Goal: Task Accomplishment & Management: Use online tool/utility

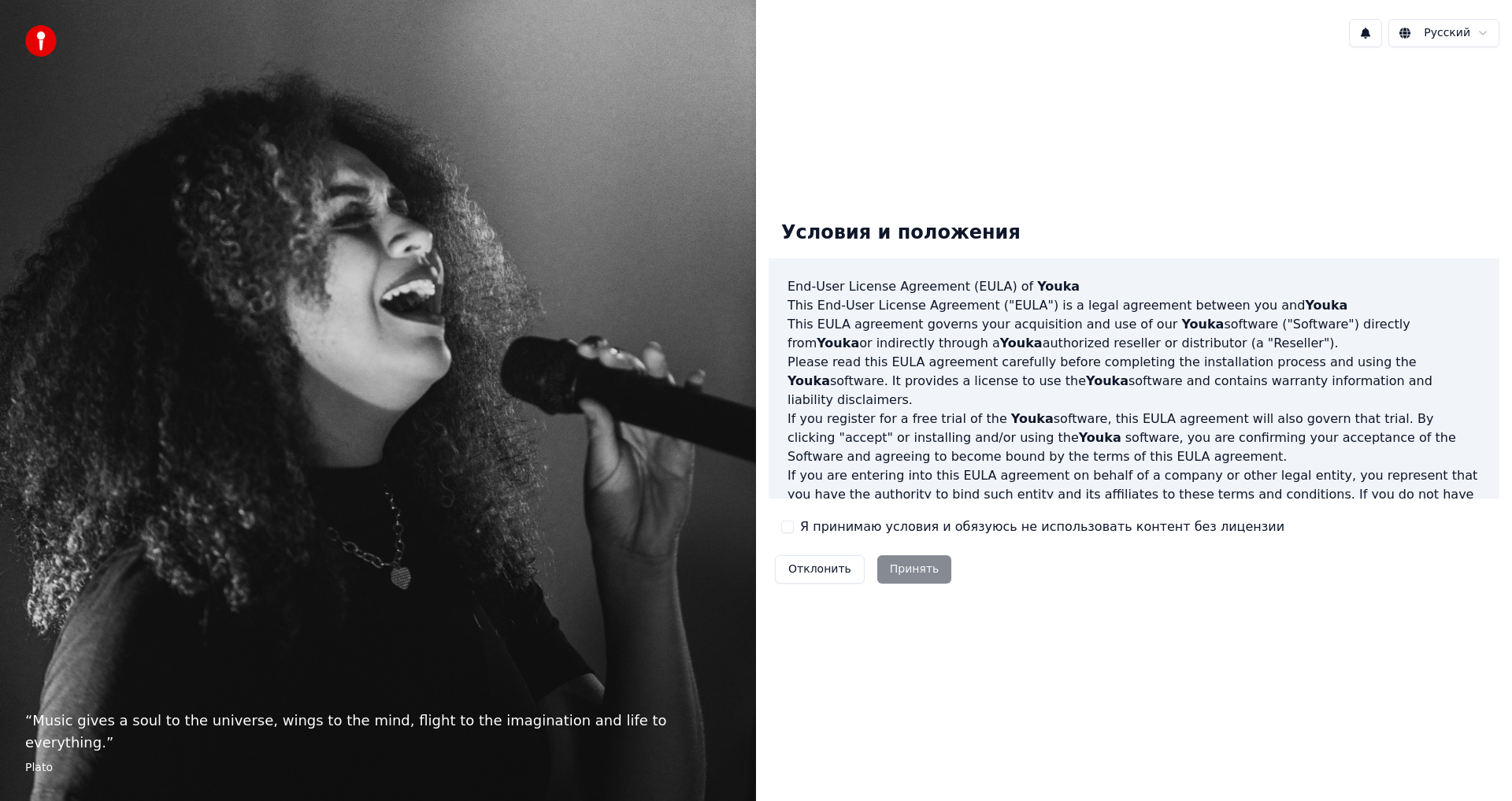
click at [808, 529] on label "Я принимаю условия и обязуюсь не использовать контент без лицензии" at bounding box center [1042, 527] width 484 height 19
click at [794, 529] on button "Я принимаю условия и обязуюсь не использовать контент без лицензии" at bounding box center [787, 526] width 13 height 13
click at [905, 565] on button "Принять" at bounding box center [915, 569] width 75 height 28
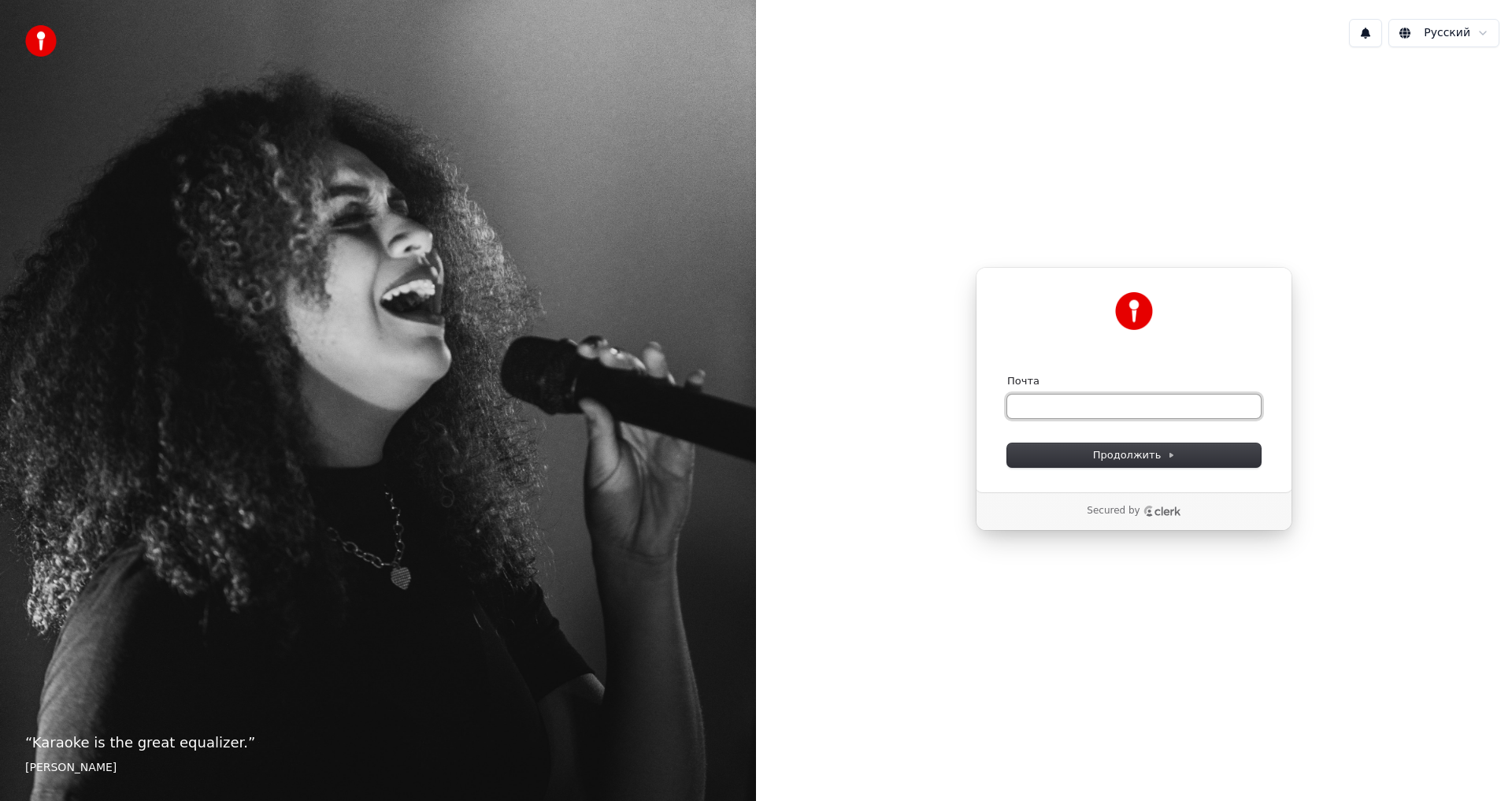
click at [1044, 412] on input "Почта" at bounding box center [1134, 406] width 253 height 24
click at [1146, 463] on button "Продолжить" at bounding box center [1134, 456] width 253 height 24
type input "**********"
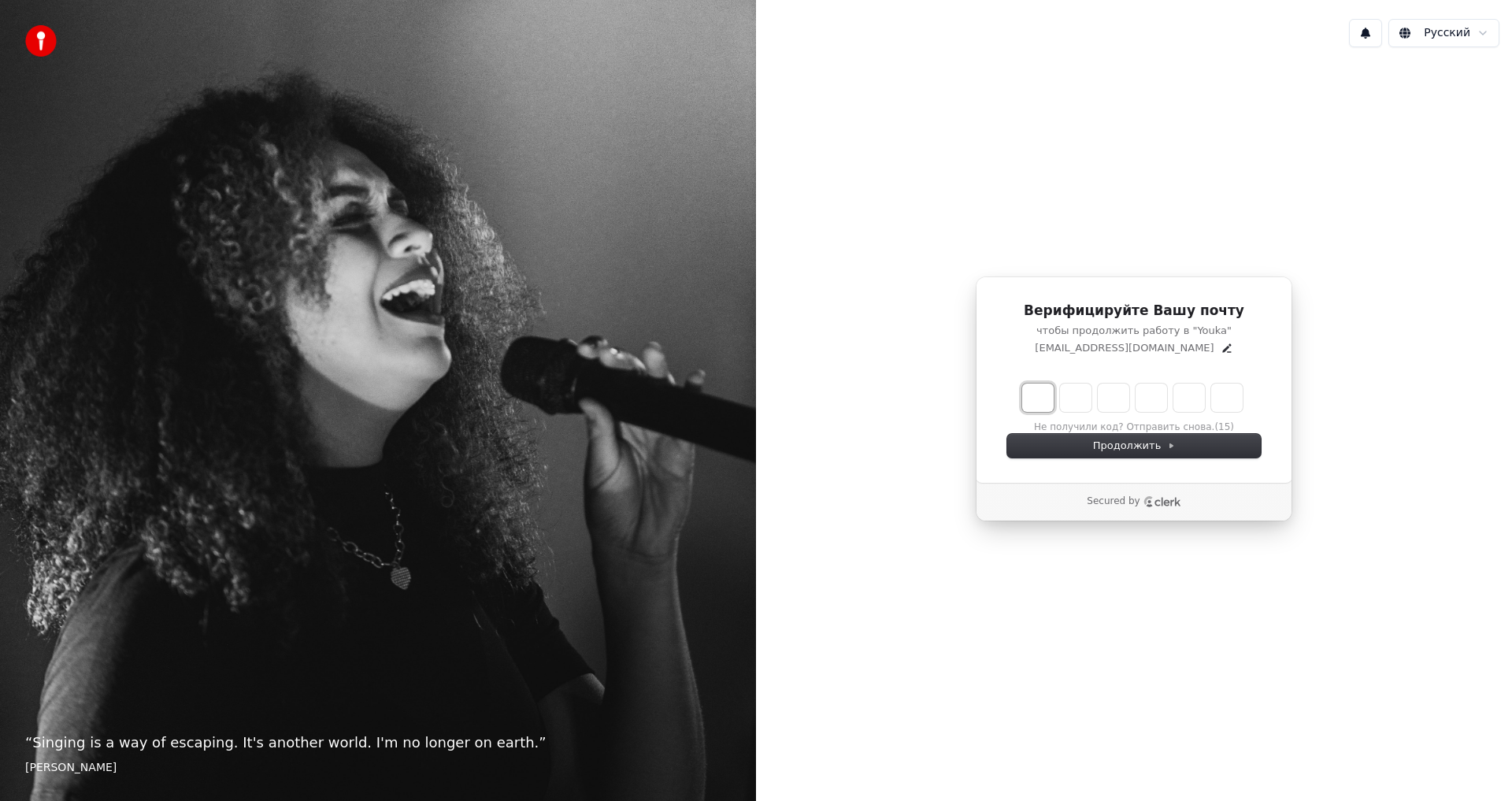
click at [1042, 393] on input "Enter verification code. Digit 1" at bounding box center [1037, 397] width 31 height 28
type input "*"
type input "**"
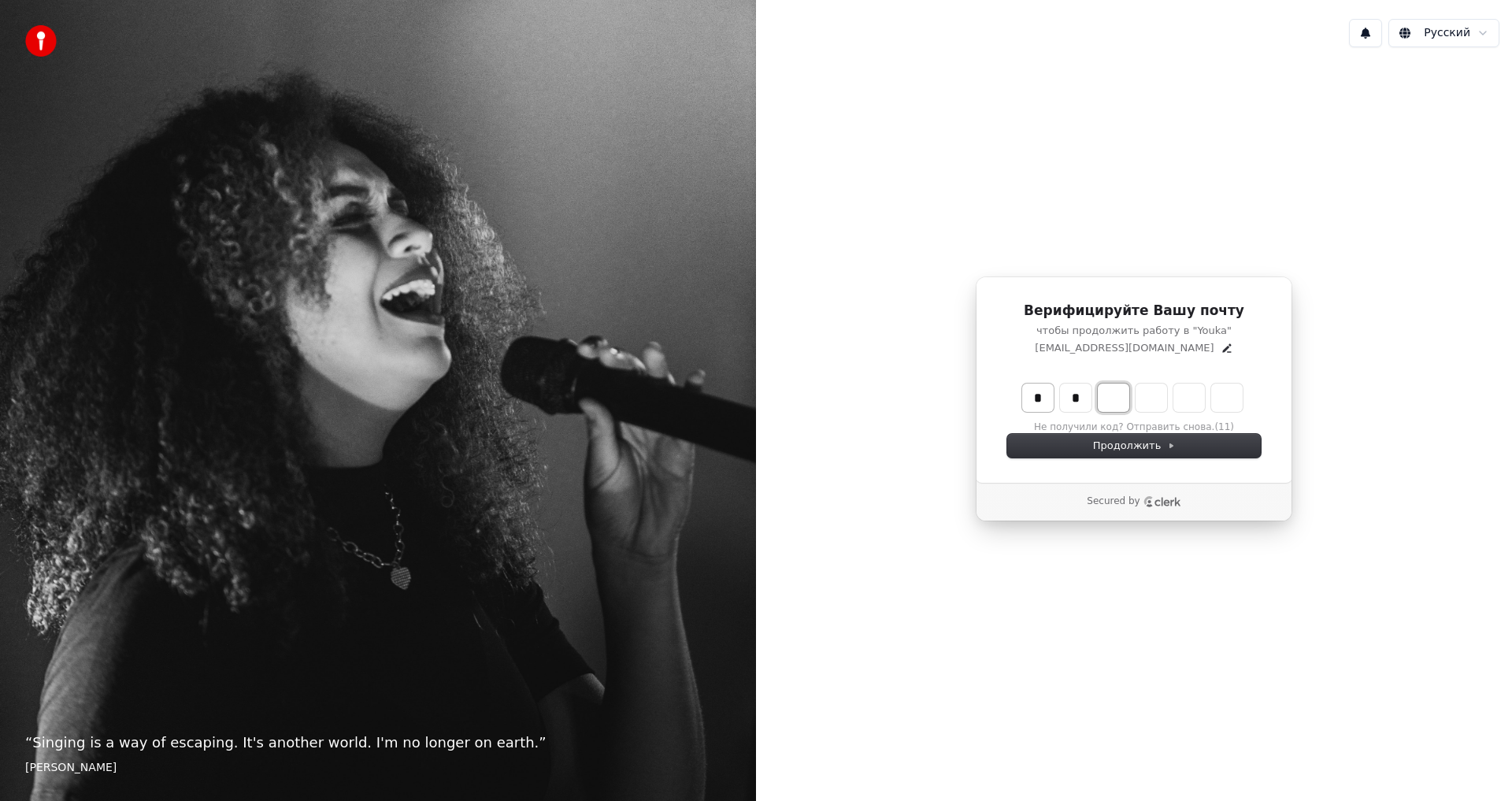
type input "*"
type input "***"
type input "*"
type input "****"
type input "*"
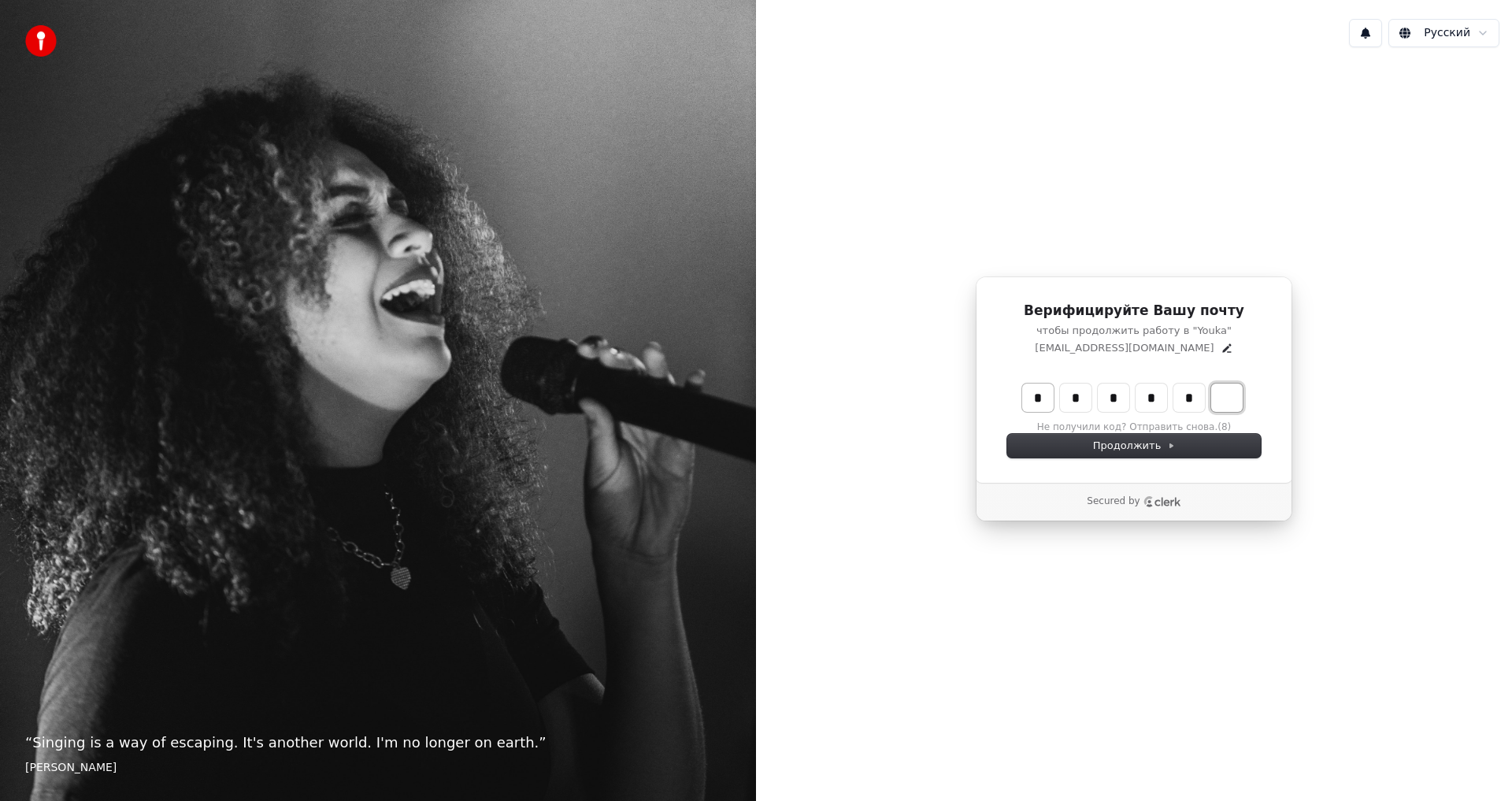
type input "******"
type input "*"
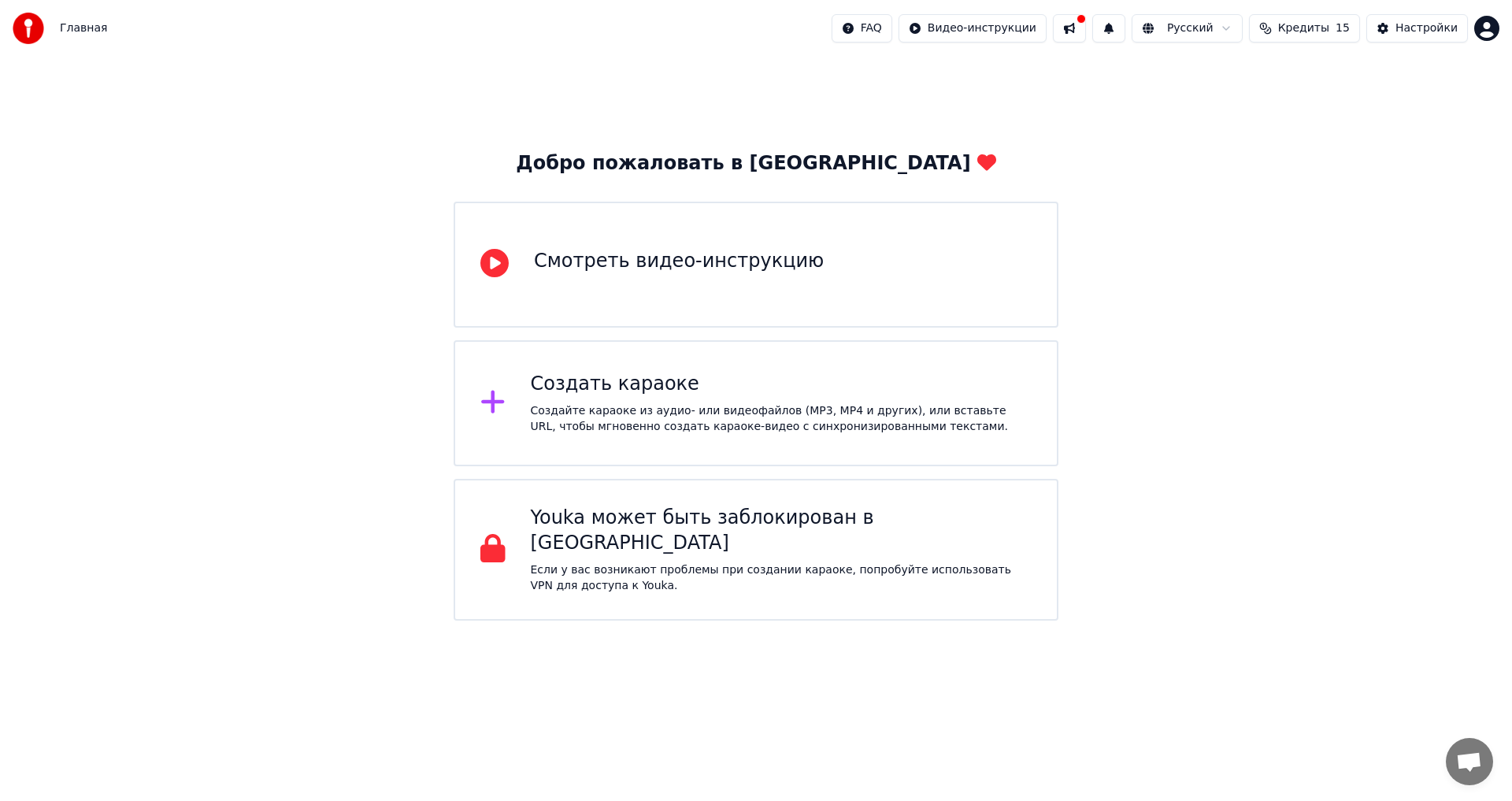
click at [835, 367] on div "Создать караоке Создайте караоке из аудио- или видеофайлов (MP3, MP4 и других),…" at bounding box center [756, 403] width 604 height 126
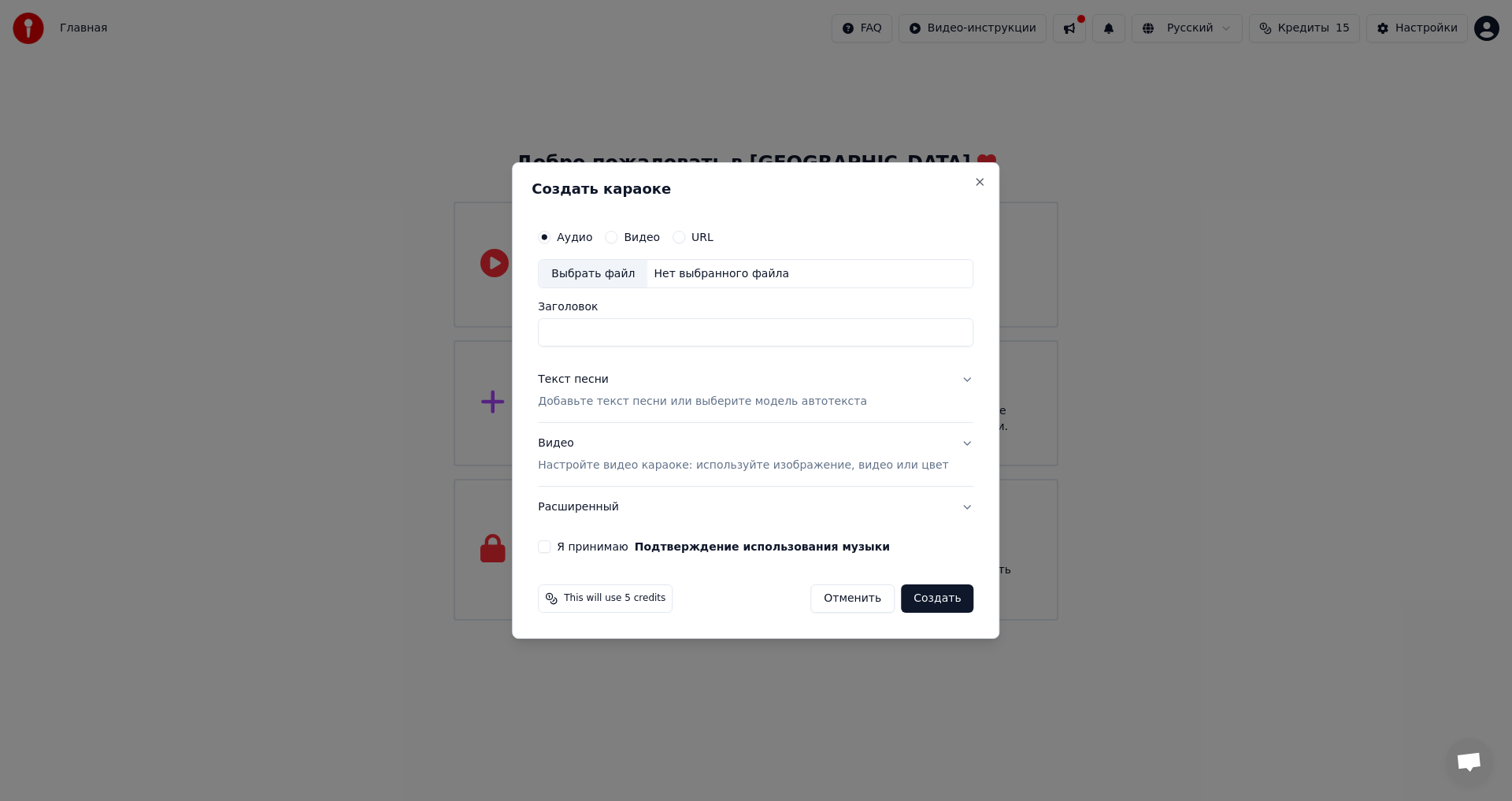
click at [830, 338] on input "Заголовок" at bounding box center [756, 332] width 435 height 28
type input "*"
click at [617, 236] on button "Видео" at bounding box center [610, 236] width 13 height 13
click at [634, 399] on p "Добавьте текст песни или выберите модель автотекста" at bounding box center [702, 402] width 329 height 16
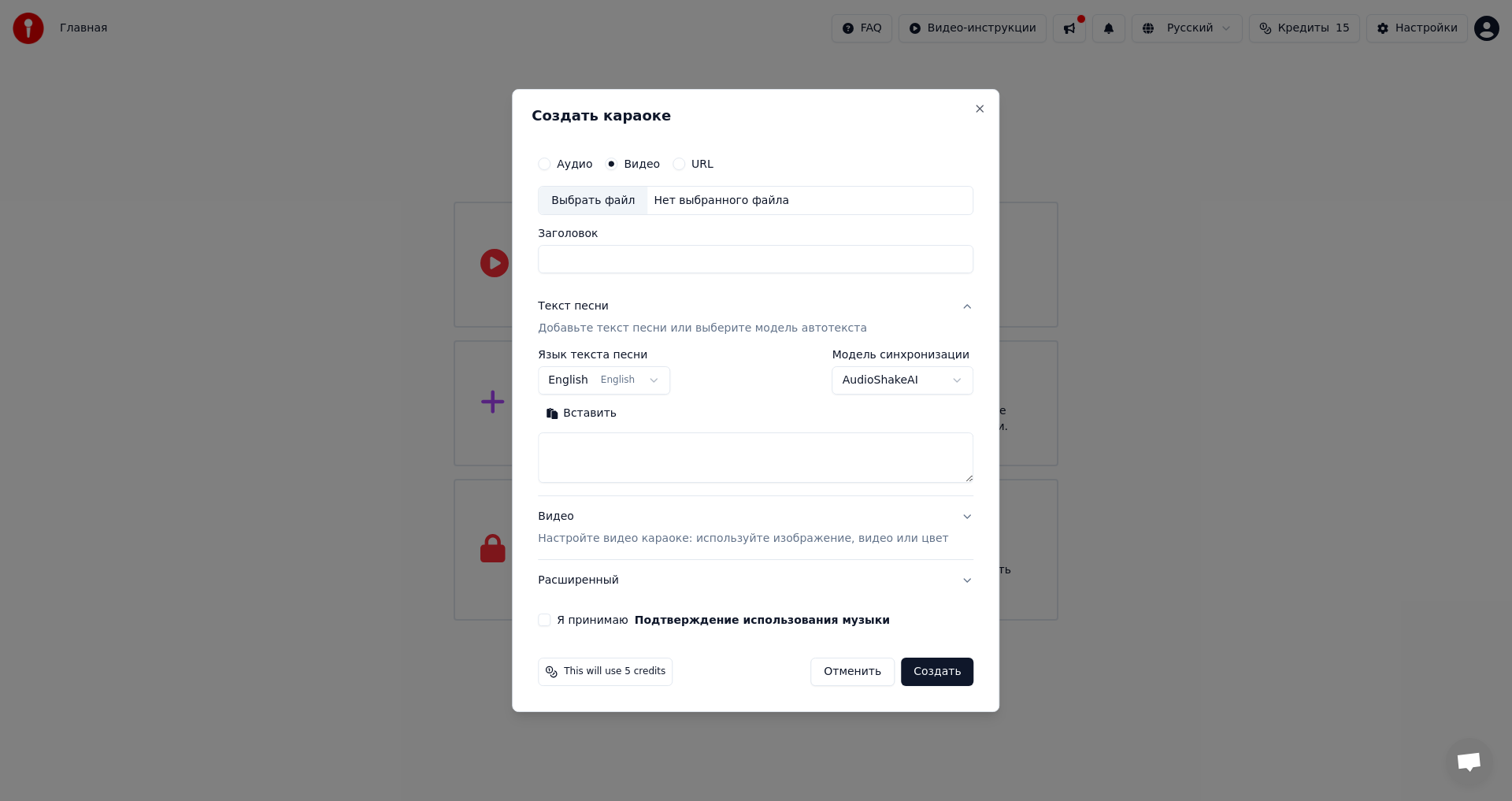
click at [597, 452] on textarea at bounding box center [756, 458] width 435 height 50
click at [670, 380] on button "English English" at bounding box center [604, 381] width 133 height 28
select select "**"
click at [621, 451] on textarea at bounding box center [756, 458] width 435 height 50
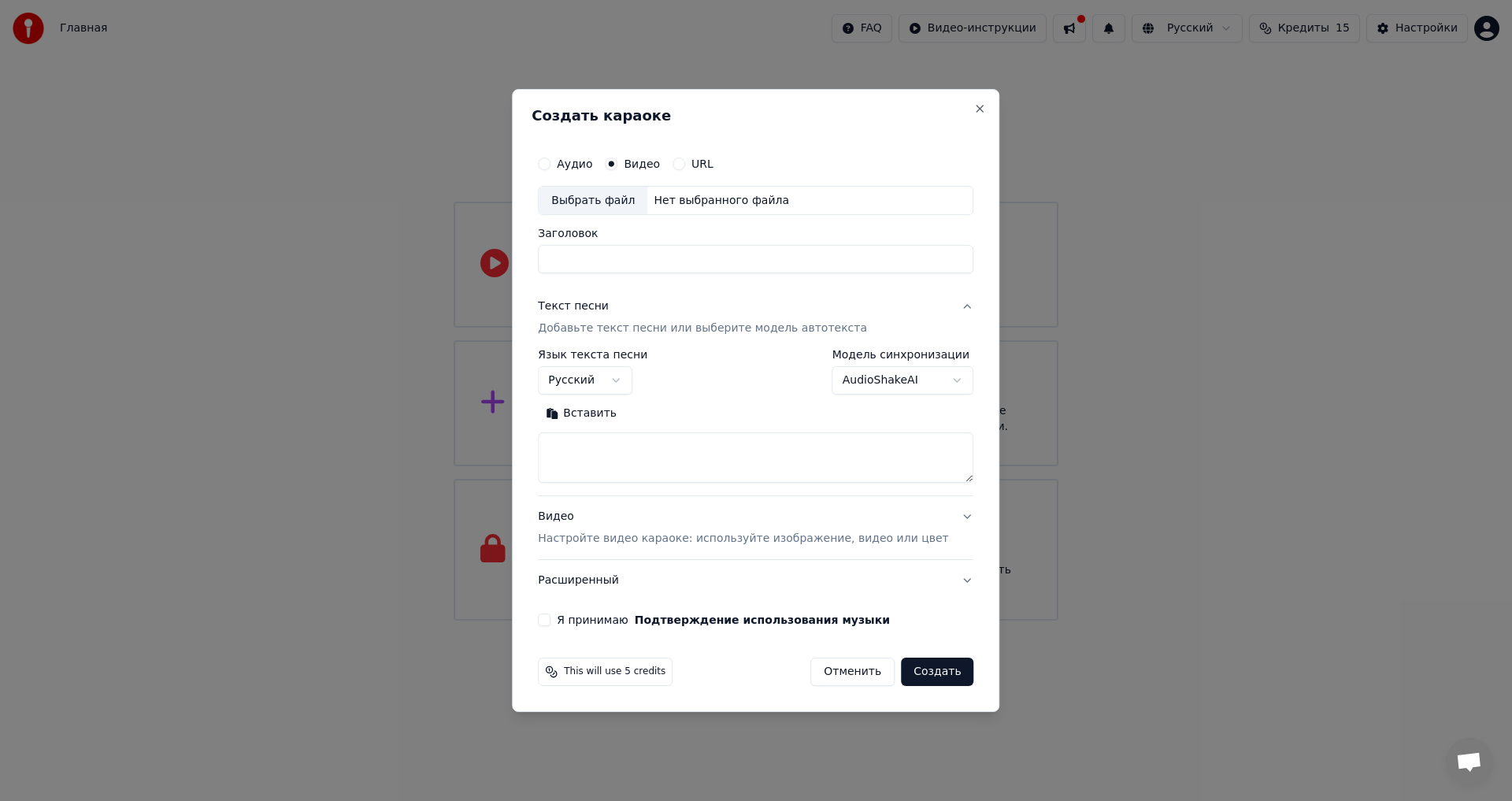
paste textarea "**********"
click at [586, 451] on textarea "**********" at bounding box center [733, 458] width 389 height 50
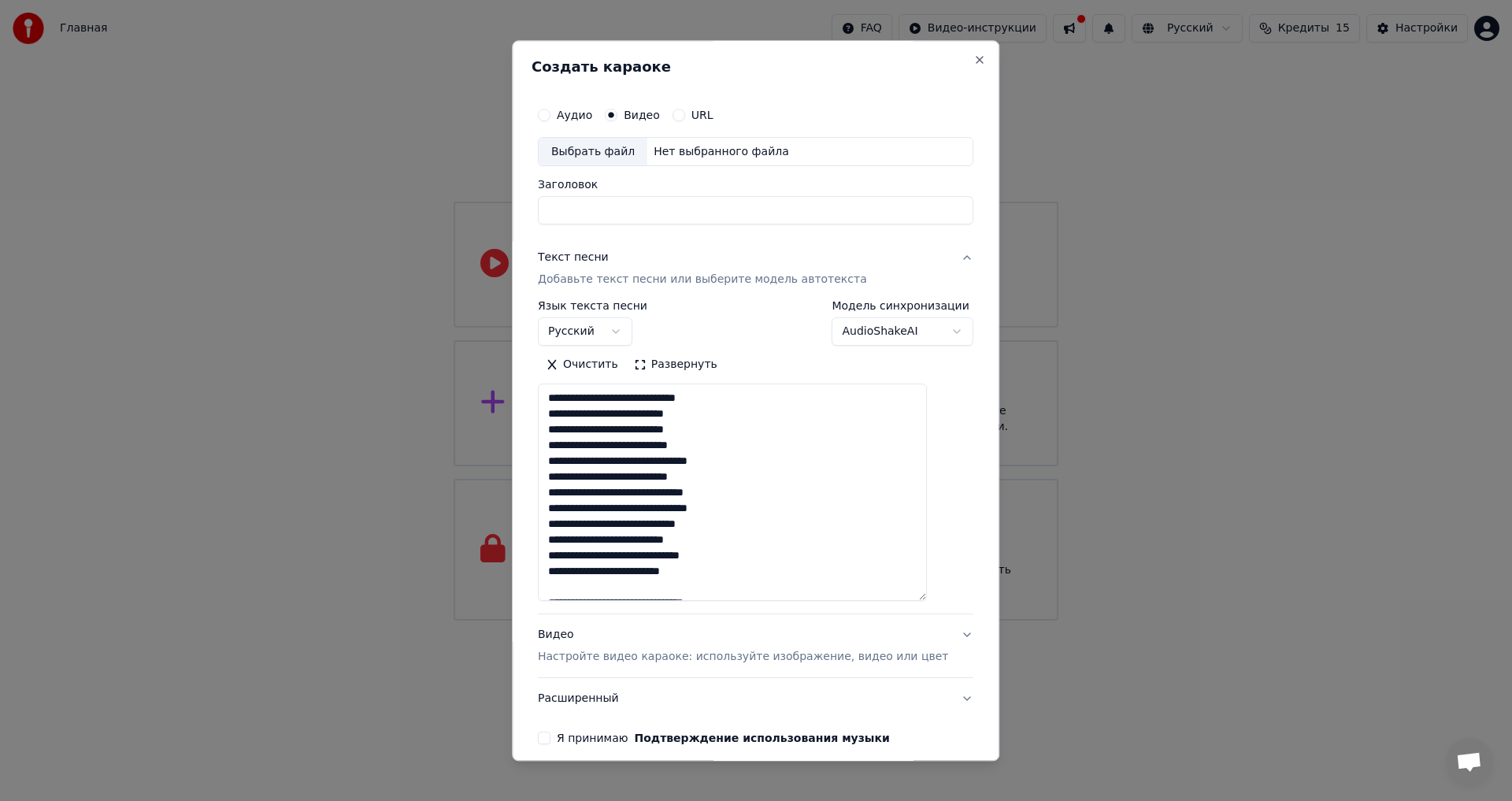
drag, startPoint x: 947, startPoint y: 480, endPoint x: 934, endPoint y: 598, distance: 118.7
click at [926, 598] on textarea "**********" at bounding box center [733, 493] width 389 height 218
click at [576, 460] on textarea "**********" at bounding box center [733, 493] width 389 height 218
click at [733, 446] on textarea "**********" at bounding box center [733, 493] width 389 height 218
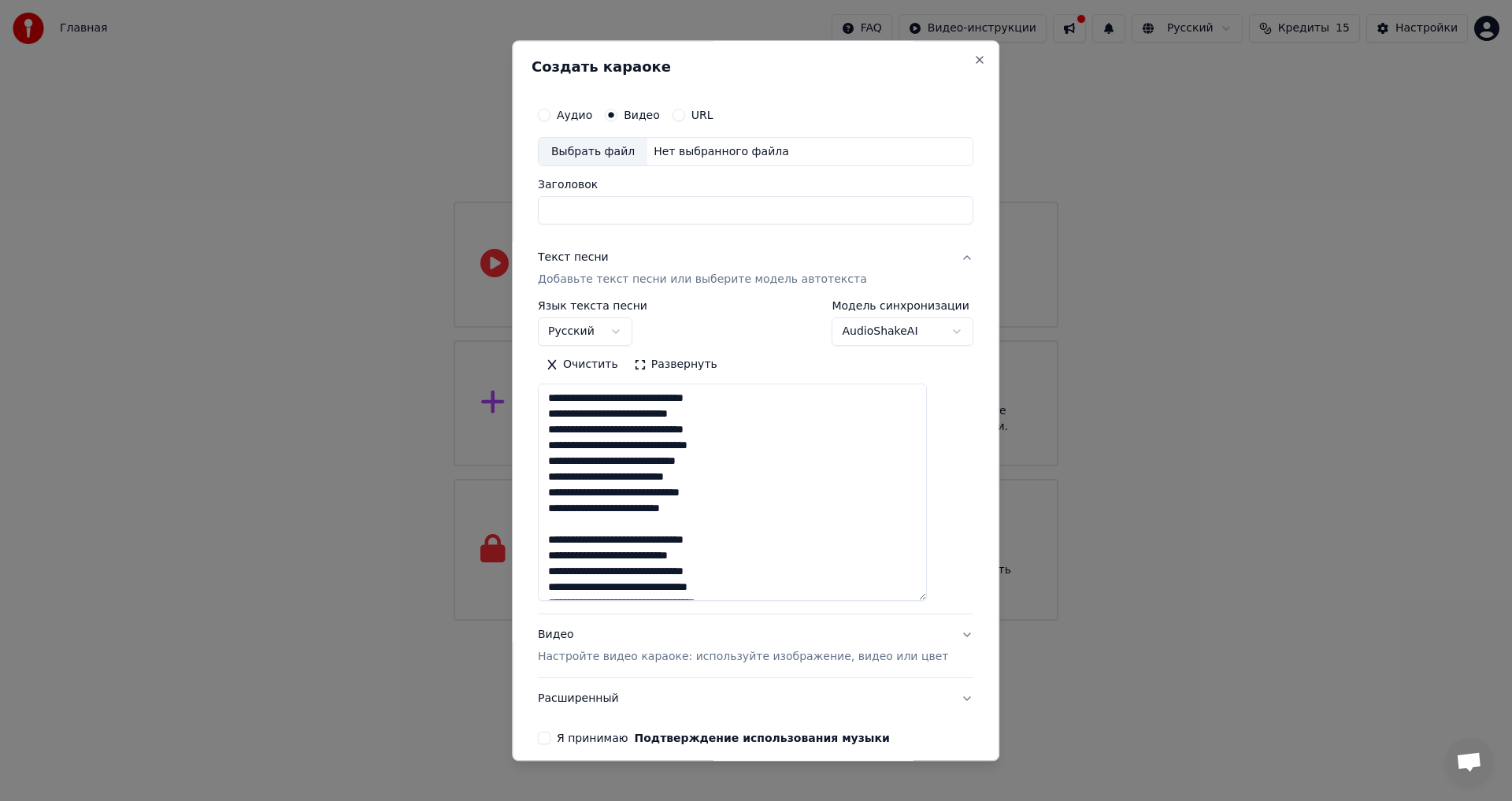
click at [765, 430] on textarea "**********" at bounding box center [733, 493] width 389 height 218
click at [760, 451] on textarea "**********" at bounding box center [733, 493] width 389 height 218
click at [759, 462] on textarea "**********" at bounding box center [733, 493] width 389 height 218
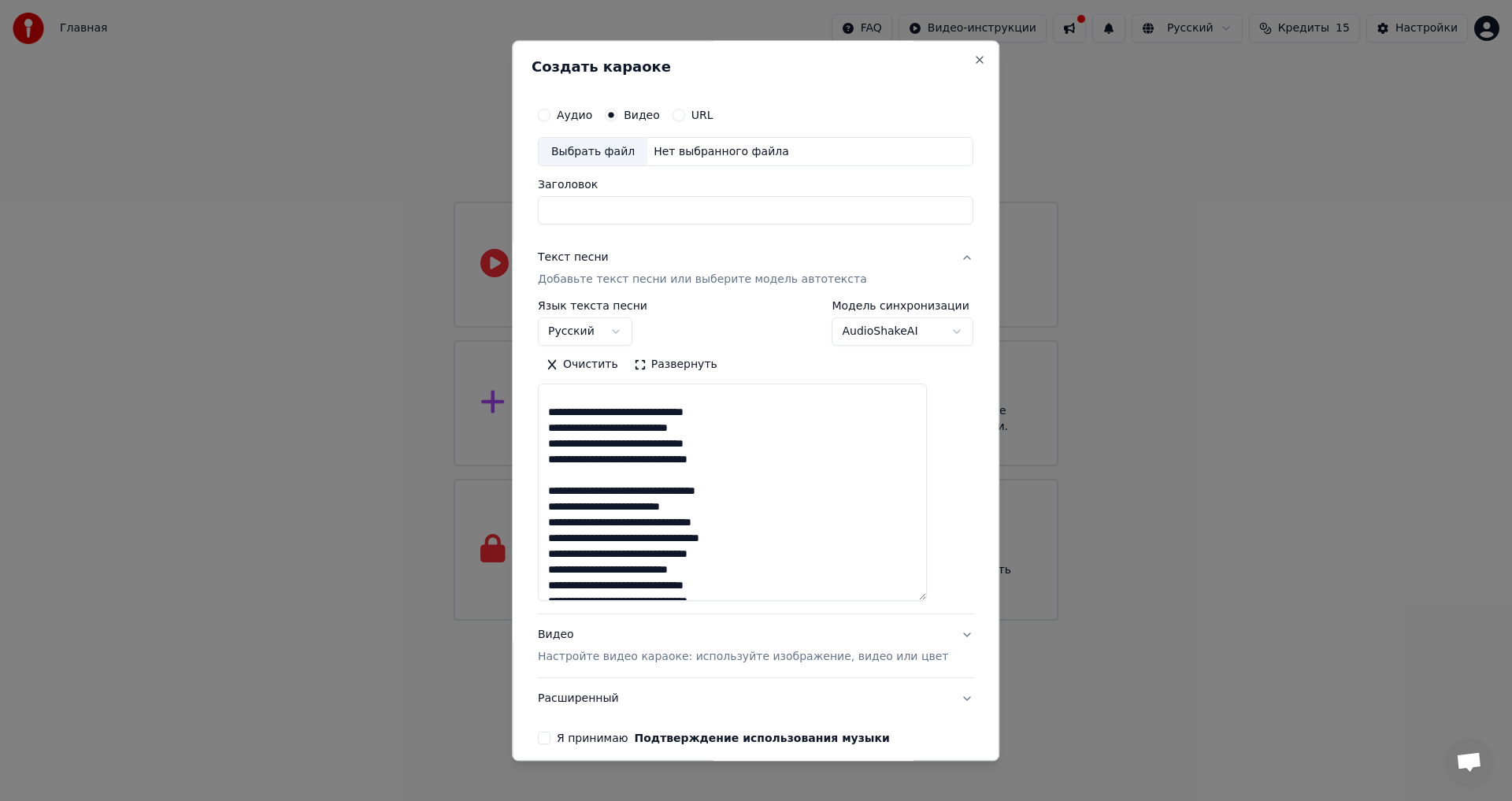
scroll to position [238, 0]
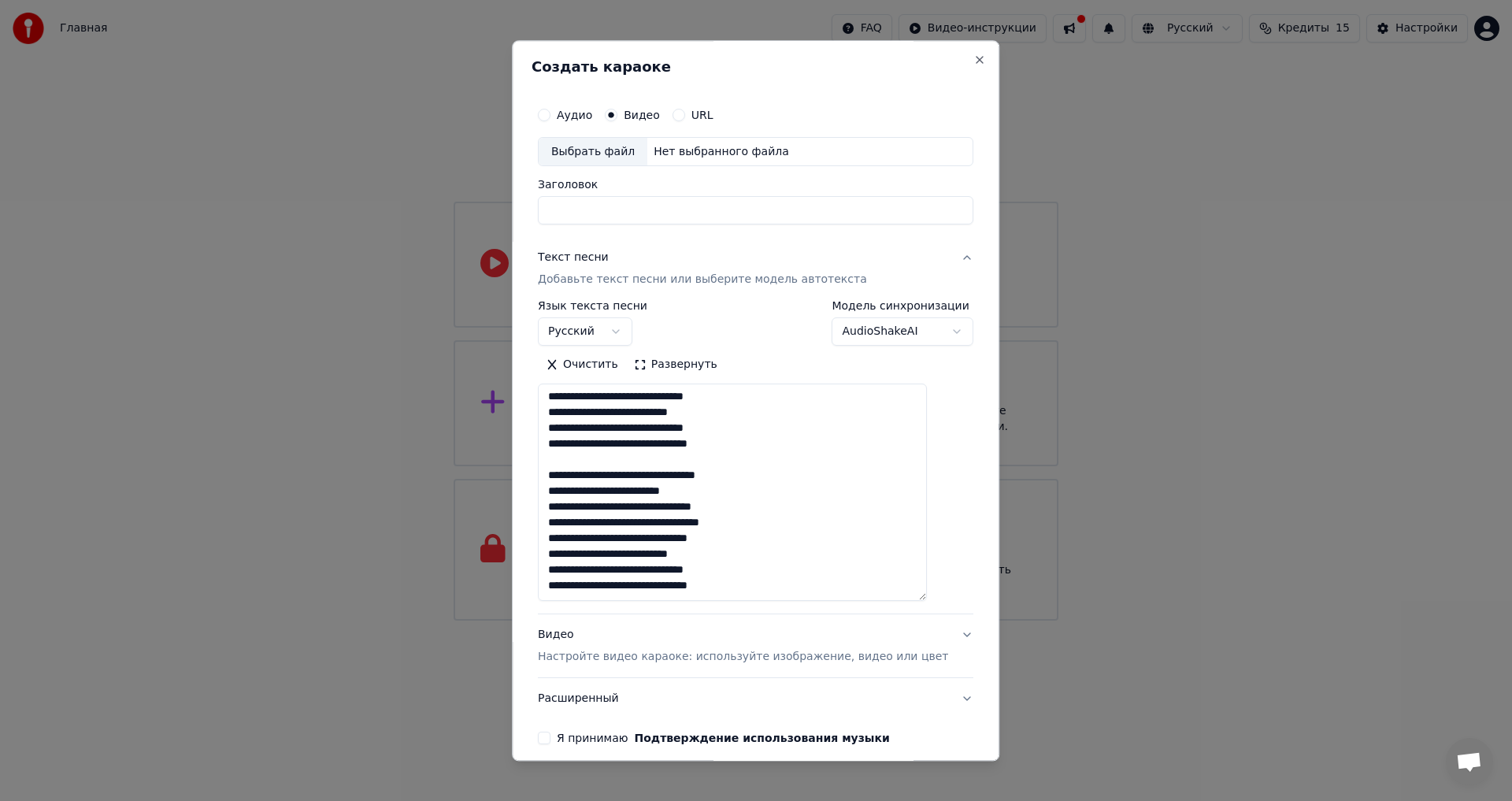
click at [575, 539] on textarea "**********" at bounding box center [733, 493] width 389 height 218
click at [774, 521] on textarea "**********" at bounding box center [733, 493] width 389 height 218
type textarea "**********"
click at [713, 661] on p "Настройте видео караоке: используйте изображение, видео или цвет" at bounding box center [743, 657] width 411 height 16
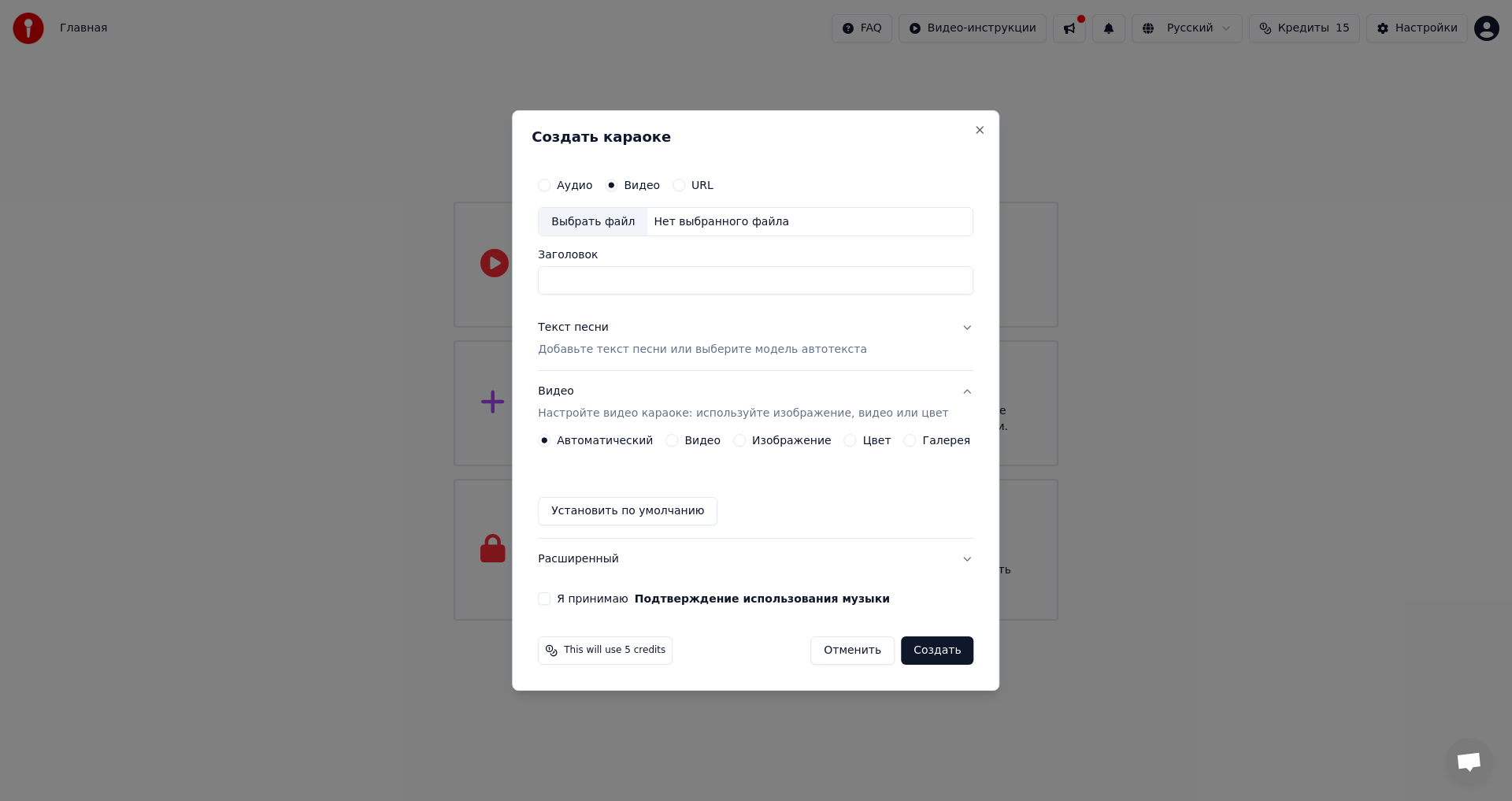
click at [672, 417] on p "Настройте видео караоке: используйте изображение, видео или цвет" at bounding box center [743, 413] width 411 height 16
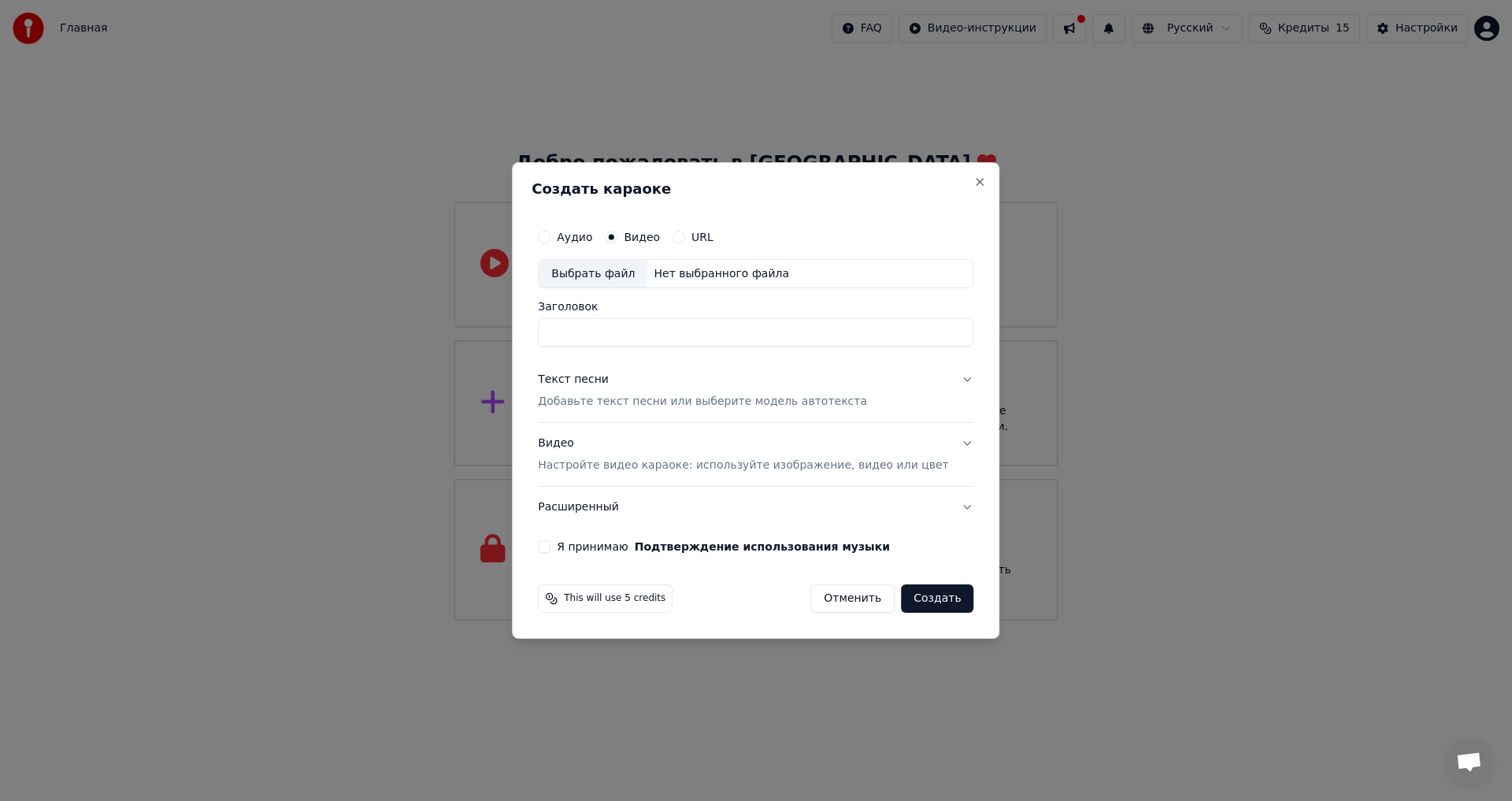
click at [671, 466] on p "Настройте видео караоке: используйте изображение, видео или цвет" at bounding box center [743, 465] width 411 height 16
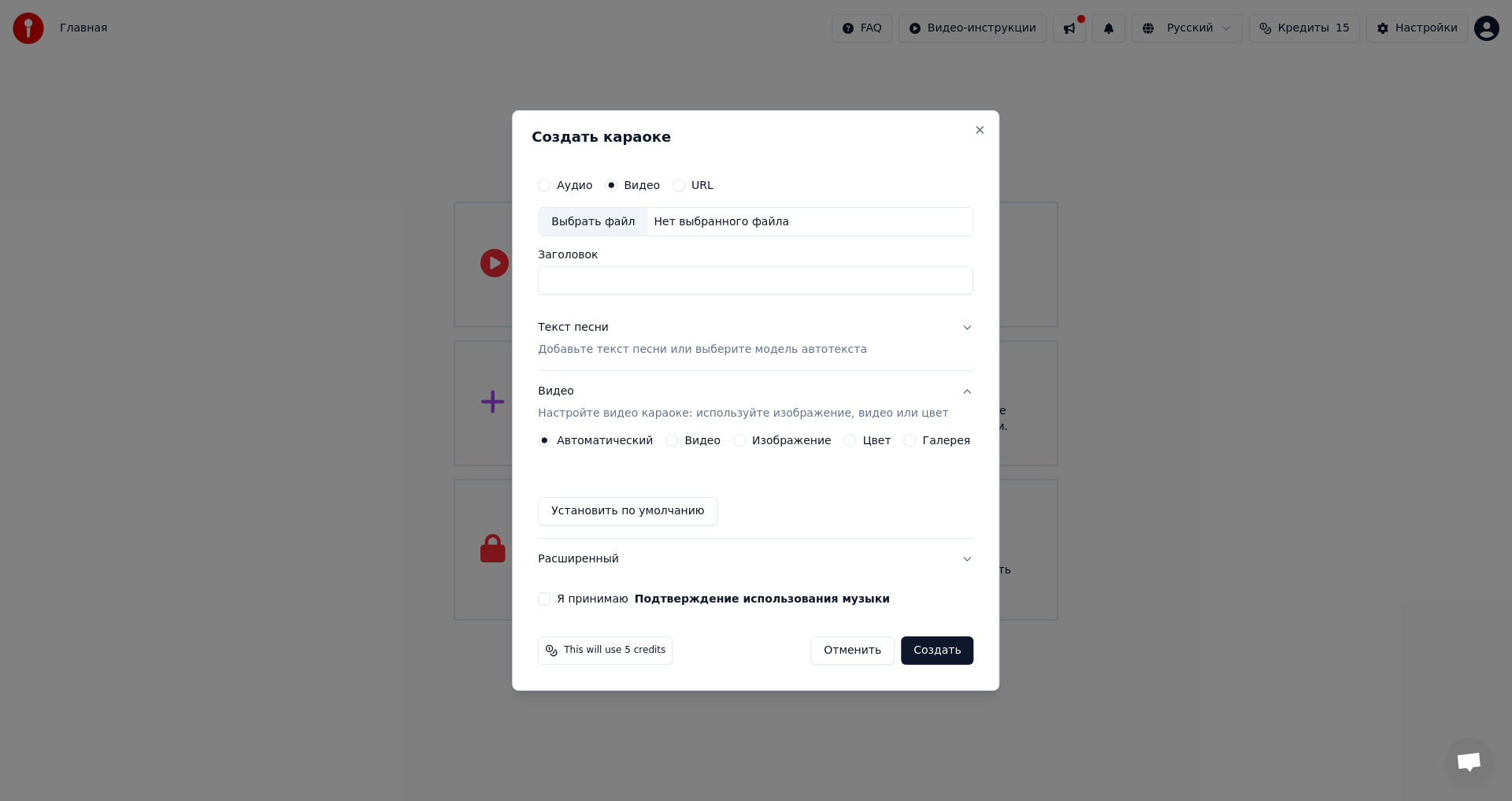
click at [678, 444] on button "Видео" at bounding box center [671, 440] width 13 height 13
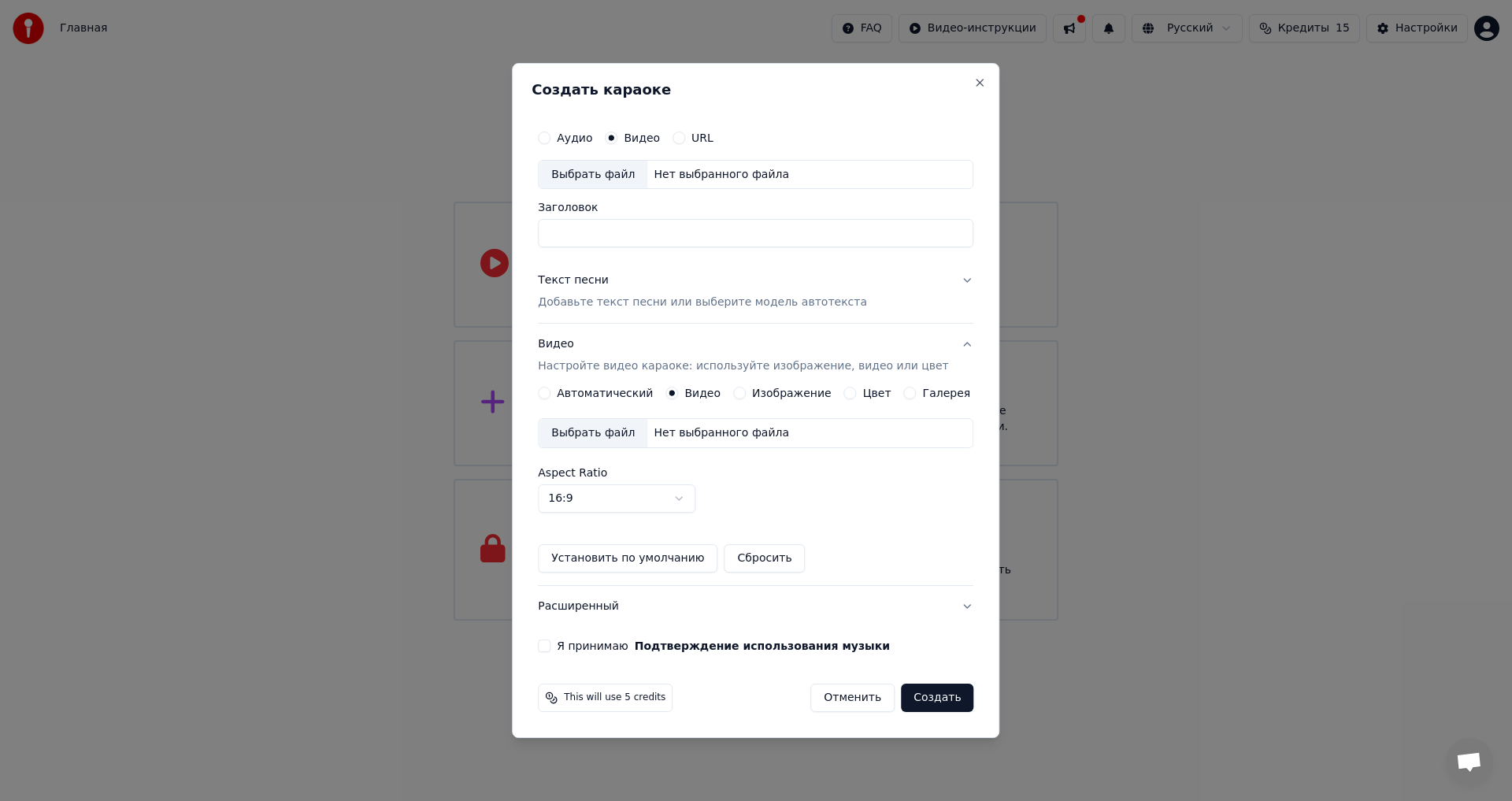
click at [626, 429] on div "Выбрать файл" at bounding box center [593, 433] width 109 height 28
click at [576, 134] on label "Аудио" at bounding box center [575, 138] width 36 height 11
click at [551, 134] on button "Аудио" at bounding box center [544, 138] width 13 height 13
click at [642, 144] on label "Видео" at bounding box center [642, 138] width 37 height 11
click at [617, 144] on button "Видео" at bounding box center [610, 138] width 13 height 13
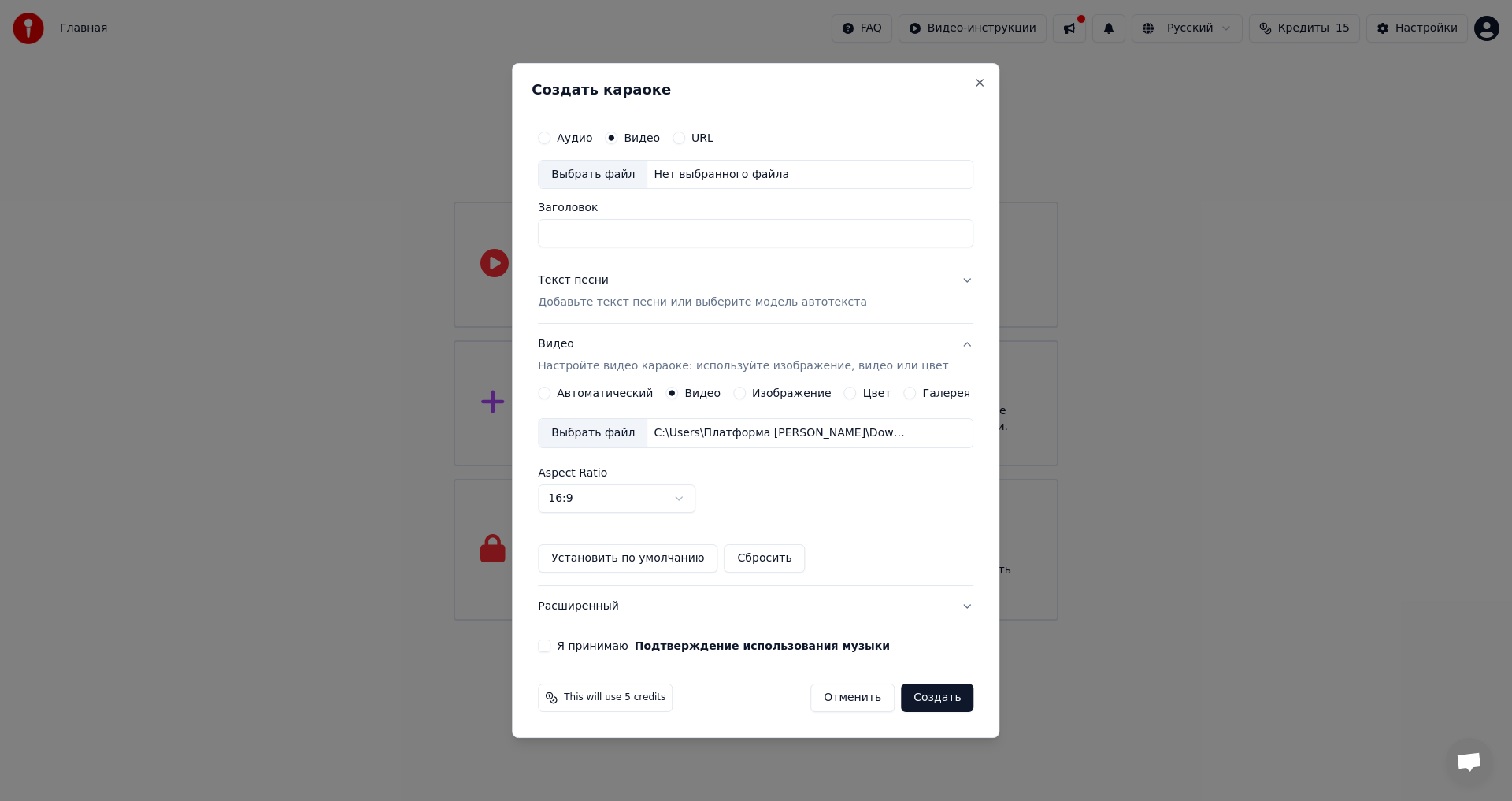
click at [587, 137] on label "Аудио" at bounding box center [575, 138] width 36 height 11
click at [551, 137] on button "Аудио" at bounding box center [544, 138] width 13 height 13
click at [626, 305] on p "Добавьте текст песни или выберите модель автотекста" at bounding box center [702, 303] width 329 height 16
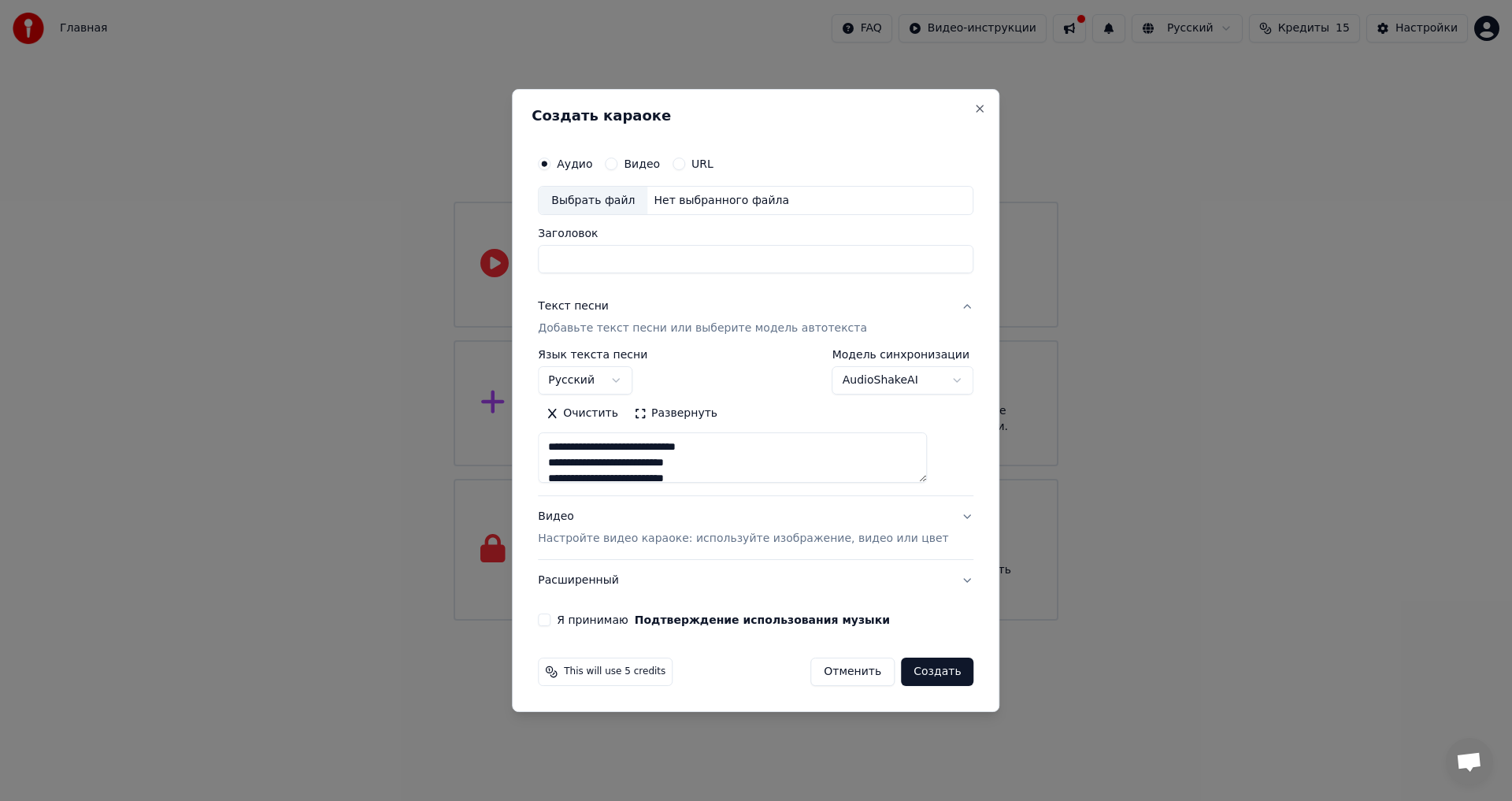
click at [626, 305] on div "Текст песни Добавьте текст песни или выберите модель автотекста" at bounding box center [702, 318] width 329 height 37
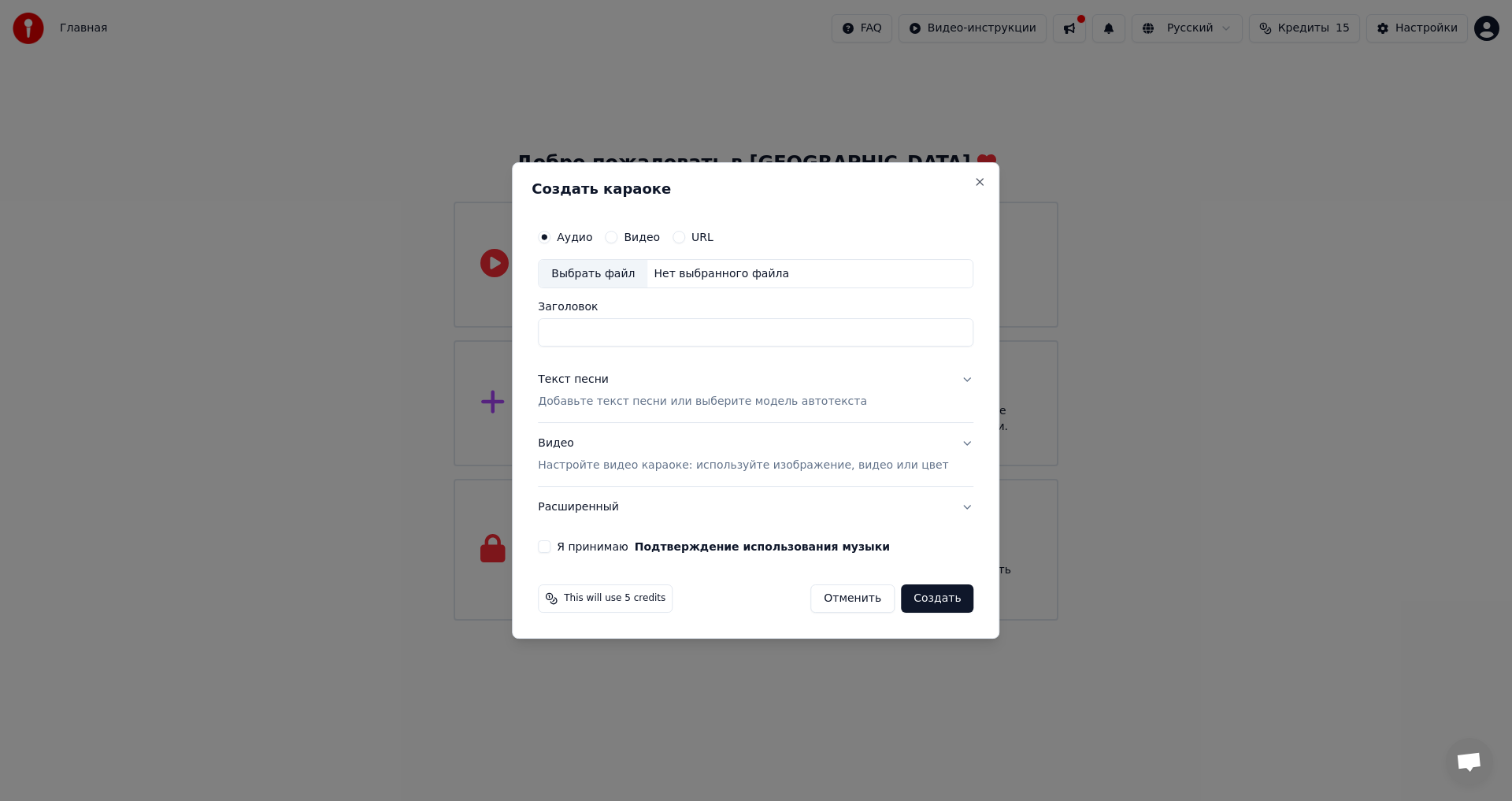
click at [939, 508] on button "Расширенный" at bounding box center [756, 508] width 435 height 41
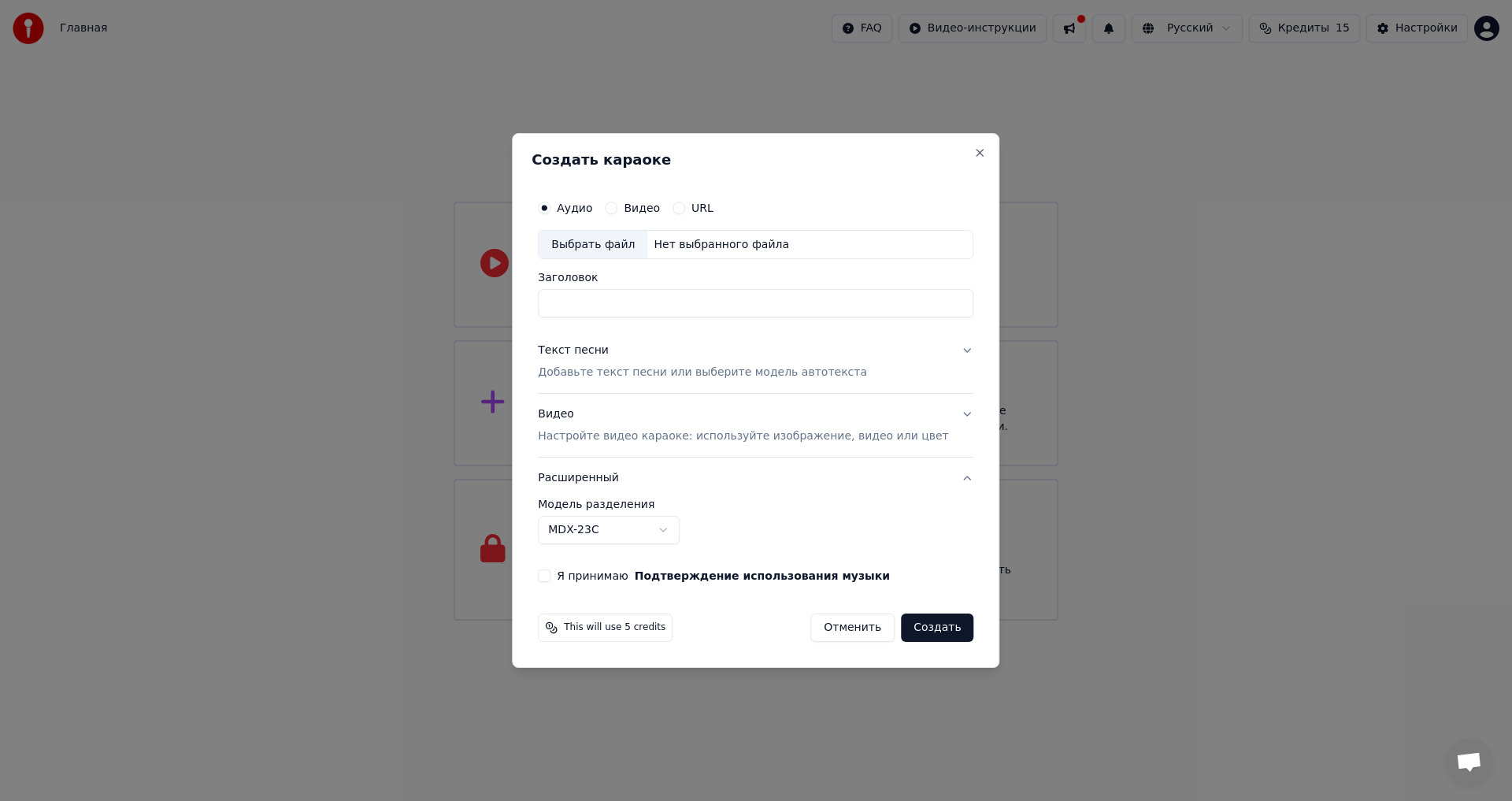
click at [946, 503] on label "Модель разделения" at bounding box center [756, 503] width 435 height 11
click at [943, 480] on button "Расширенный" at bounding box center [756, 478] width 435 height 41
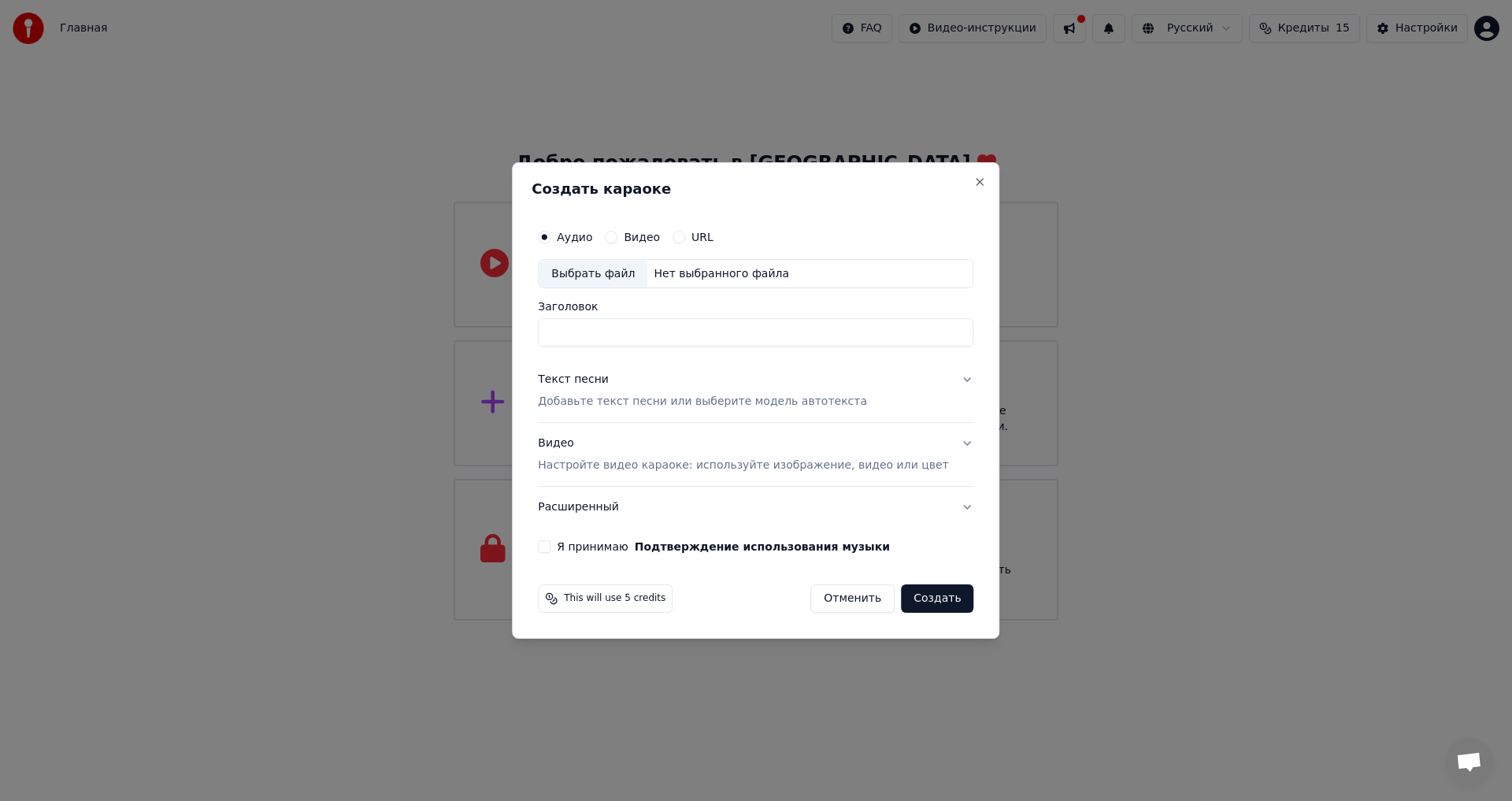
click at [616, 270] on div "Выбрать файл" at bounding box center [593, 274] width 109 height 28
type input "**********"
drag, startPoint x: 701, startPoint y: 336, endPoint x: 507, endPoint y: 339, distance: 194.0
click at [507, 339] on body "**********" at bounding box center [756, 310] width 1512 height 621
click at [718, 323] on input "Заголовок" at bounding box center [756, 332] width 435 height 28
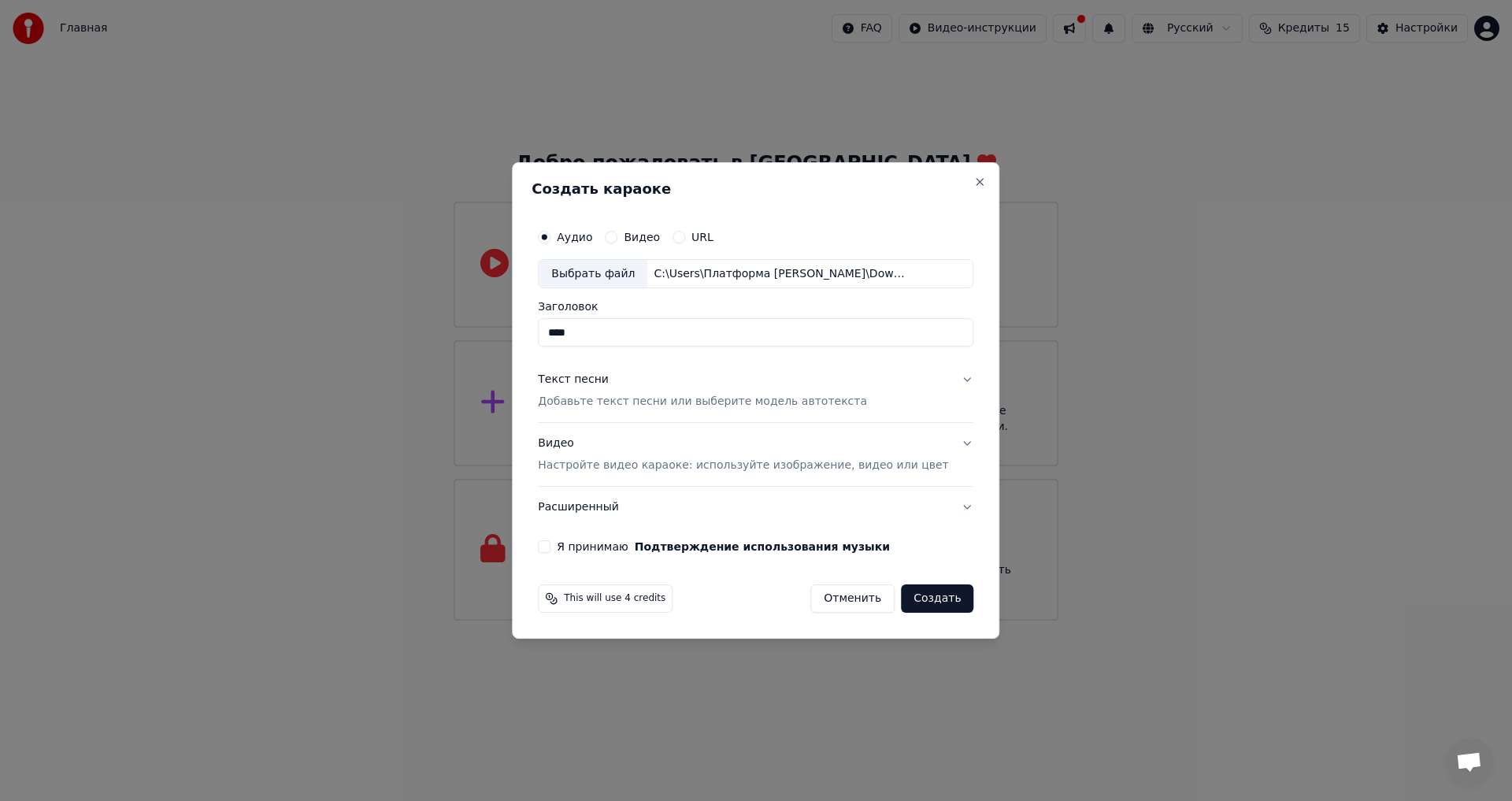
type input "****"
click at [551, 543] on button "Я принимаю Подтверждение использования музыки" at bounding box center [544, 547] width 13 height 13
click at [939, 378] on button "Текст песни Добавьте текст песни или выберите модель автотекста" at bounding box center [756, 391] width 435 height 63
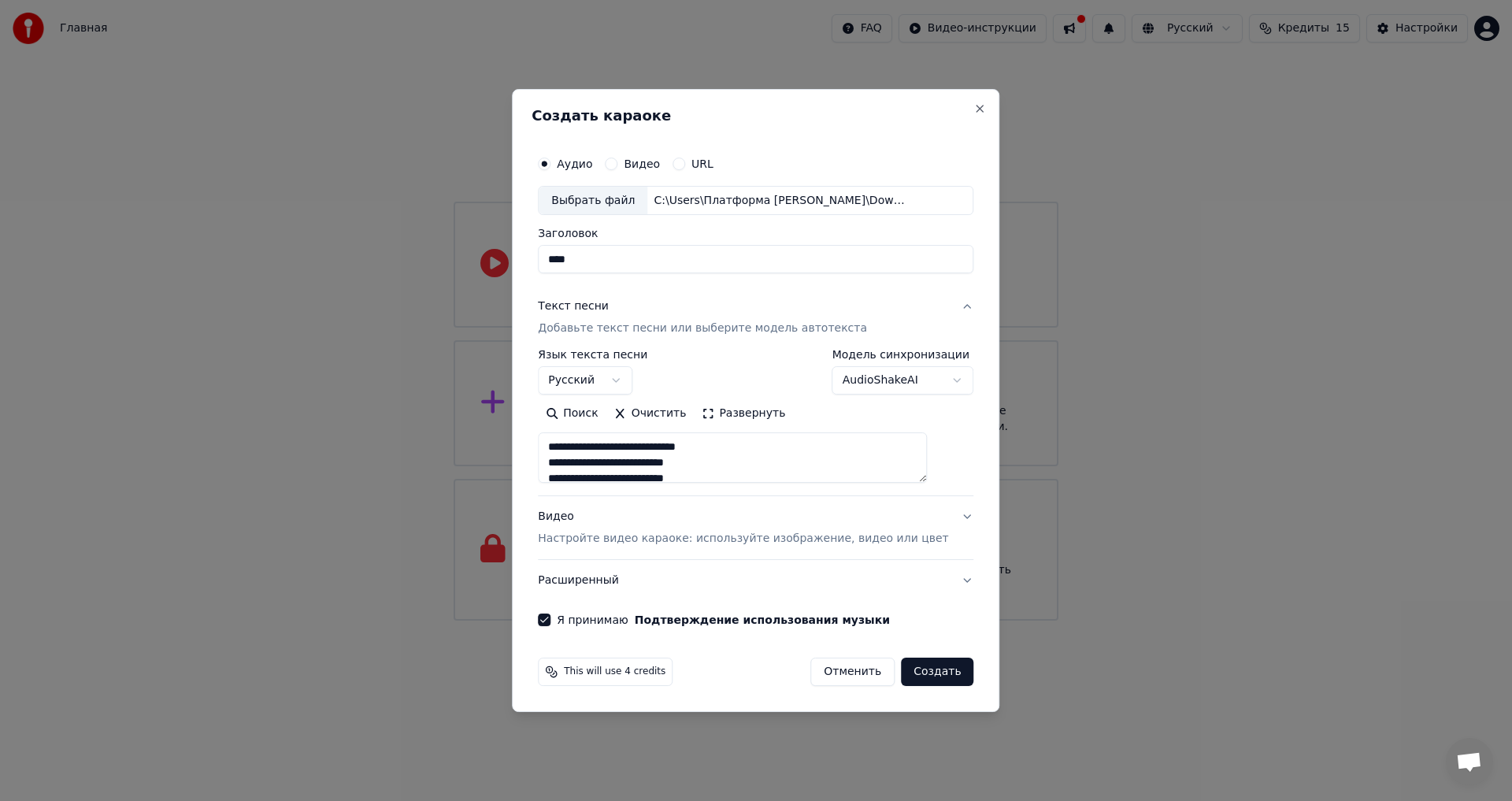
click at [942, 510] on button "Видео Настройте видео караоке: используйте изображение, видео или цвет" at bounding box center [756, 529] width 435 height 63
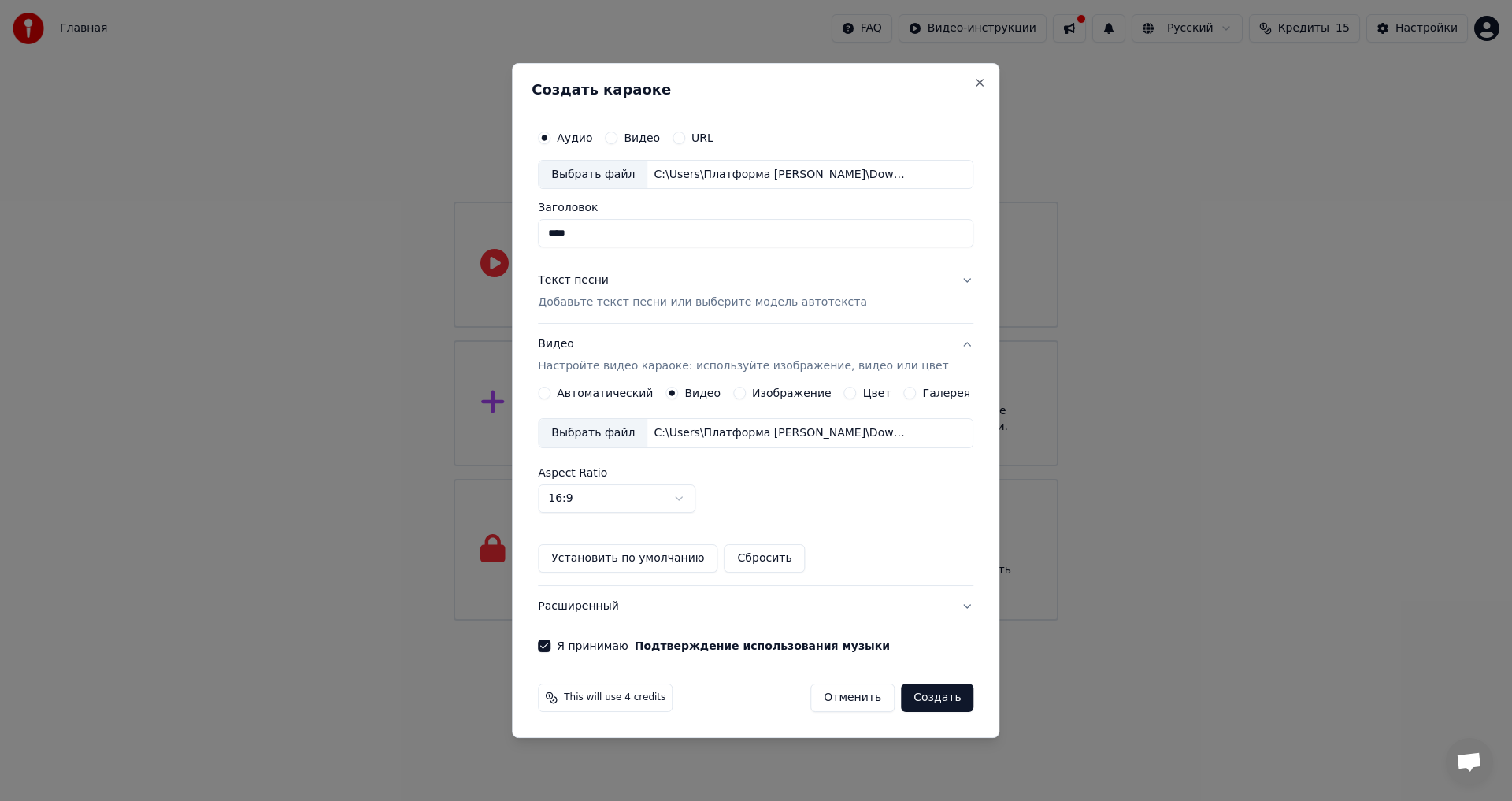
click at [928, 692] on button "Создать" at bounding box center [937, 697] width 72 height 28
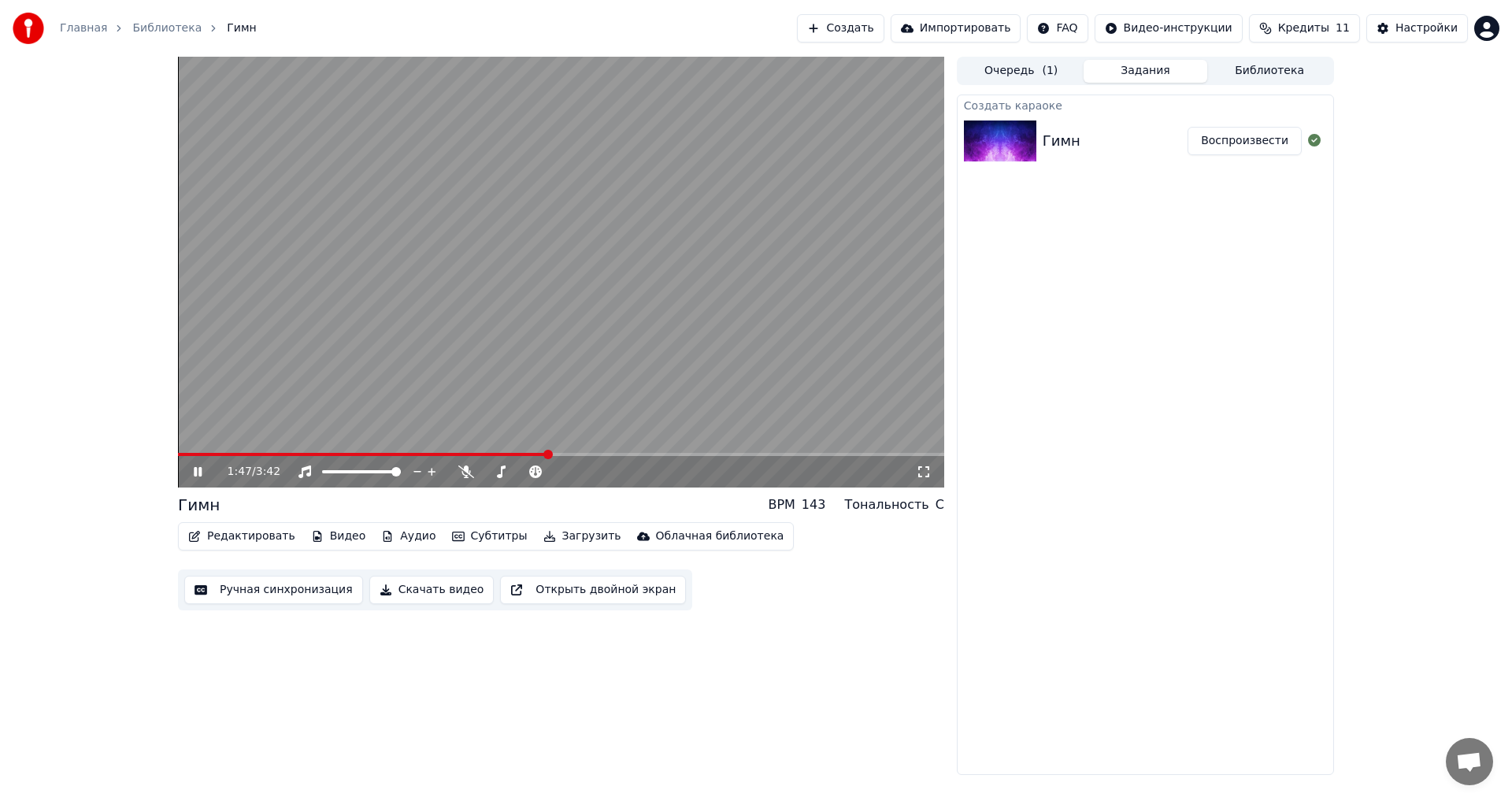
click at [207, 470] on icon at bounding box center [209, 472] width 37 height 13
click at [469, 474] on icon at bounding box center [466, 472] width 16 height 13
click at [206, 470] on icon at bounding box center [209, 472] width 37 height 13
click at [197, 465] on div "1:55 / 3:42" at bounding box center [561, 472] width 754 height 16
click at [197, 469] on icon at bounding box center [197, 471] width 8 height 9
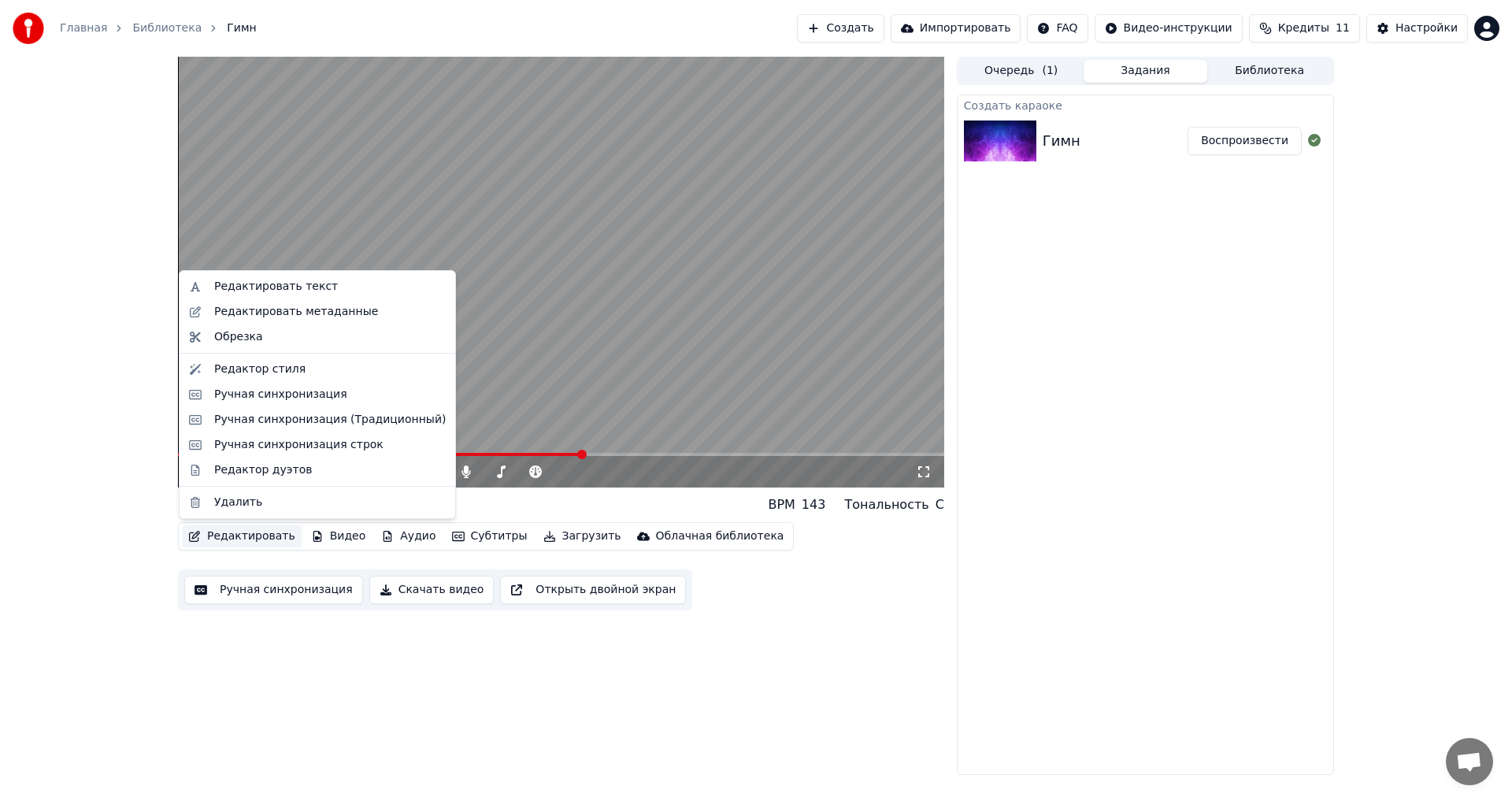
click at [249, 534] on button "Редактировать" at bounding box center [241, 537] width 120 height 22
click at [265, 373] on div "Редактор стиля" at bounding box center [259, 369] width 91 height 16
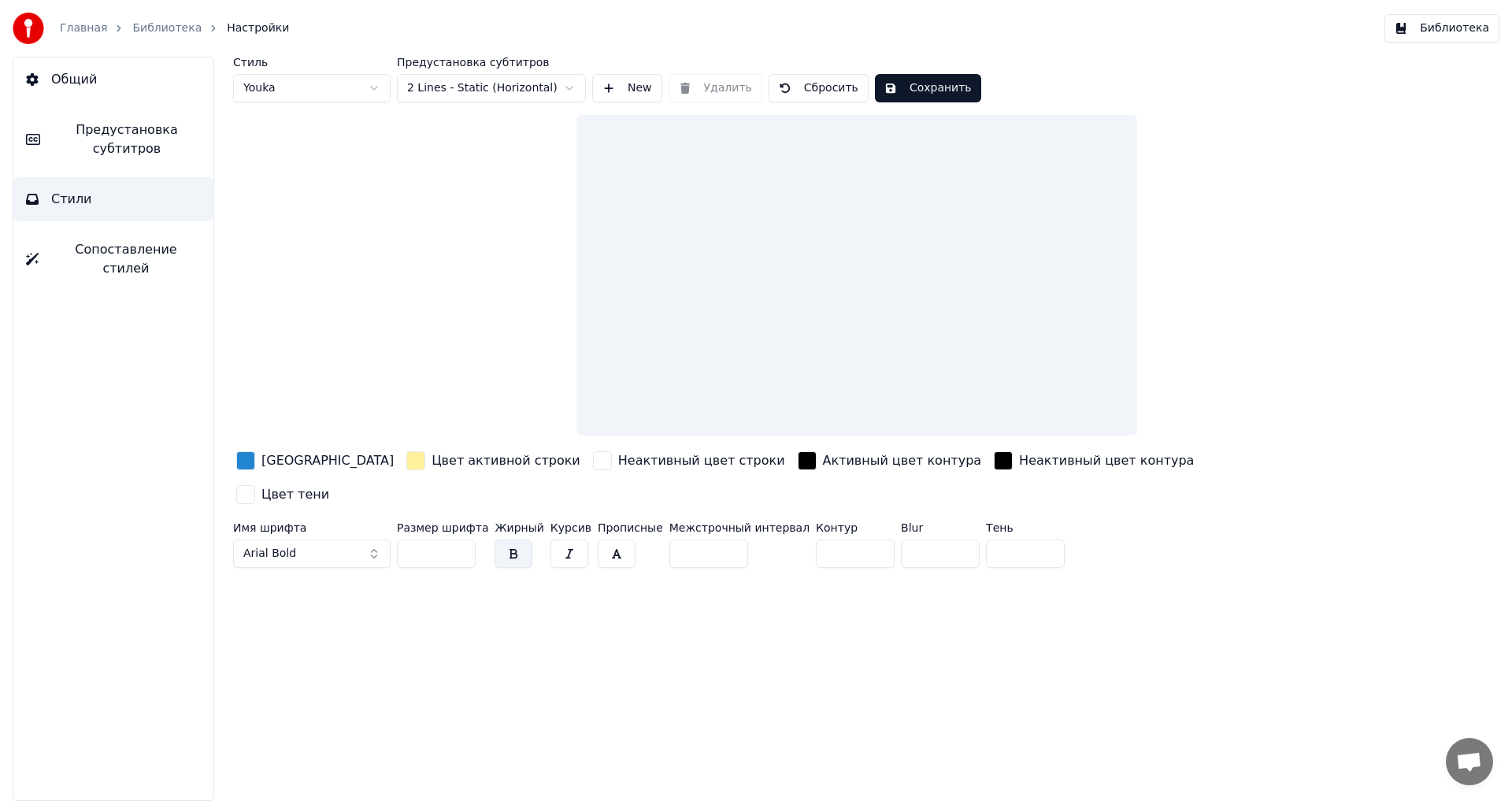
click at [241, 459] on div "button" at bounding box center [246, 461] width 19 height 19
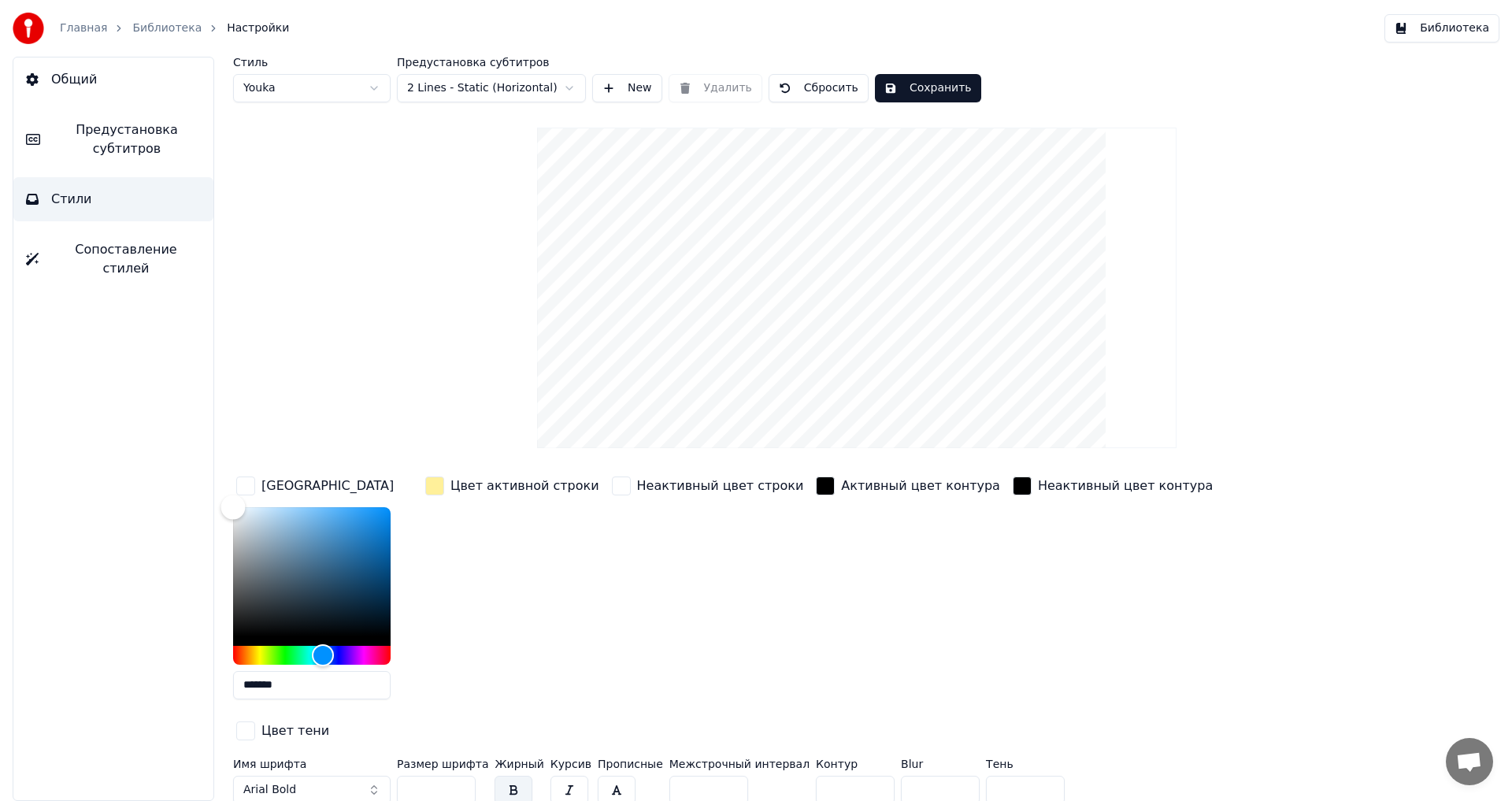
type input "*******"
drag, startPoint x: 246, startPoint y: 517, endPoint x: 321, endPoint y: 486, distance: 81.2
click at [214, 491] on div "Стиль Youka Предустановка субтитров 2 Lines - Static (Horizontal) New Удалить С…" at bounding box center [857, 429] width 1311 height 744
click at [423, 484] on div "Цвет активной строки" at bounding box center [512, 486] width 180 height 26
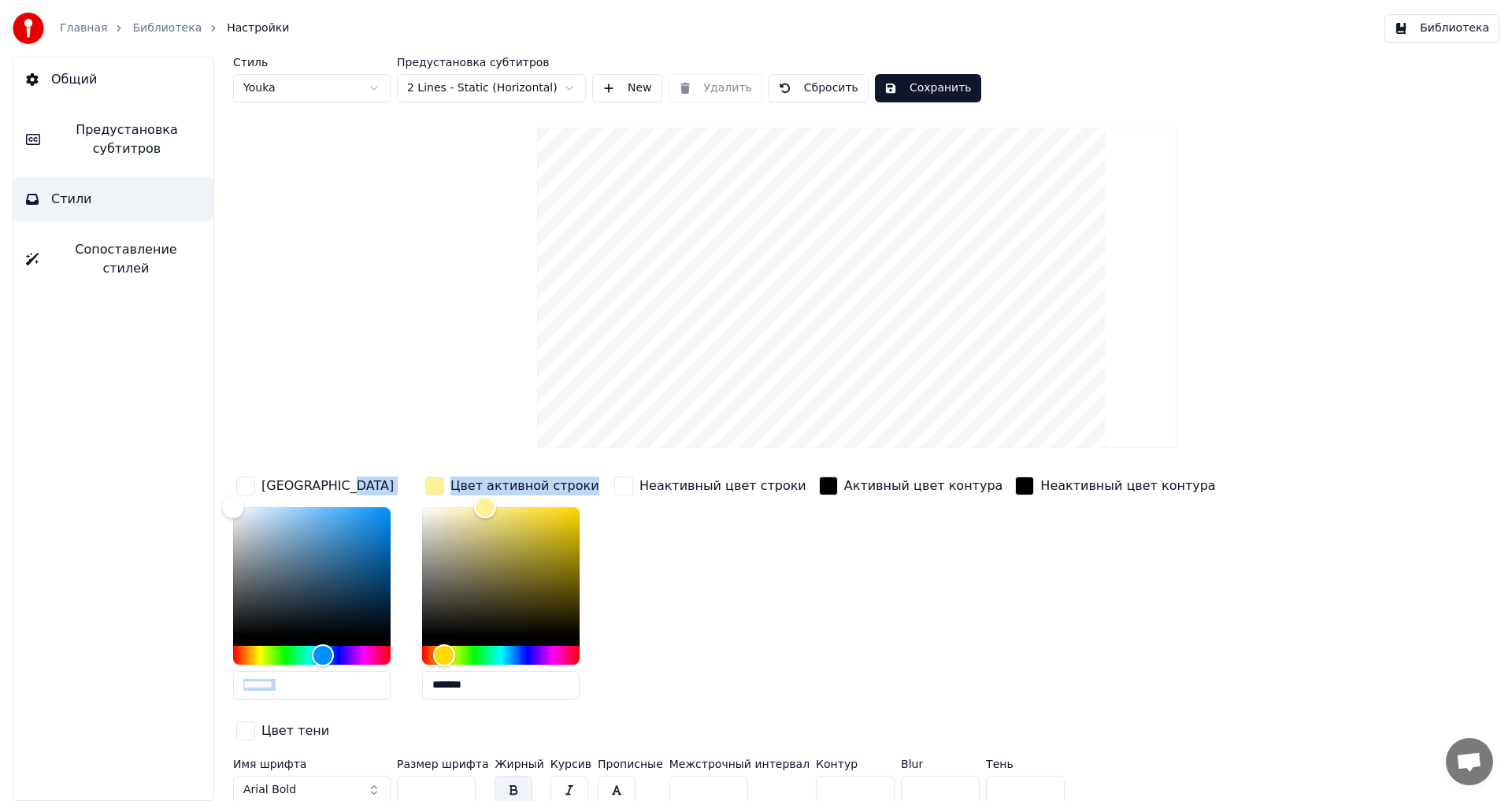
drag, startPoint x: 470, startPoint y: 505, endPoint x: 398, endPoint y: 493, distance: 73.0
click at [398, 493] on div "Цвет заливки ******* Цвет активной строки ******* Неактивный цвет строки Активн…" at bounding box center [762, 610] width 1058 height 273
type input "*******"
drag, startPoint x: 439, startPoint y: 514, endPoint x: 399, endPoint y: 498, distance: 43.1
click at [399, 498] on div "Цвет заливки ******* Цвет активной строки ******* Неактивный цвет строки Активн…" at bounding box center [762, 610] width 1058 height 273
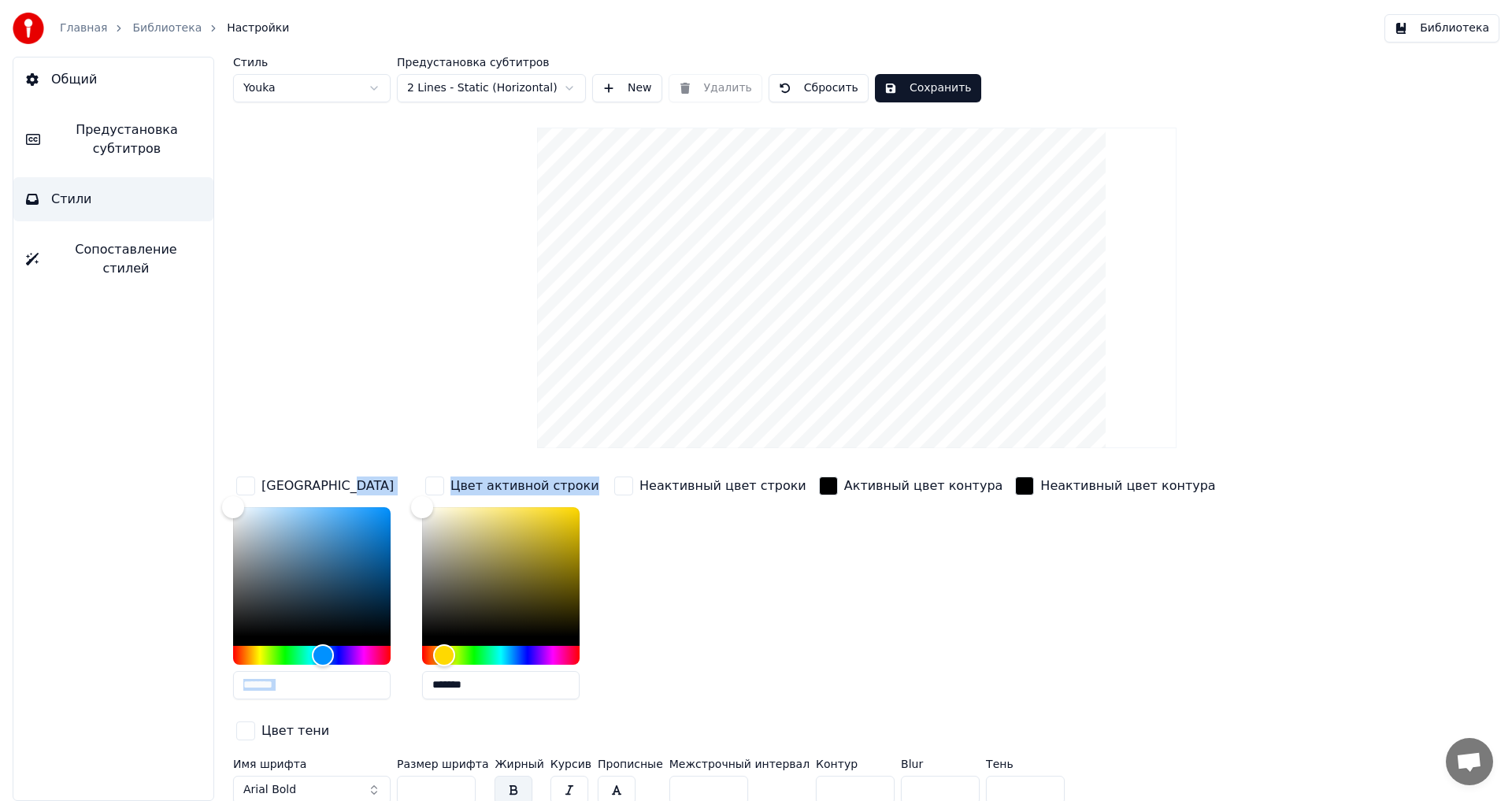
click at [565, 88] on html "Главная Библиотека Настройки Библиотека Общий Предустановка субтитров Стили Соп…" at bounding box center [756, 400] width 1512 height 801
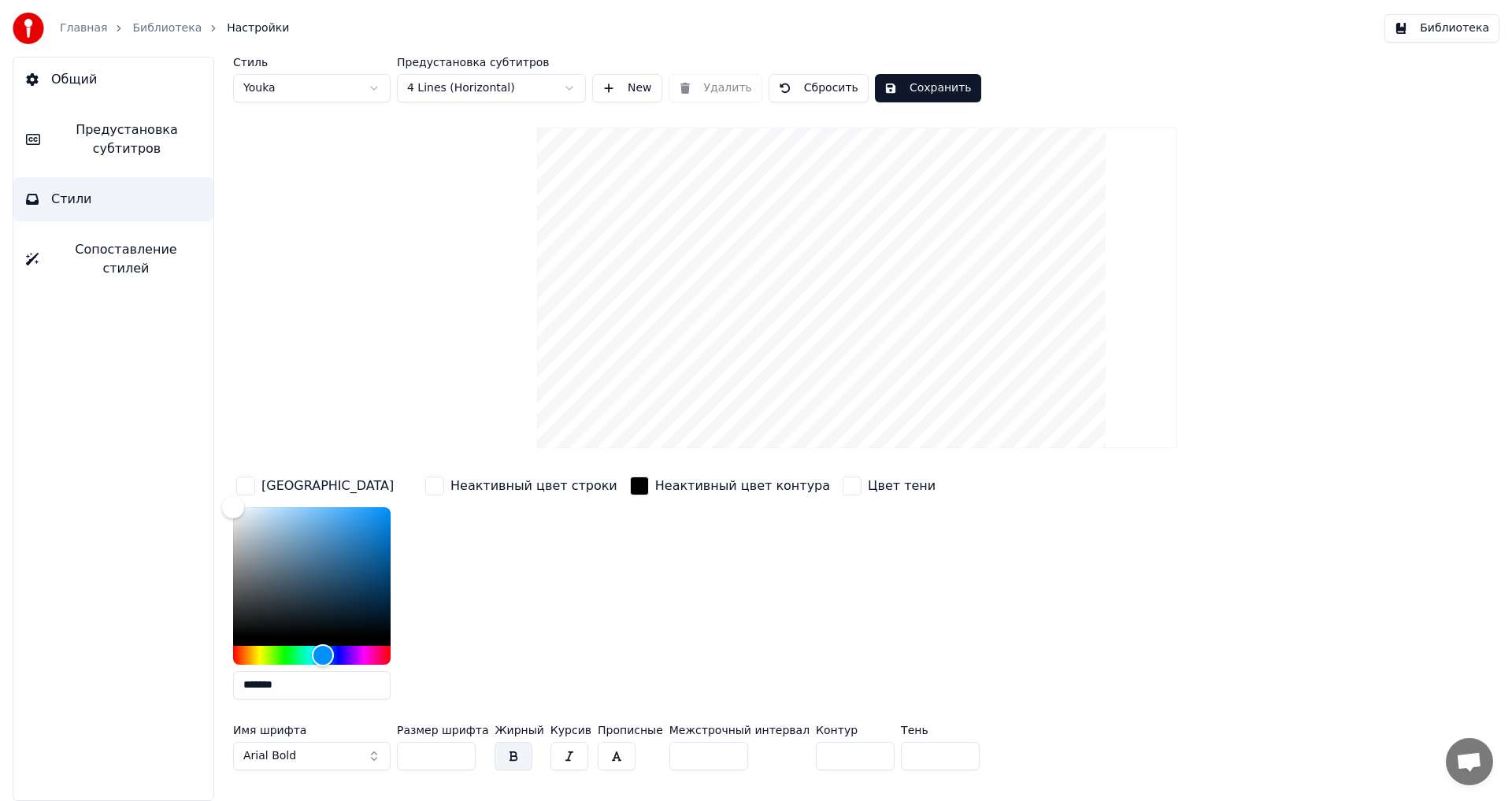
click at [546, 102] on div "Стиль Youka Предустановка субтитров 4 Lines (Horizontal) New Удалить Сбросить С…" at bounding box center [856, 417] width 1247 height 720
click at [553, 84] on html "Главная Библиотека Настройки Библиотека Общий Предустановка субтитров Стили Соп…" at bounding box center [756, 400] width 1512 height 801
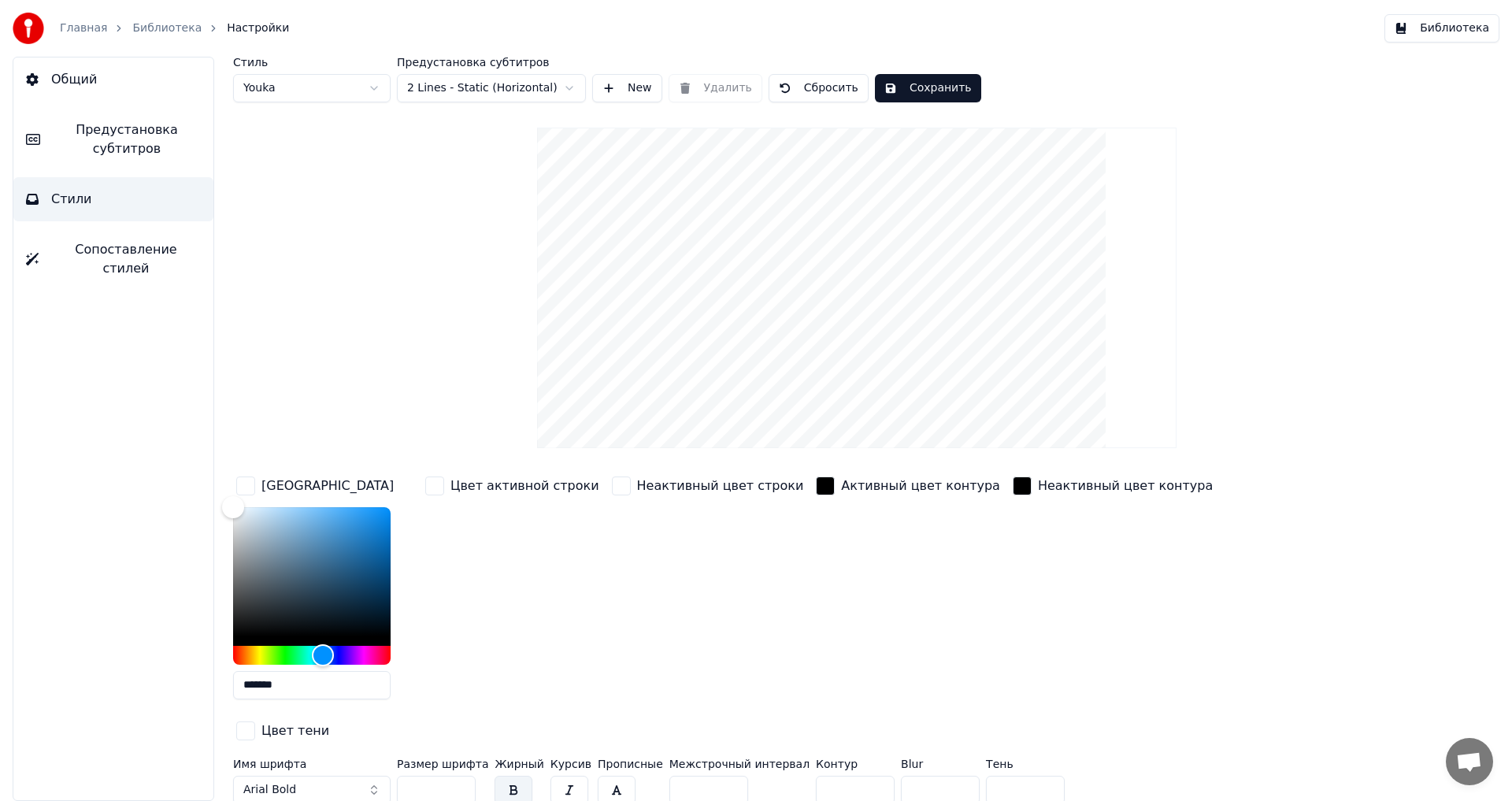
click at [562, 94] on html "Главная Библиотека Настройки Библиотека Общий Предустановка субтитров Стили Соп…" at bounding box center [756, 400] width 1512 height 801
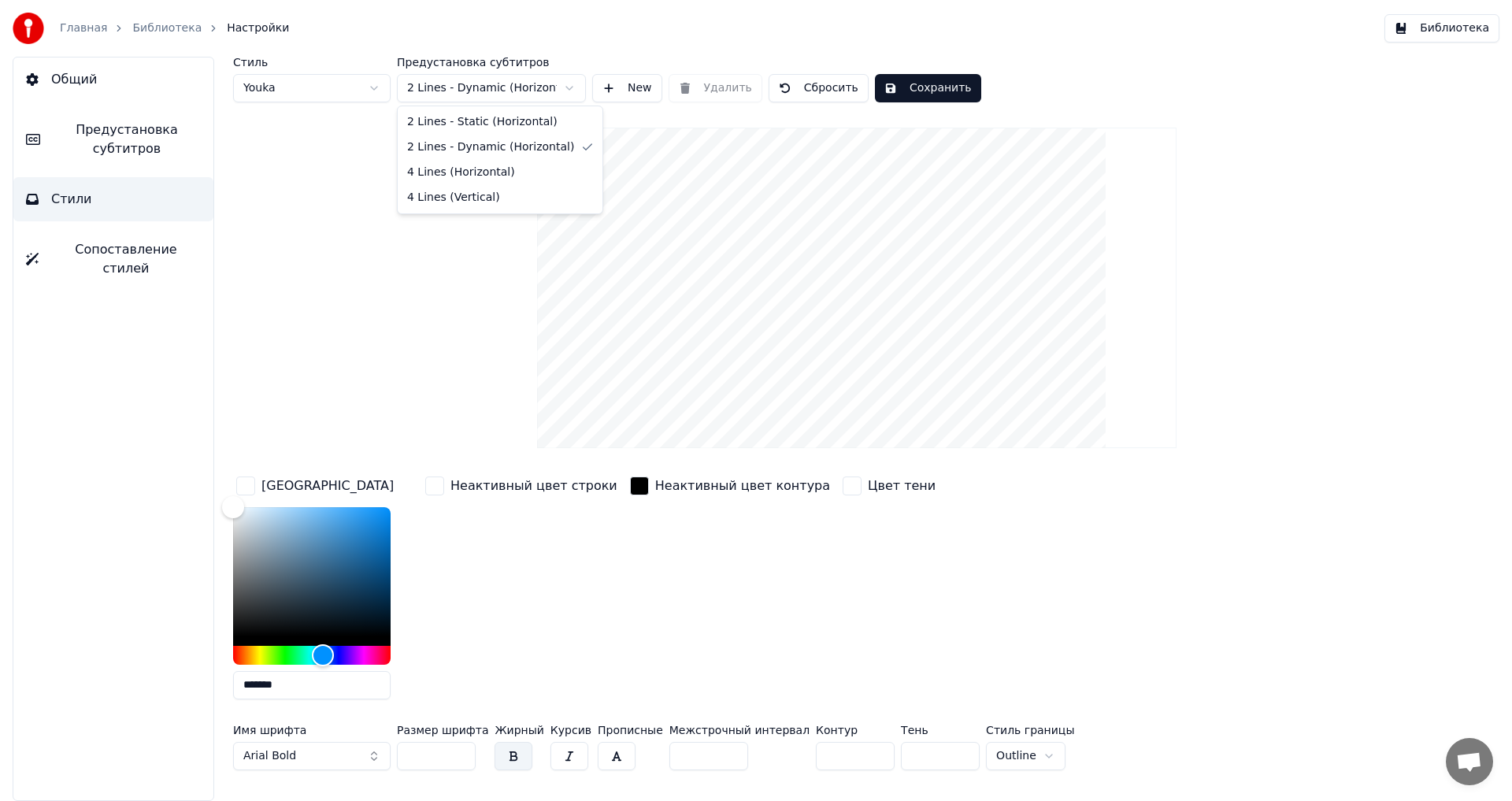
click at [564, 80] on html "Главная Библиотека Настройки Библиотека Общий Предустановка субтитров Стили Соп…" at bounding box center [756, 400] width 1512 height 801
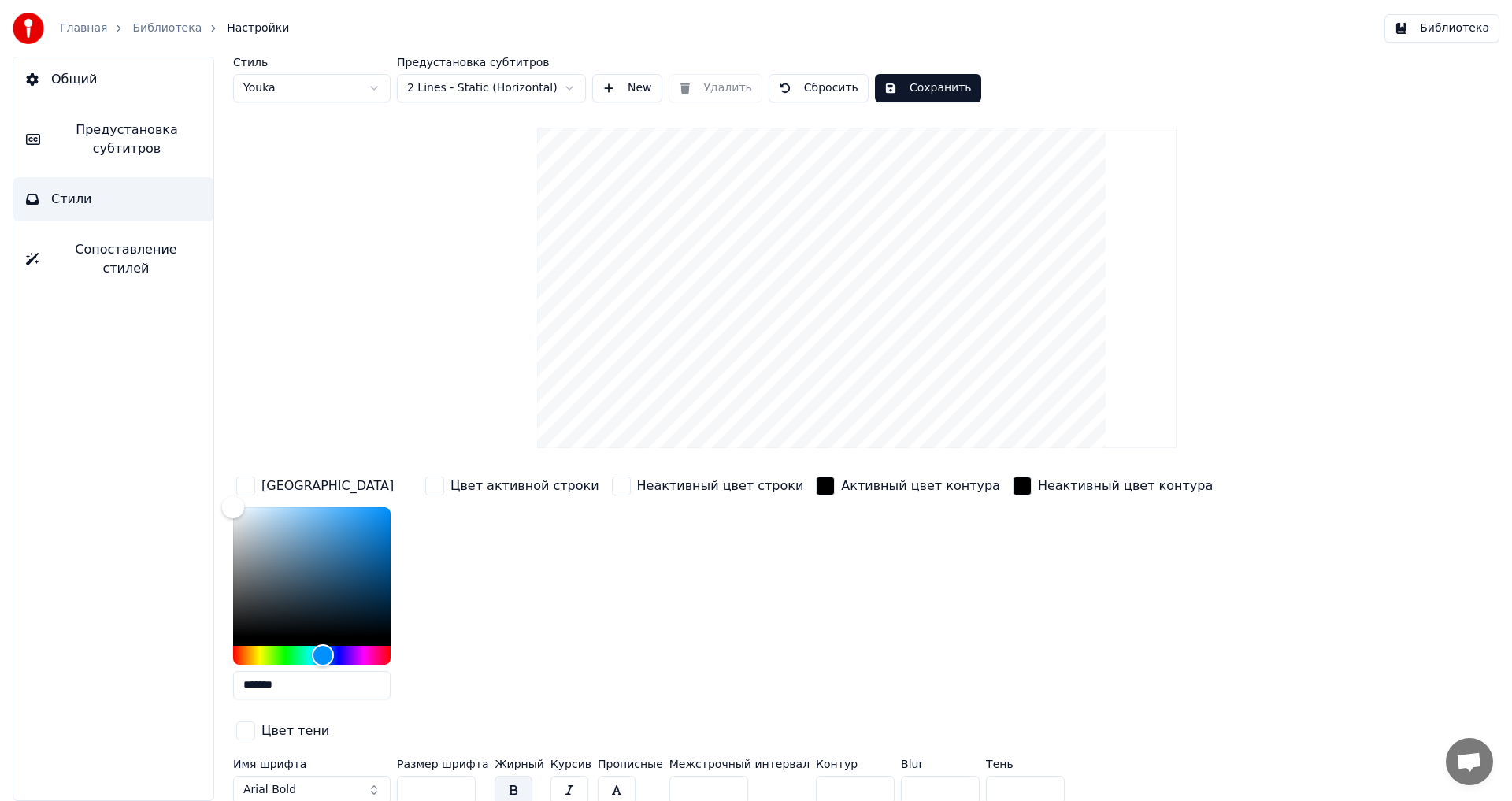
click at [376, 88] on html "Главная Библиотека Настройки Библиотека Общий Предустановка субтитров Стили Соп…" at bounding box center [756, 400] width 1512 height 801
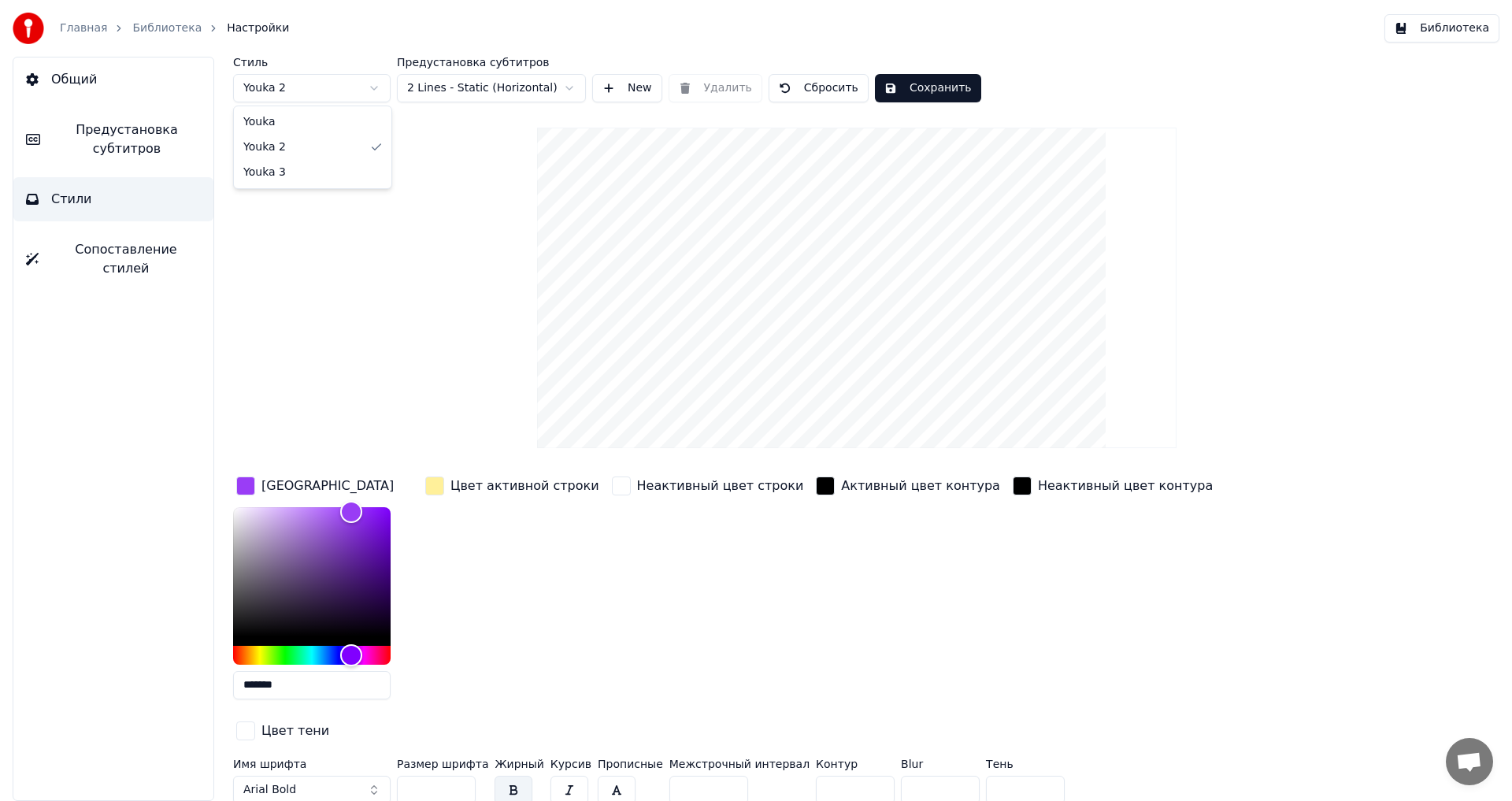
click at [369, 92] on html "Главная Библиотека Настройки Библиотека Общий Предустановка субтитров Стили Соп…" at bounding box center [756, 400] width 1512 height 801
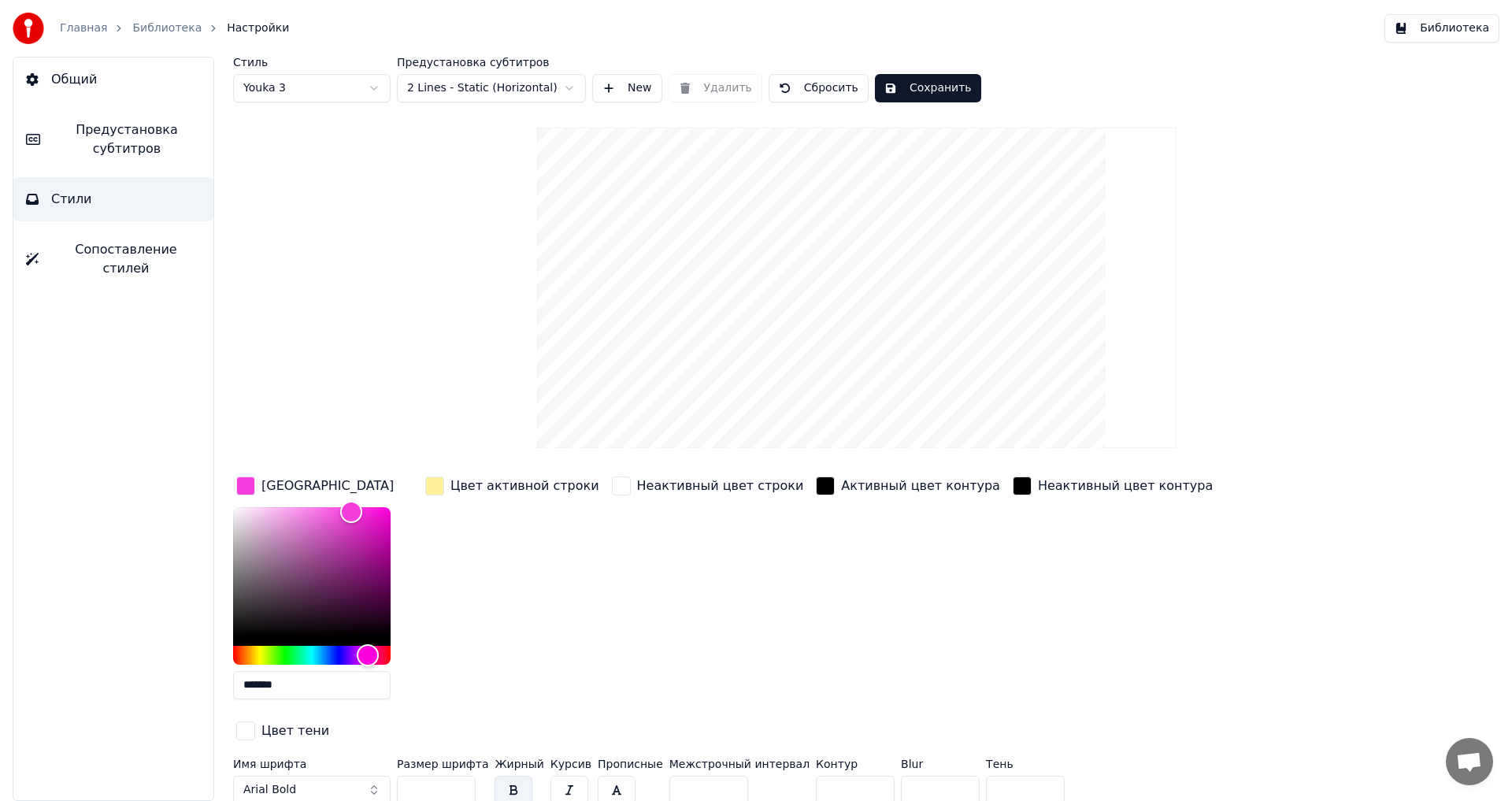
click at [480, 100] on html "Главная Библиотека Настройки Библиотека Общий Предустановка субтитров Стили Соп…" at bounding box center [756, 400] width 1512 height 801
click at [473, 96] on html "Главная Библиотека Настройки Библиотека Общий Предустановка субтитров Стили Соп…" at bounding box center [756, 400] width 1512 height 801
click at [344, 95] on html "Главная Библиотека Настройки Библиотека Общий Предустановка субтитров Стили Соп…" at bounding box center [756, 400] width 1512 height 801
type input "*******"
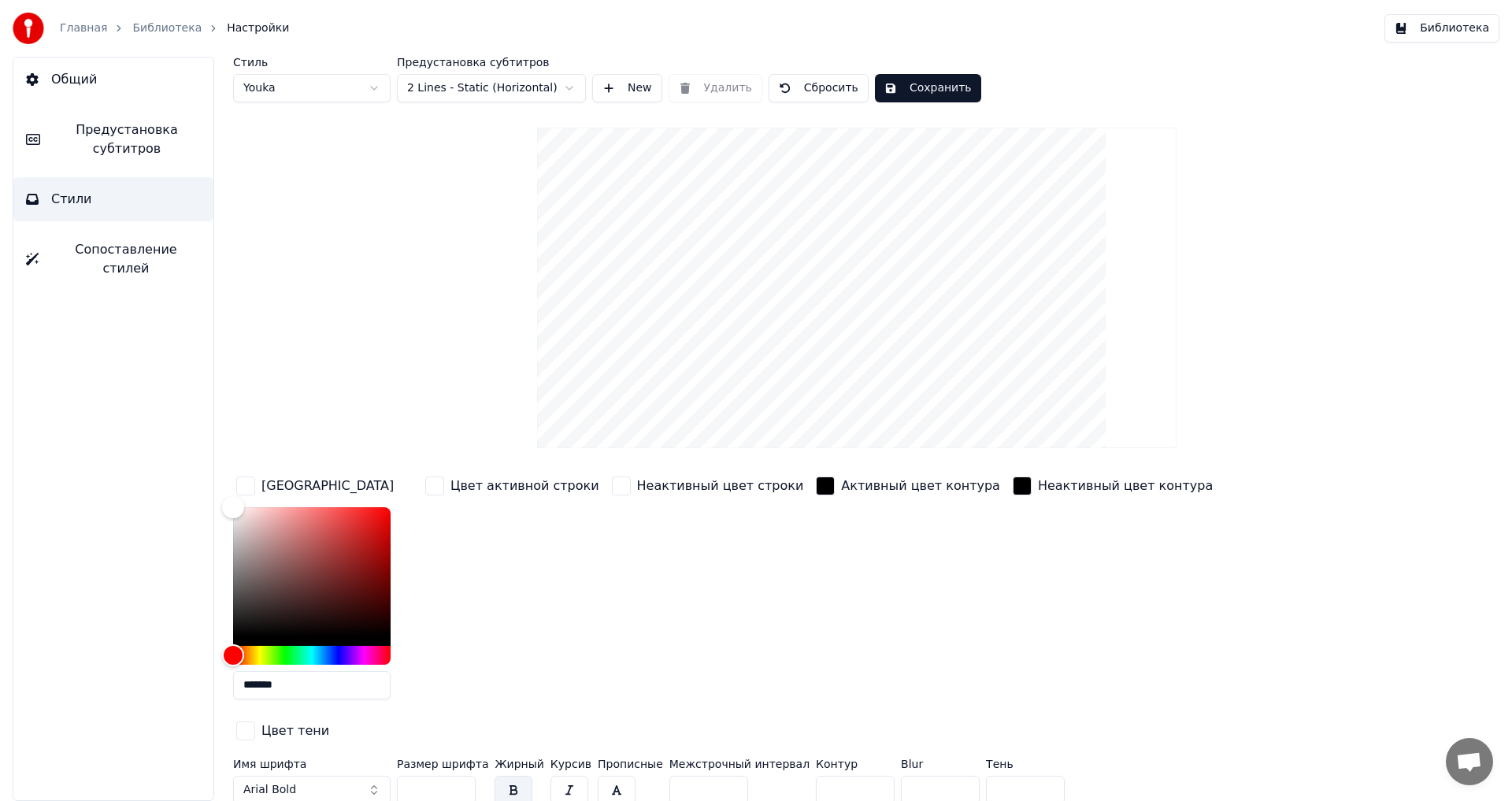
click at [376, 776] on button "Arial Bold" at bounding box center [311, 790] width 157 height 28
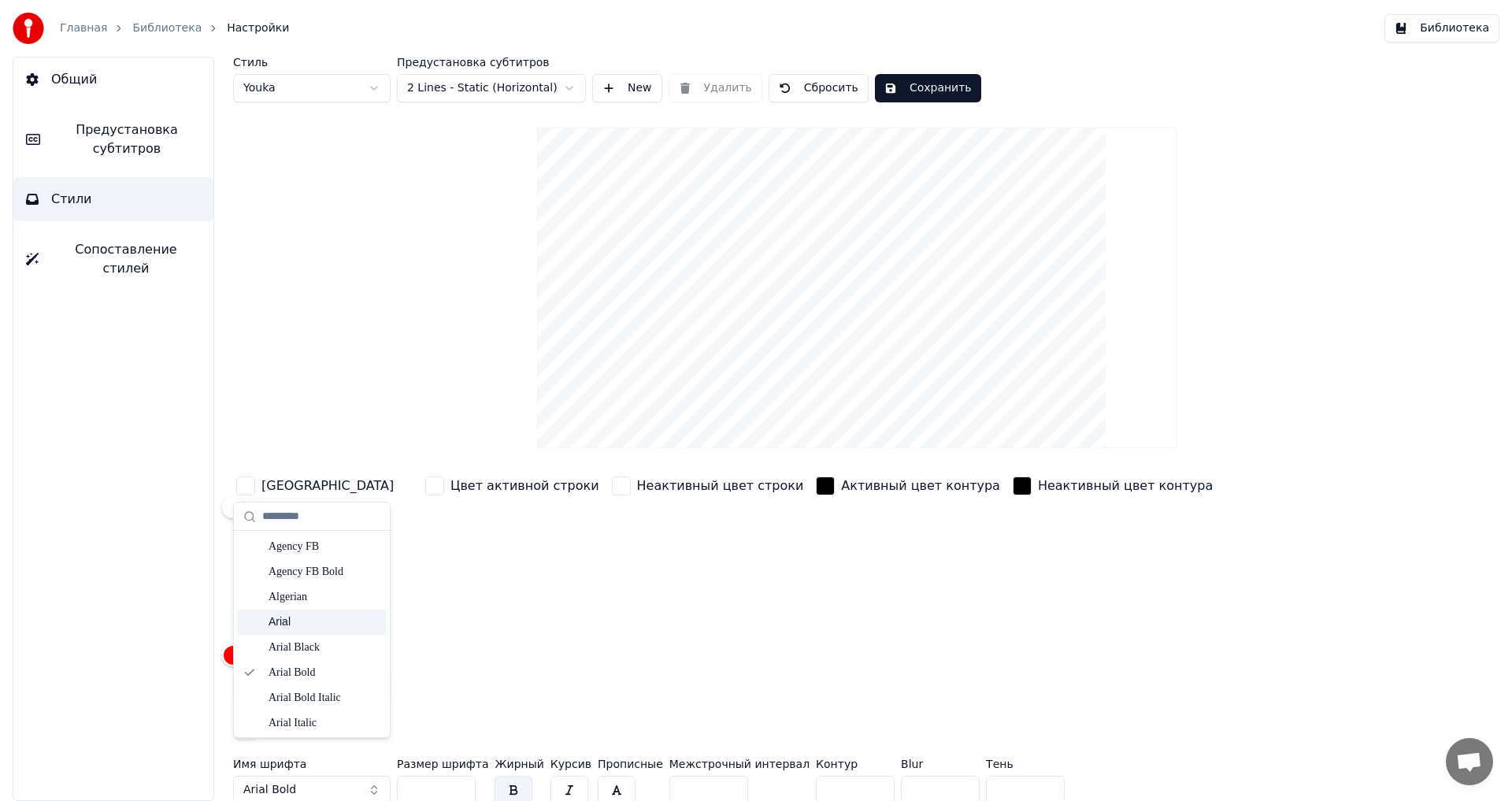
click at [316, 626] on div "Arial" at bounding box center [325, 622] width 112 height 16
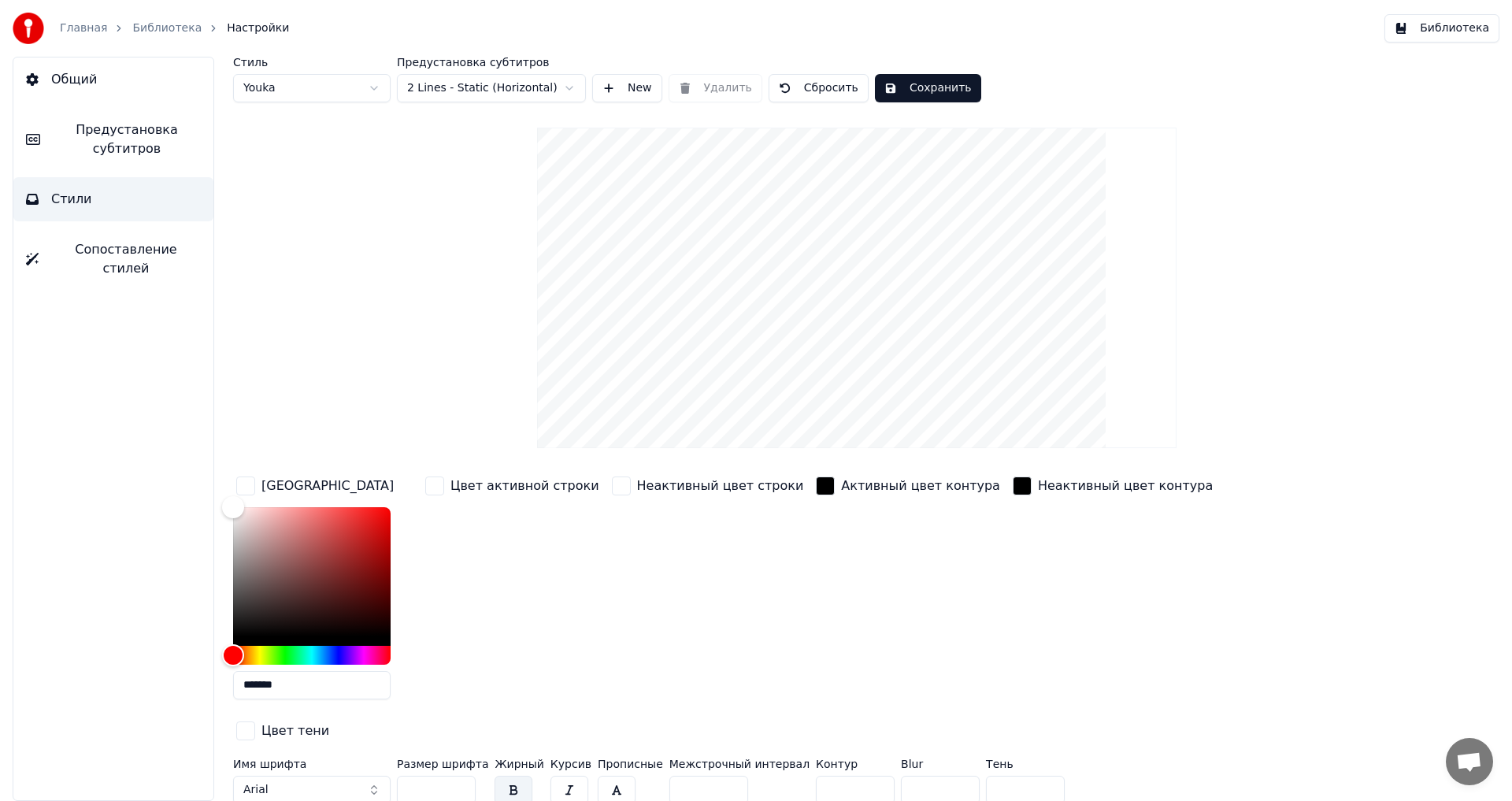
click at [907, 87] on button "Сохранить" at bounding box center [927, 88] width 106 height 28
click at [924, 86] on button "Сохранить" at bounding box center [927, 88] width 106 height 28
click at [915, 88] on button "Готово" at bounding box center [916, 88] width 84 height 28
click at [155, 30] on link "Библиотека" at bounding box center [167, 28] width 70 height 16
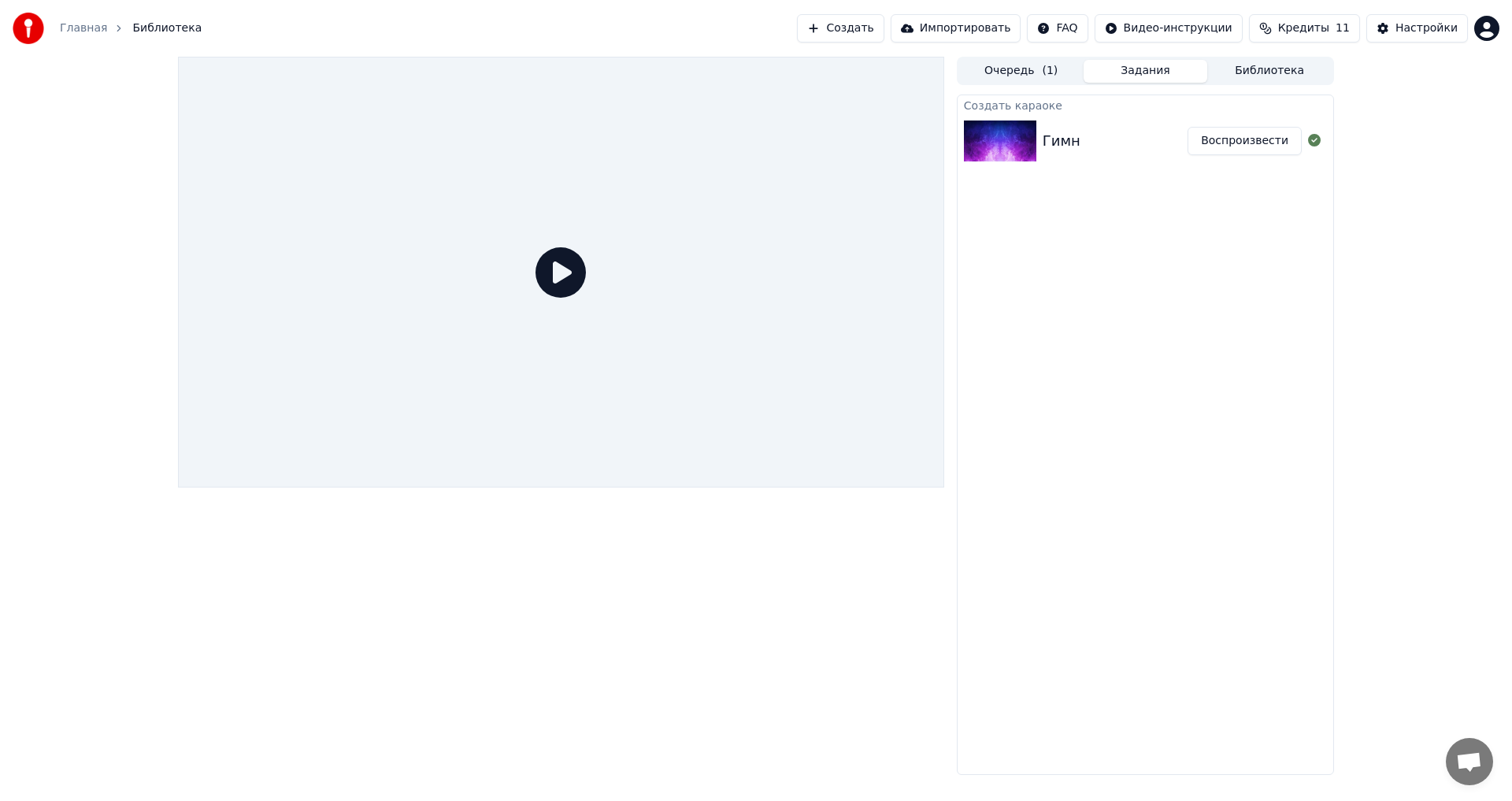
click at [560, 277] on icon at bounding box center [560, 272] width 50 height 50
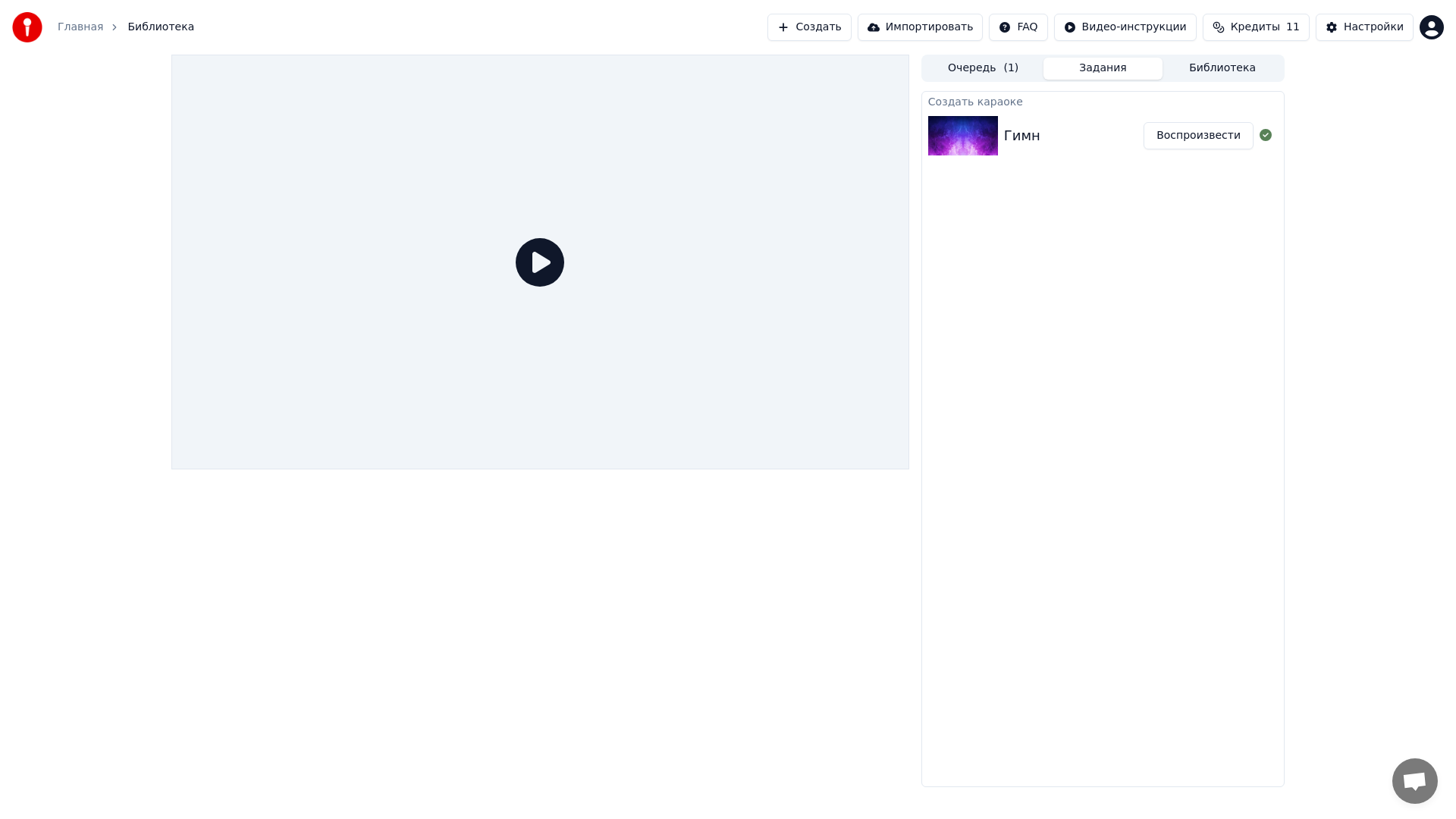
click at [564, 286] on icon at bounding box center [539, 262] width 48 height 48
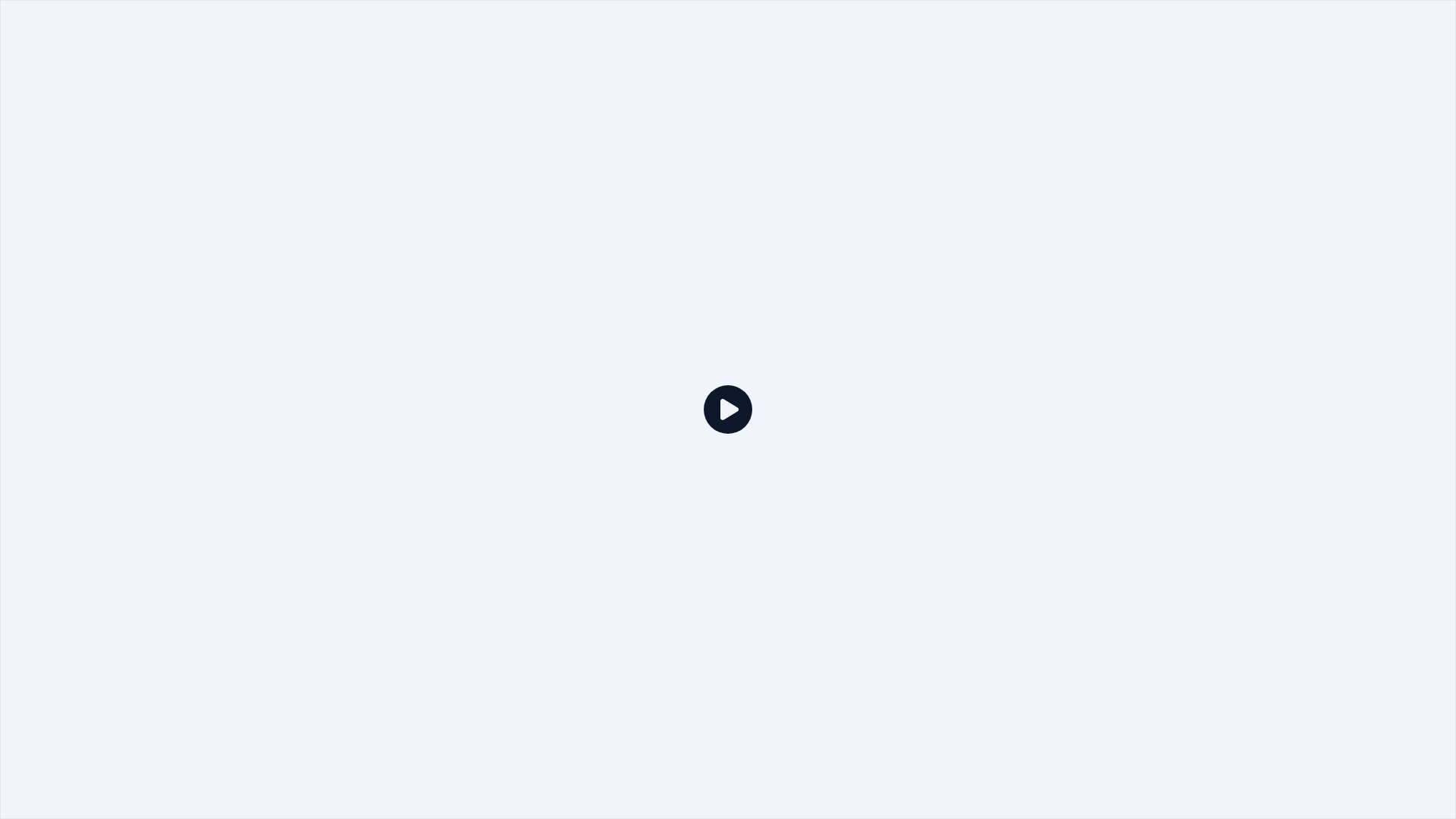
click at [1337, 133] on div at bounding box center [728, 409] width 1456 height 819
drag, startPoint x: 1405, startPoint y: 88, endPoint x: 1426, endPoint y: 139, distance: 55.2
click at [1418, 124] on div at bounding box center [728, 409] width 1456 height 819
click at [732, 377] on div at bounding box center [728, 409] width 1456 height 819
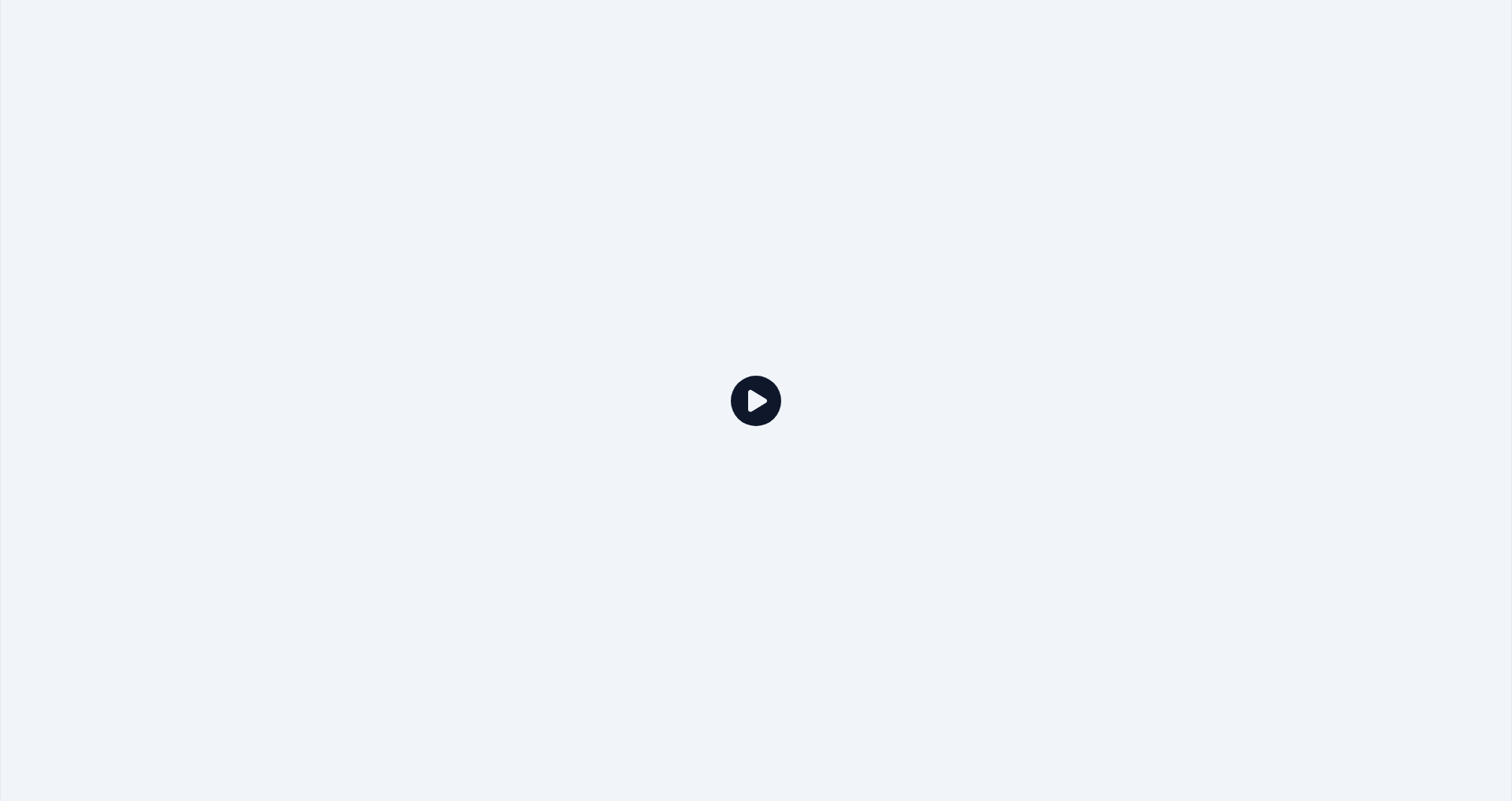
click at [1251, 144] on button "Воспроизвести" at bounding box center [1244, 140] width 114 height 28
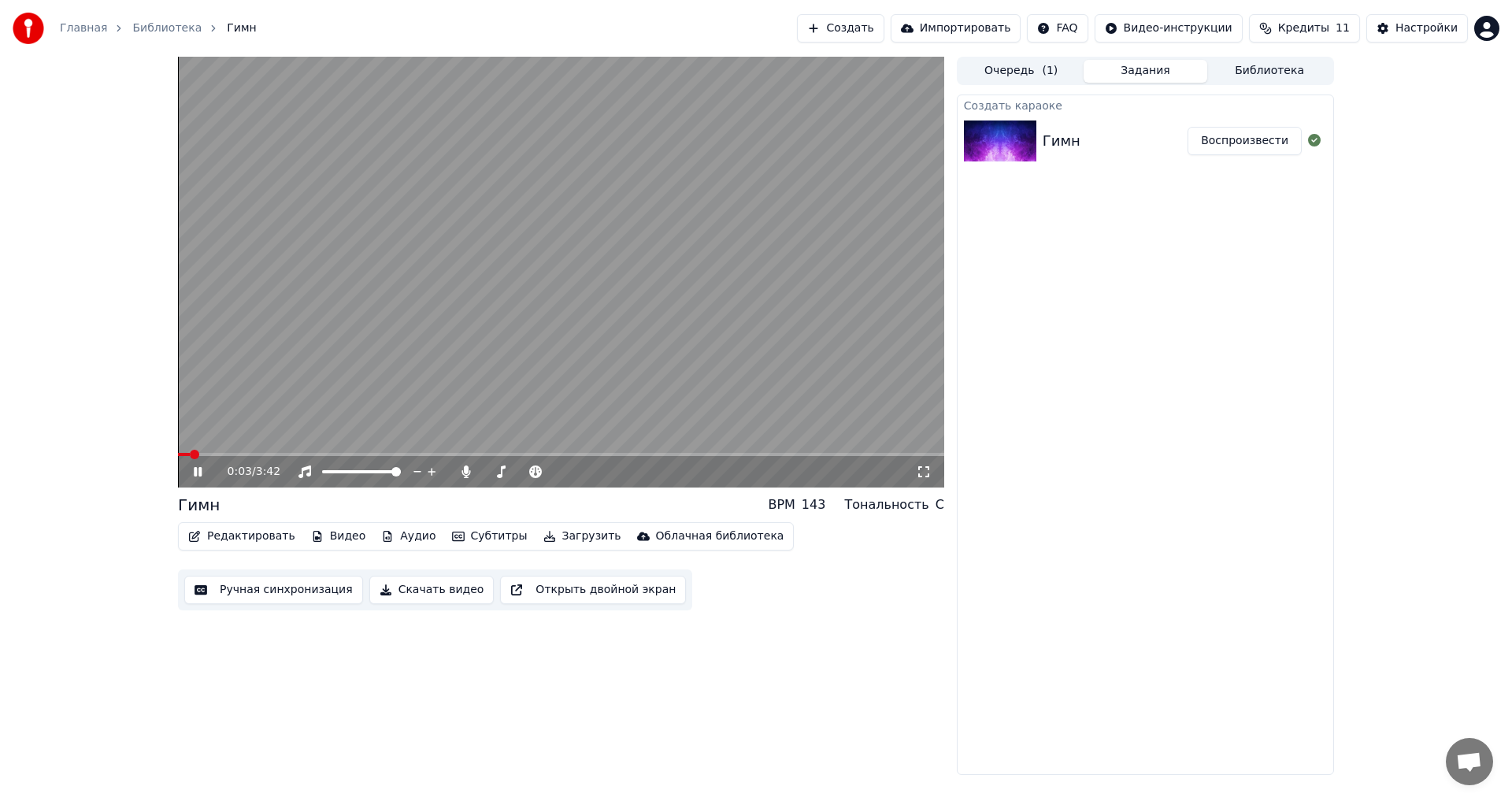
click at [201, 473] on icon at bounding box center [197, 471] width 8 height 9
click at [241, 541] on button "Редактировать" at bounding box center [241, 537] width 120 height 22
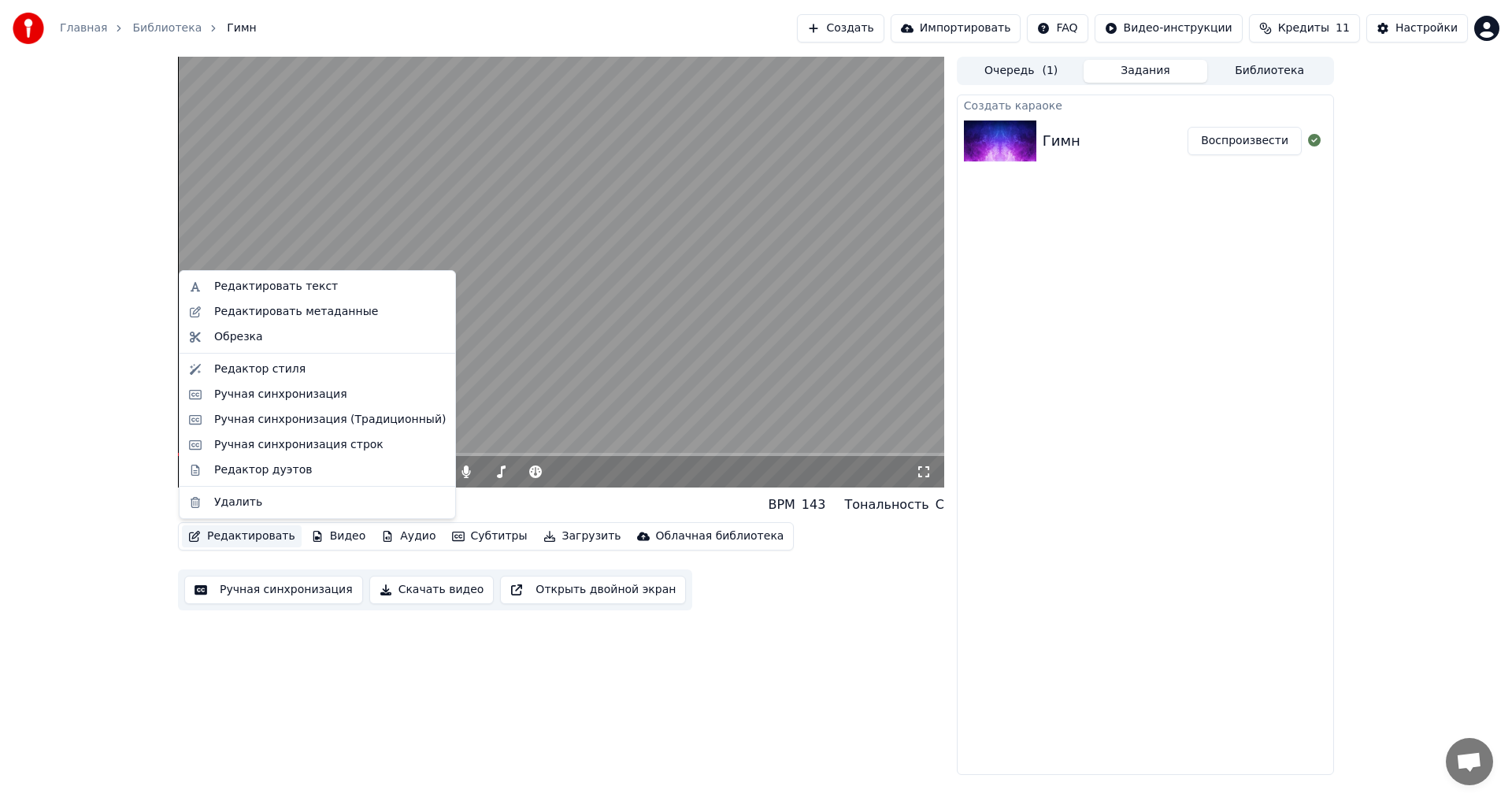
click at [127, 531] on div "0:03 / 3:42 Гимн BPM 143 Тональность C Редактировать Видео Аудио Субтитры Загру…" at bounding box center [756, 416] width 1512 height 719
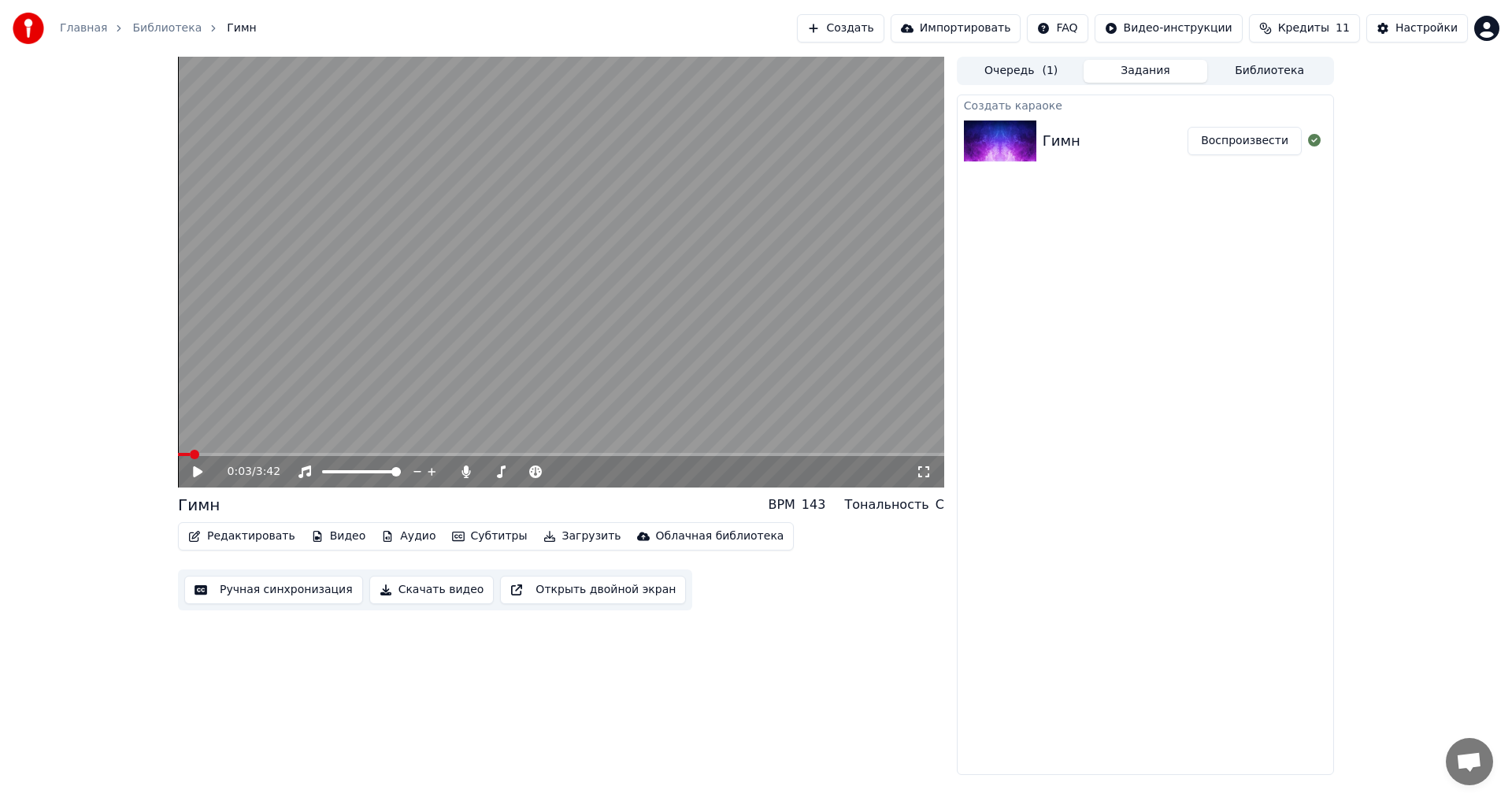
click at [195, 469] on icon at bounding box center [197, 471] width 9 height 11
click at [359, 472] on span at bounding box center [341, 472] width 37 height 3
click at [339, 471] on span at bounding box center [342, 471] width 9 height 9
click at [322, 470] on span at bounding box center [326, 471] width 9 height 9
click at [401, 476] on span at bounding box center [395, 471] width 9 height 9
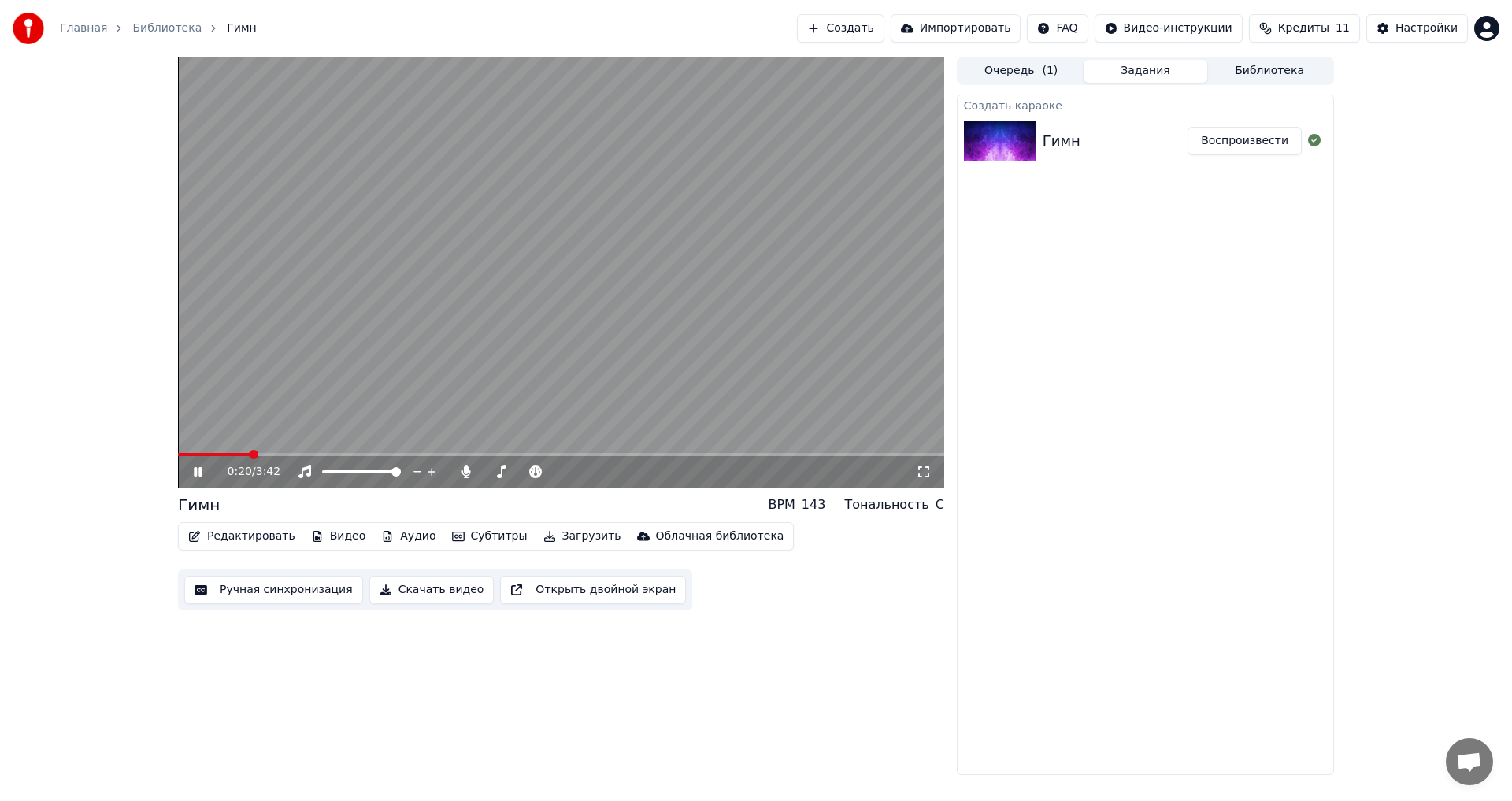
click at [195, 470] on icon at bounding box center [197, 471] width 8 height 9
click at [204, 466] on icon at bounding box center [209, 472] width 37 height 13
click at [275, 594] on button "Ручная синхронизация" at bounding box center [274, 589] width 178 height 28
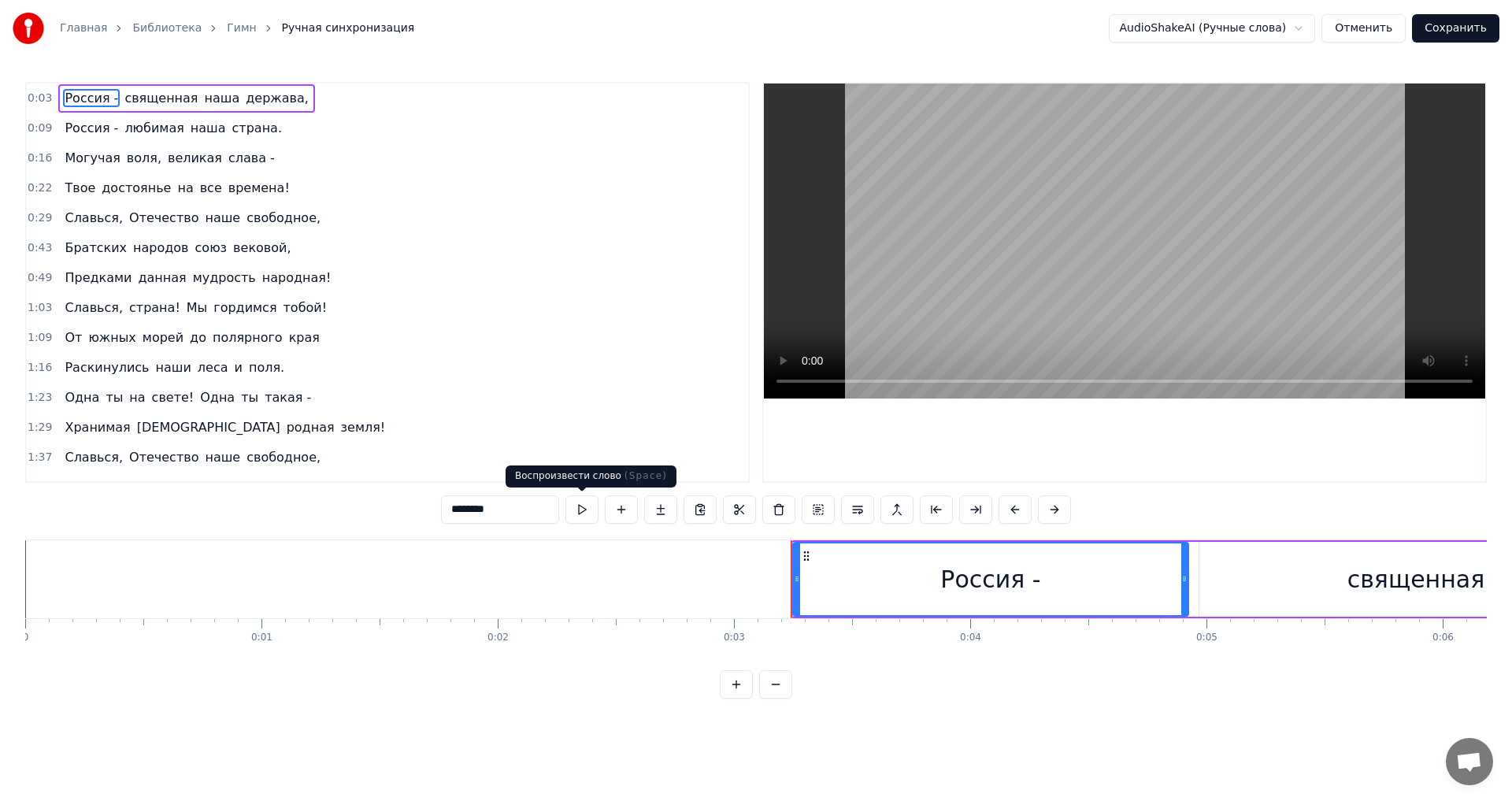
click at [571, 516] on button at bounding box center [581, 509] width 33 height 28
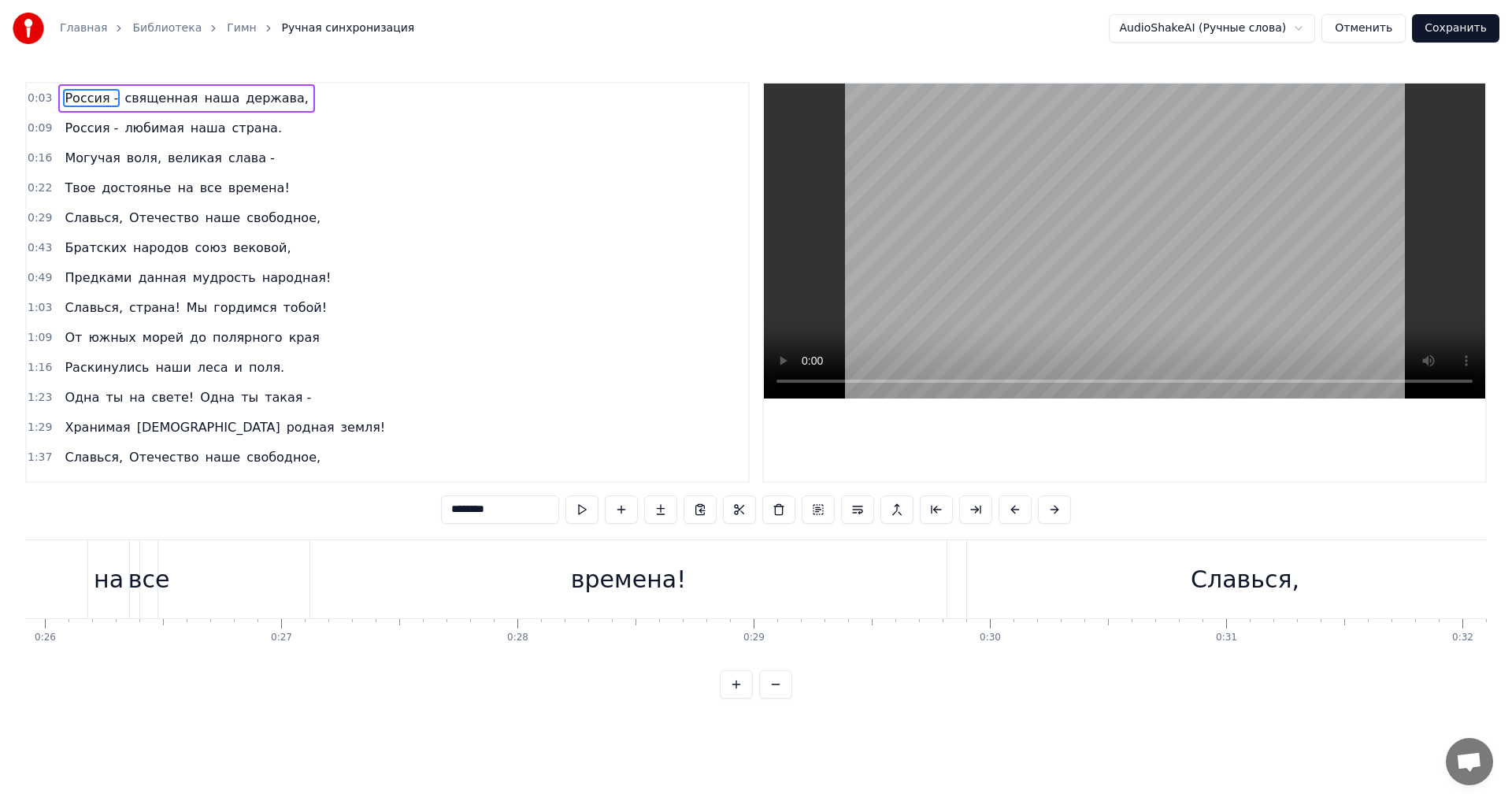
scroll to position [0, 6092]
click at [573, 595] on div "времена!" at bounding box center [658, 580] width 637 height 78
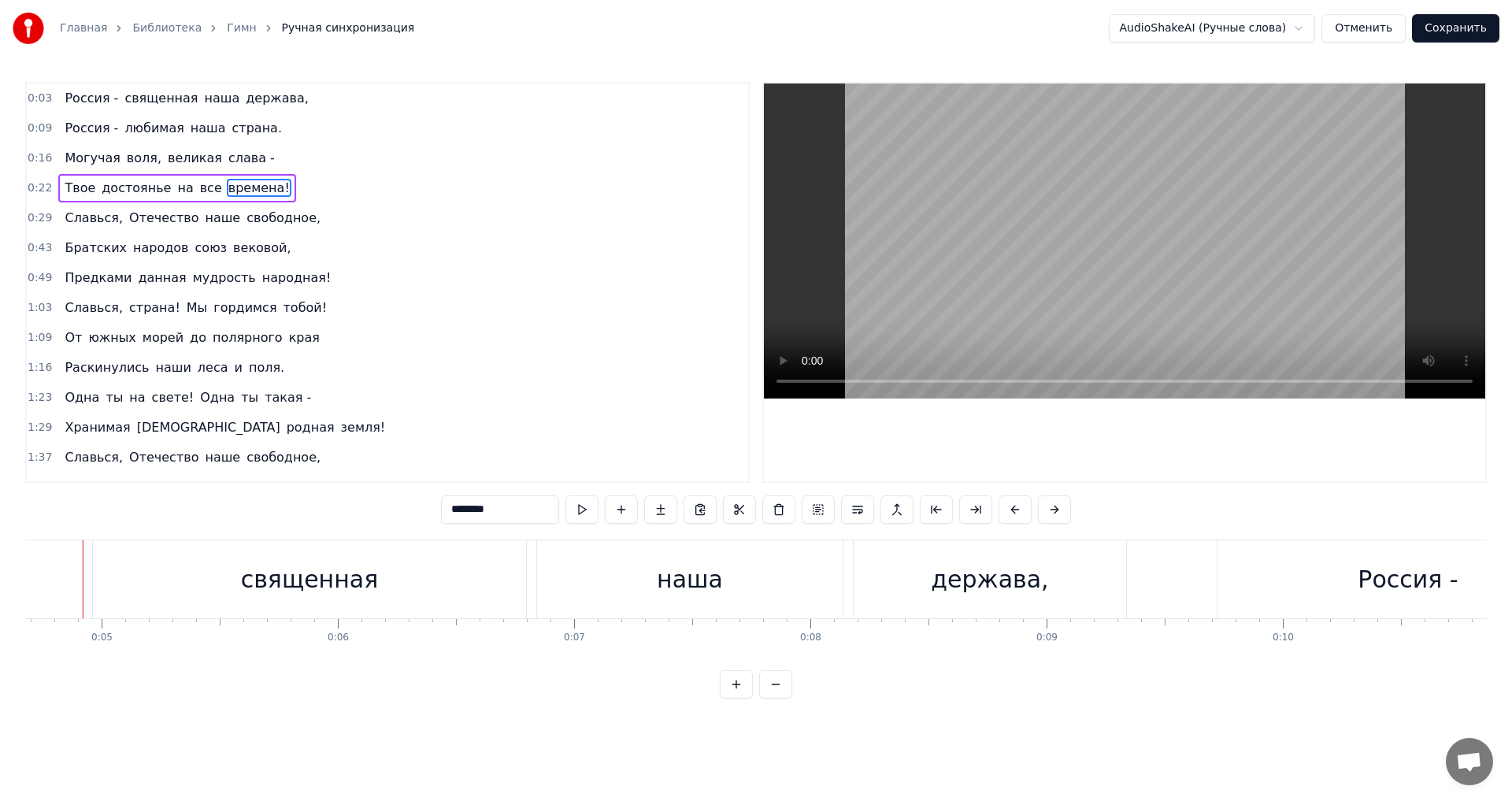
scroll to position [0, 1084]
click at [580, 508] on button at bounding box center [581, 509] width 33 height 28
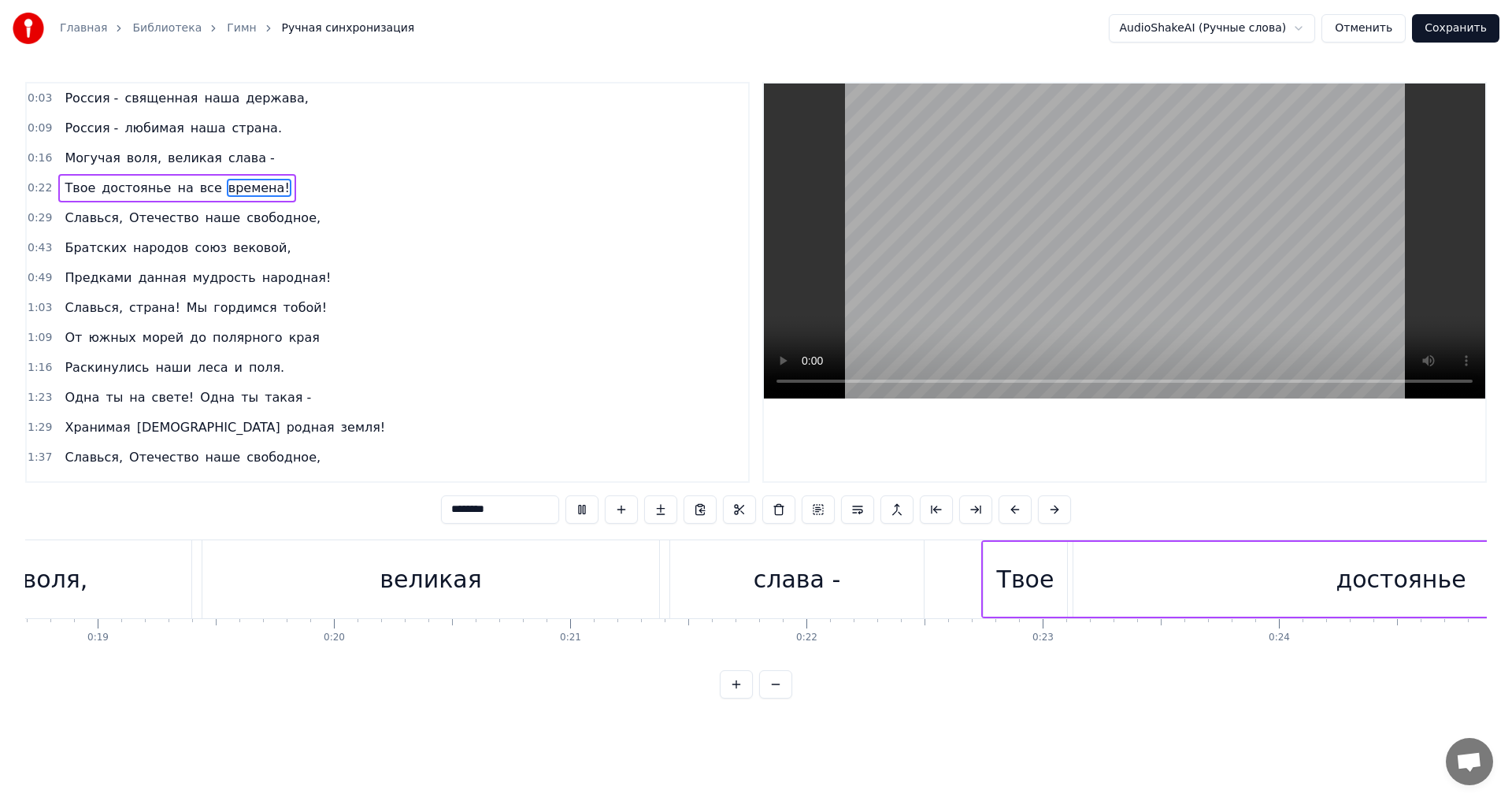
click at [580, 508] on button at bounding box center [581, 509] width 33 height 28
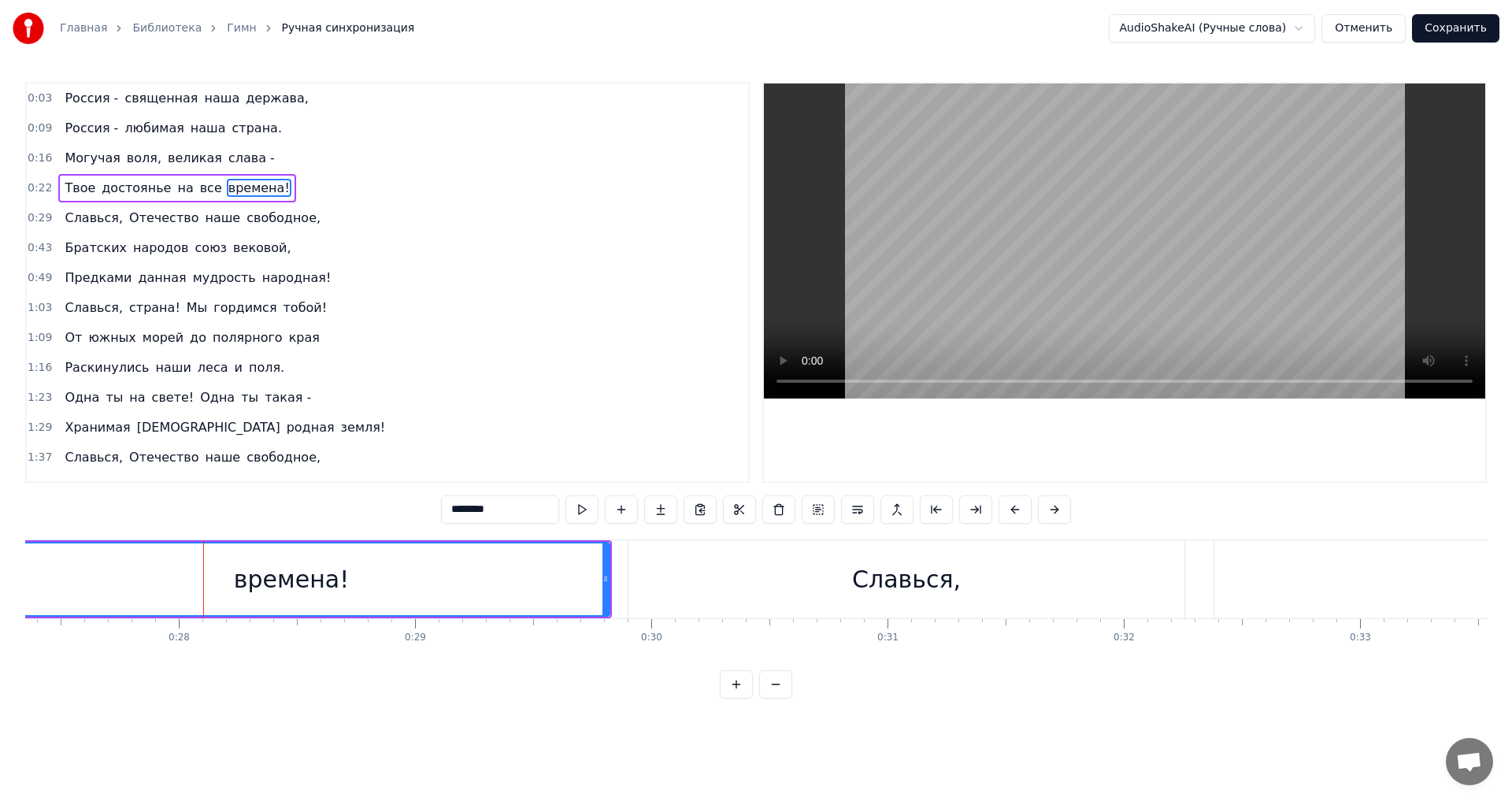
scroll to position [0, 6559]
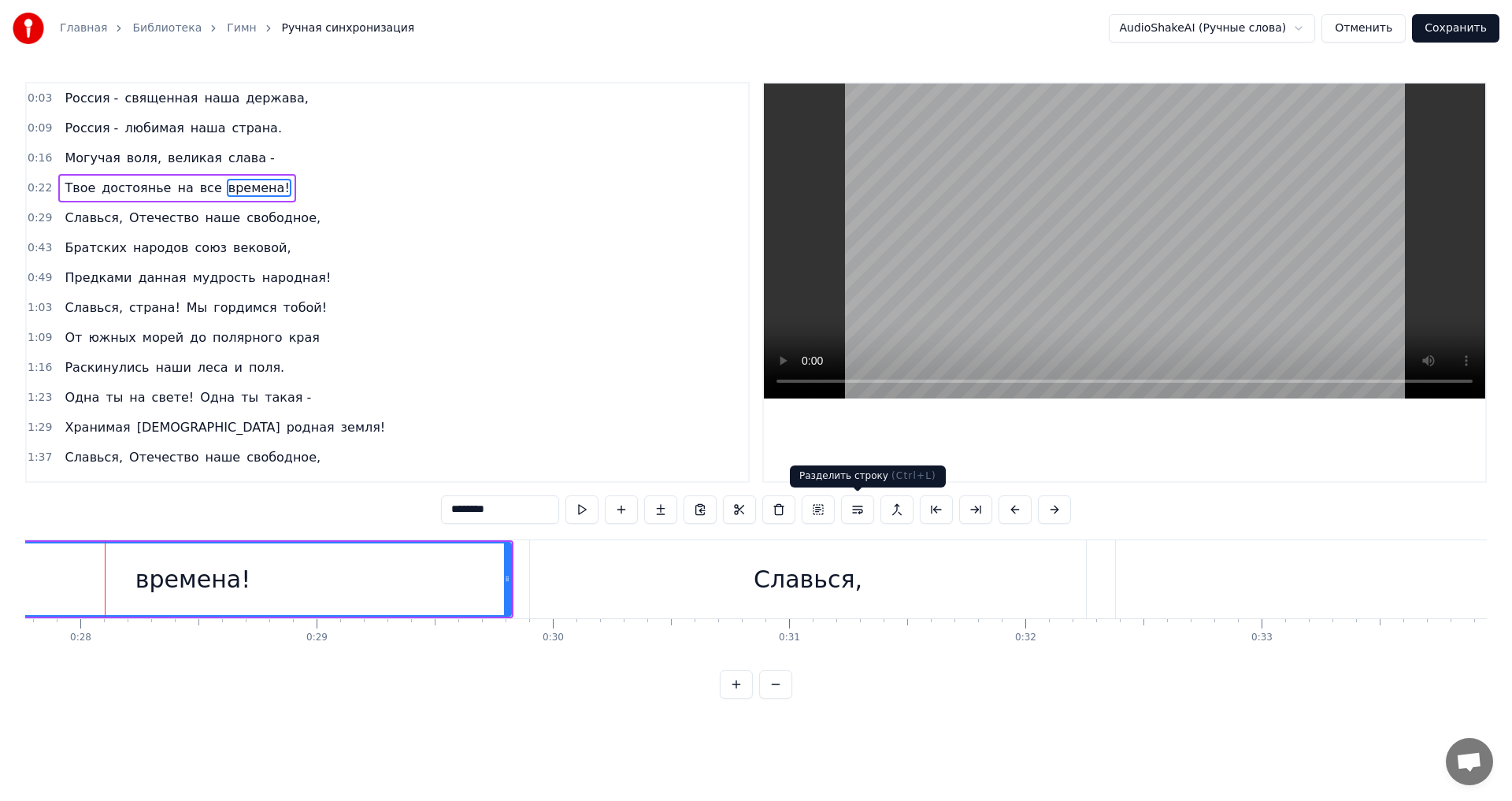
click at [848, 508] on button at bounding box center [857, 509] width 33 height 28
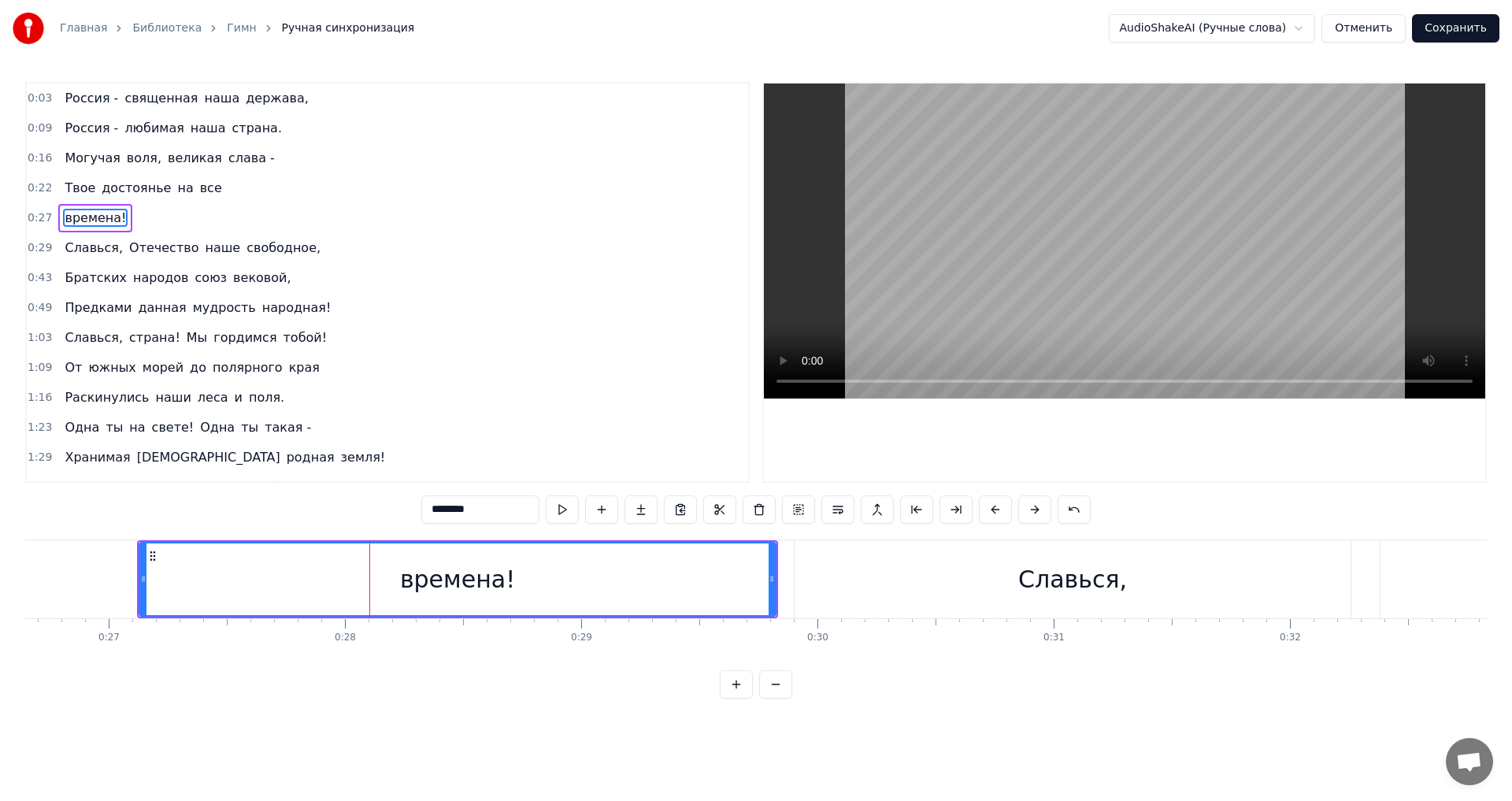
scroll to position [0, 6121]
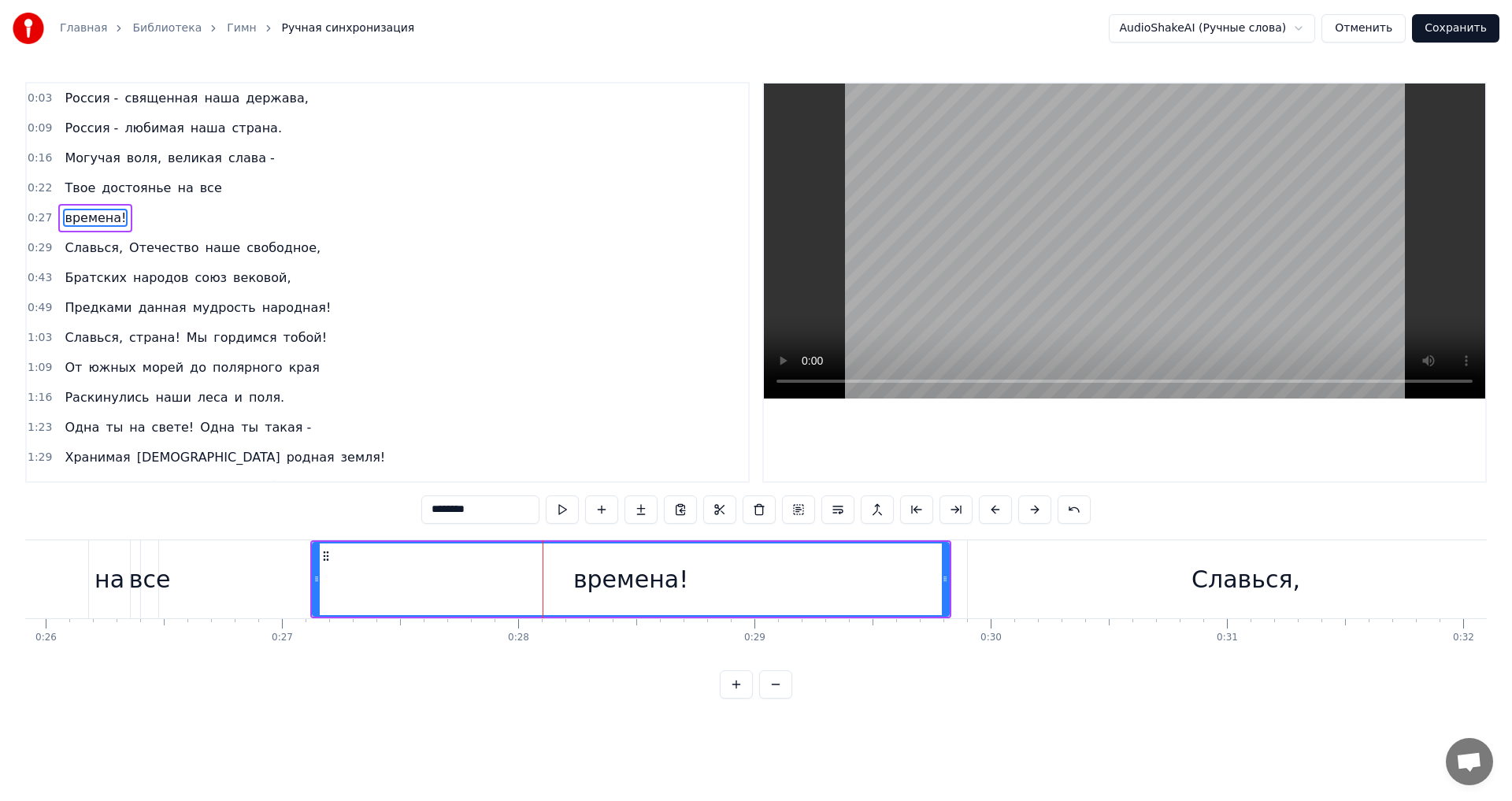
click at [153, 563] on div "все" at bounding box center [150, 580] width 42 height 36
type input "***"
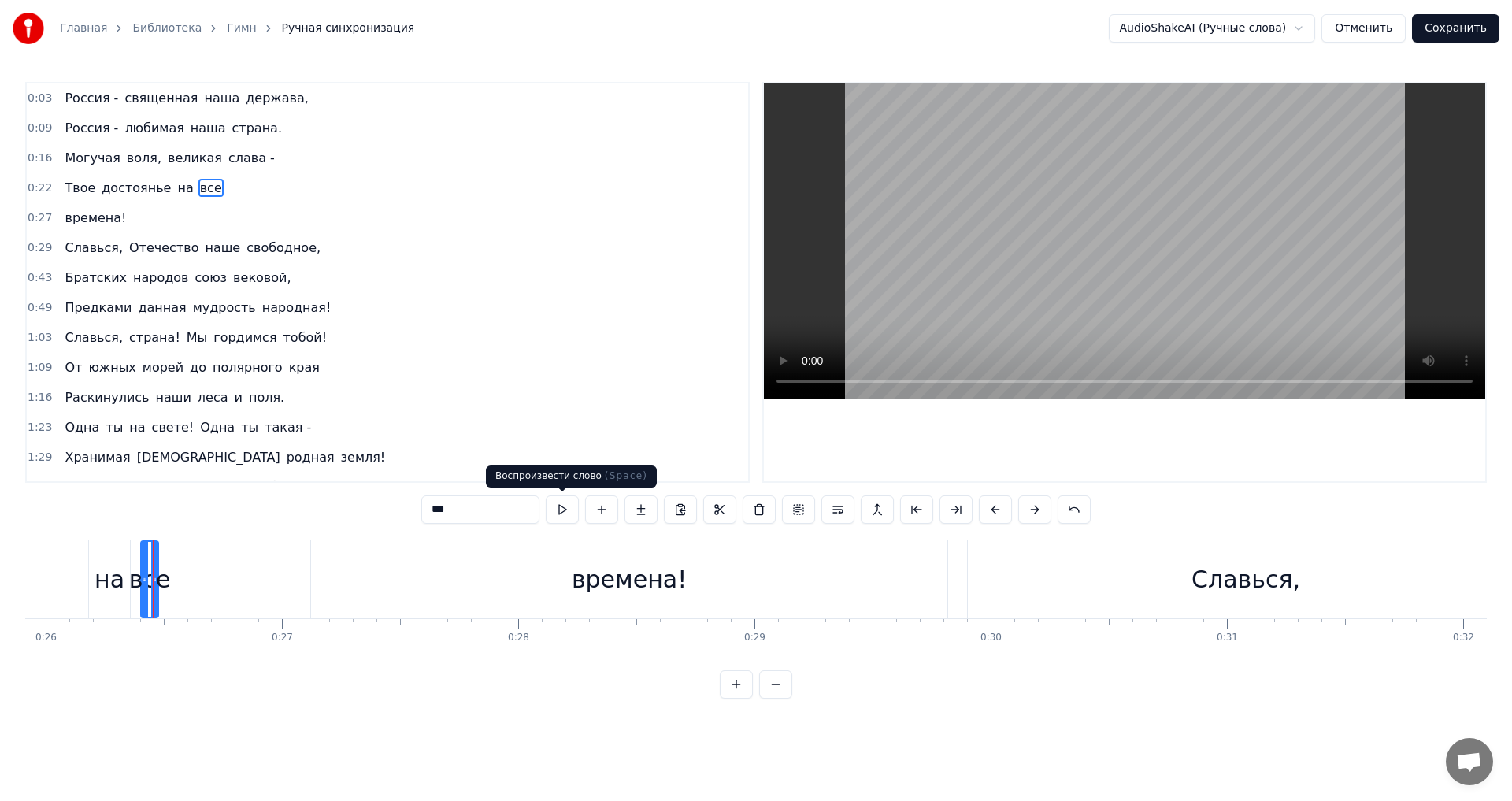
click at [560, 508] on button at bounding box center [562, 509] width 33 height 28
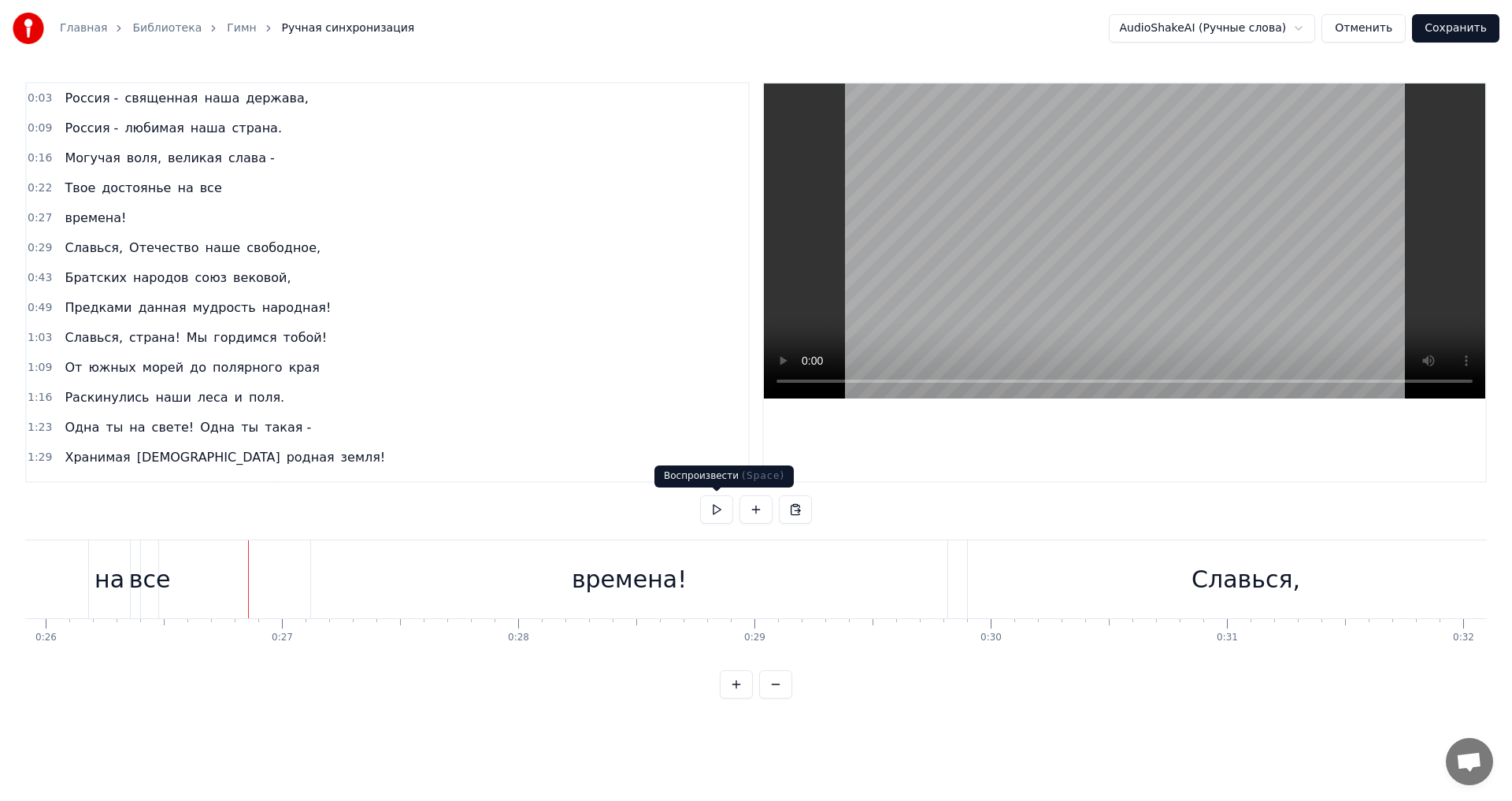
click at [709, 508] on button at bounding box center [716, 509] width 33 height 28
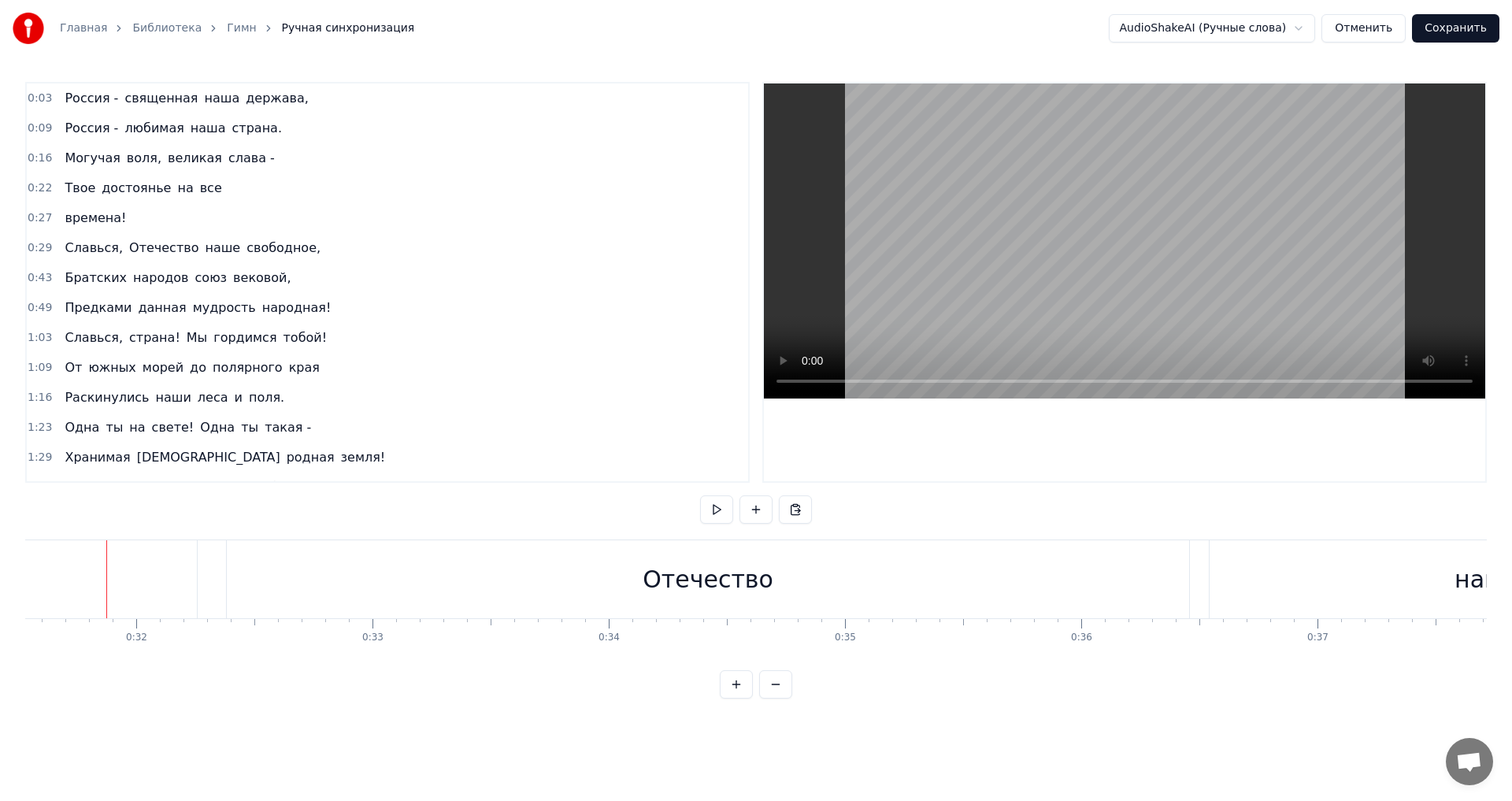
scroll to position [0, 7450]
click at [764, 698] on button at bounding box center [775, 684] width 33 height 28
click at [769, 699] on button at bounding box center [775, 684] width 33 height 28
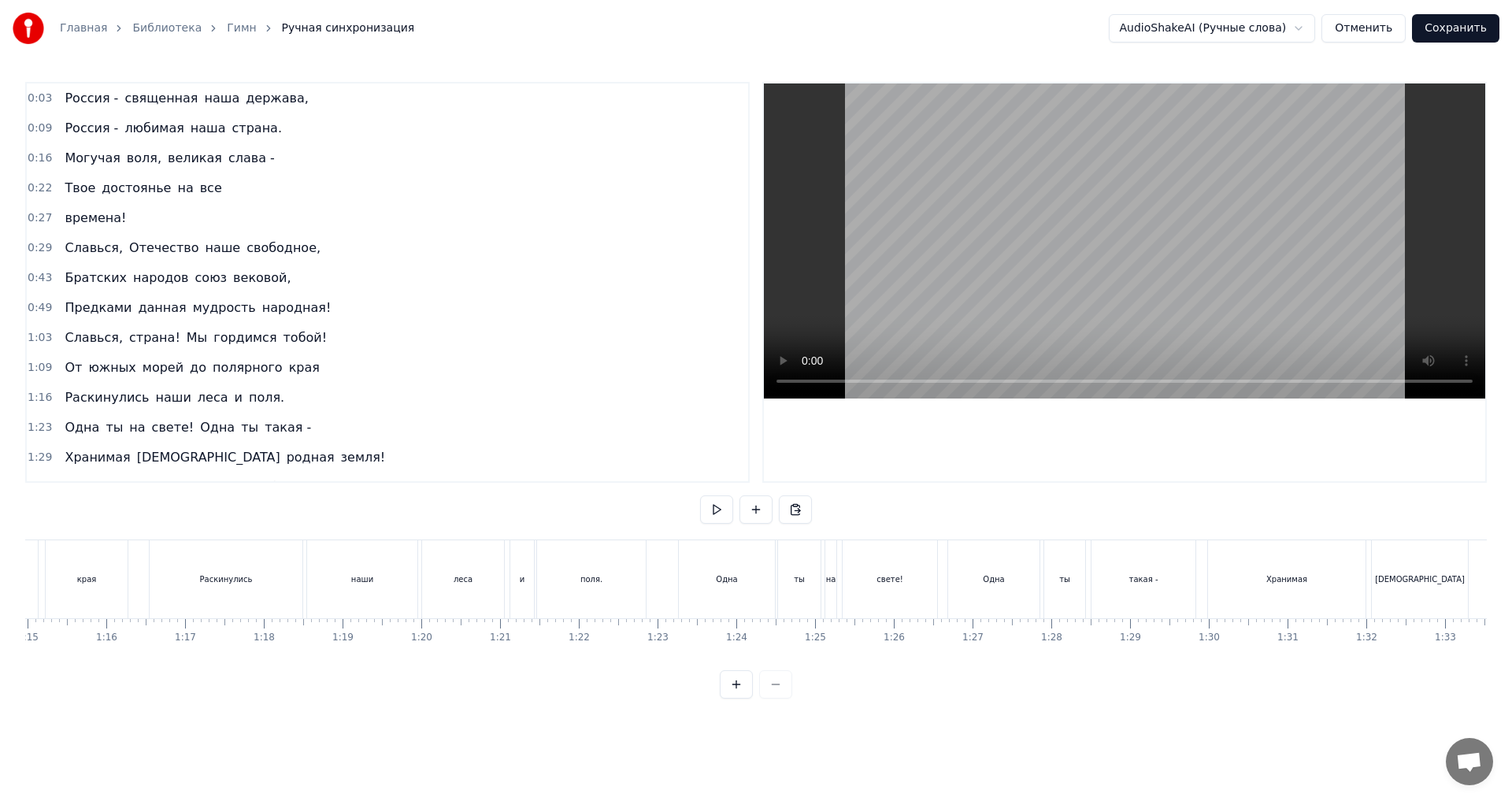
click at [769, 699] on div at bounding box center [756, 684] width 72 height 28
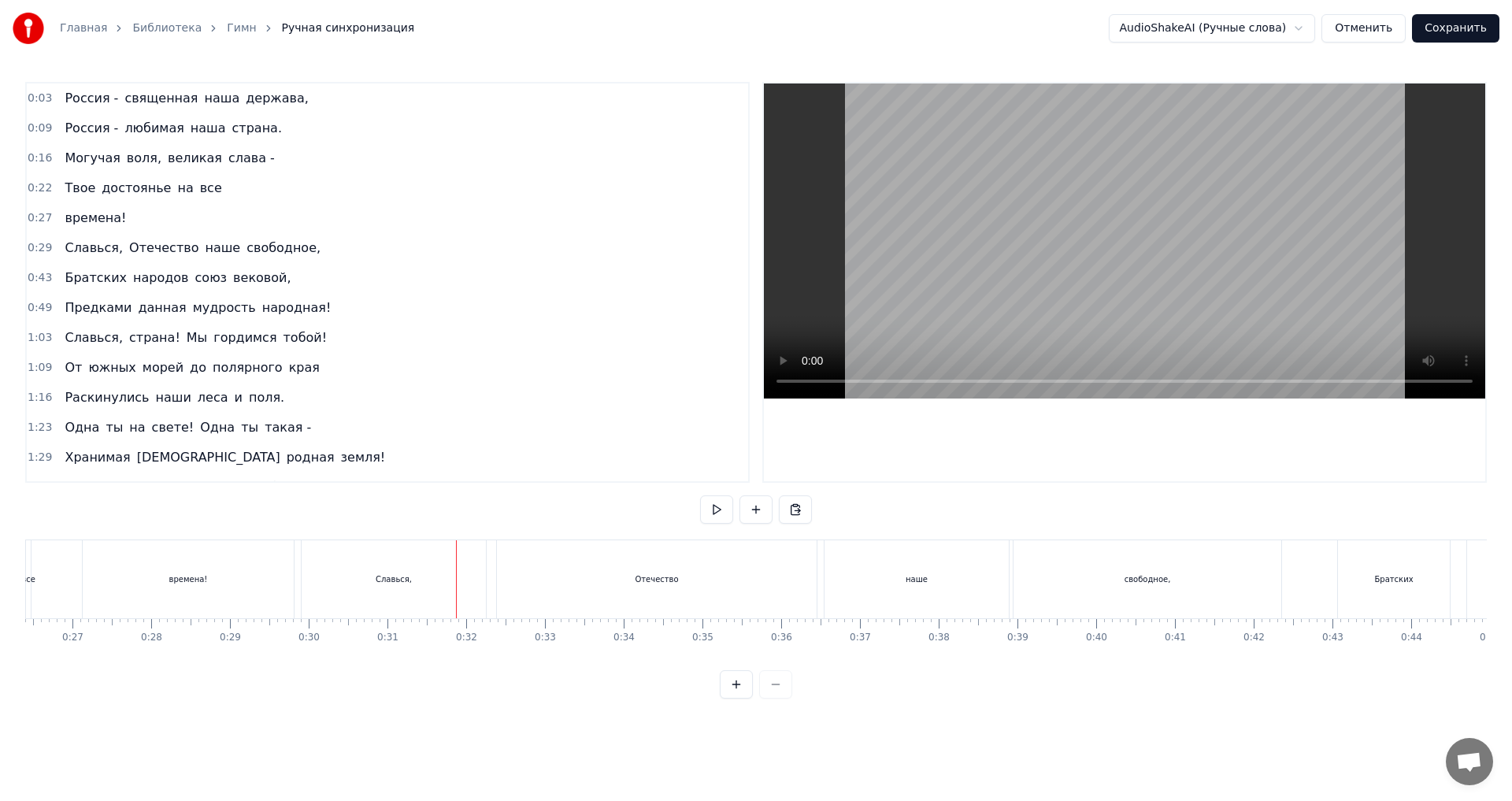
click at [326, 560] on div "Славься," at bounding box center [394, 580] width 184 height 78
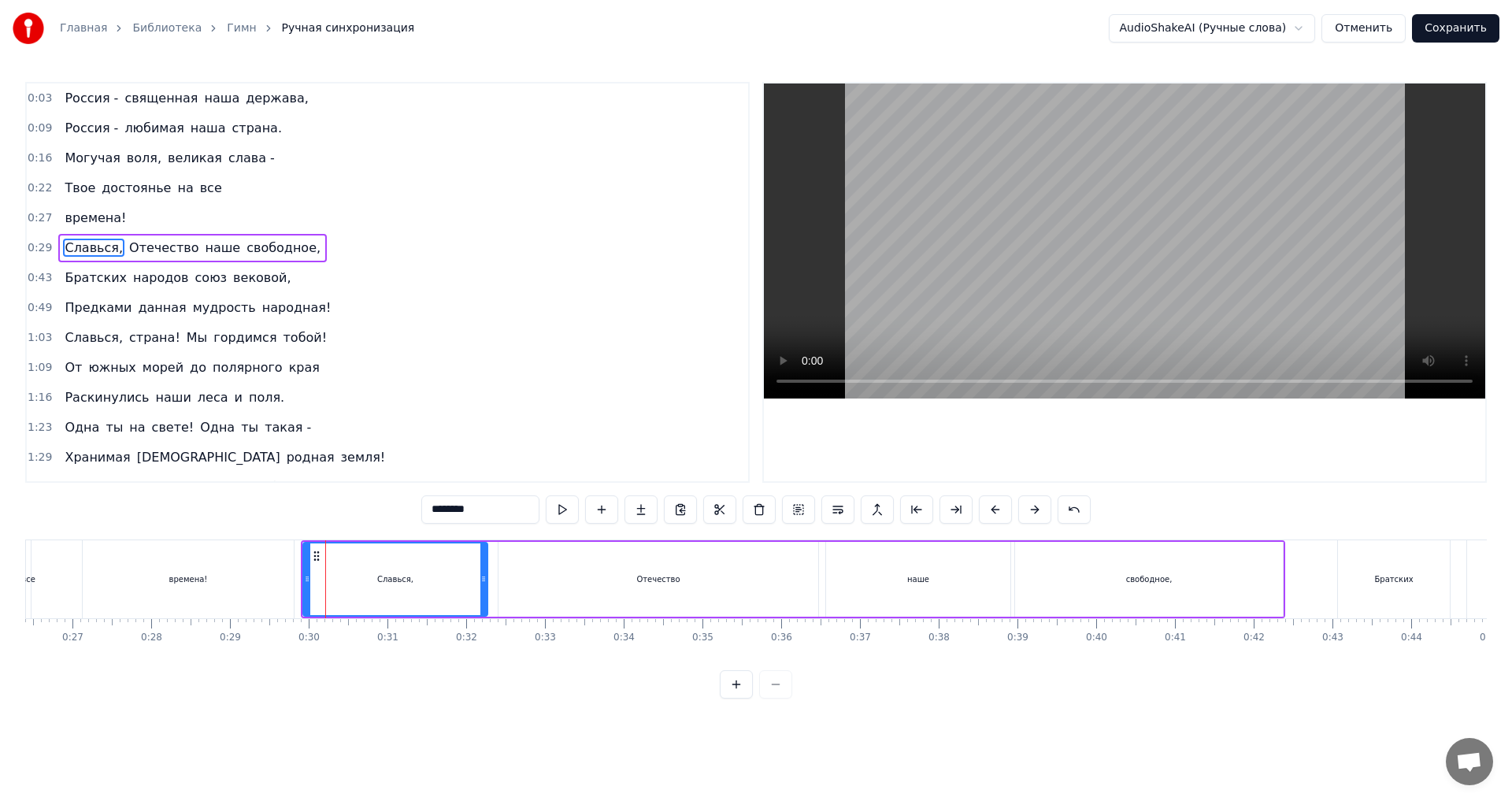
click at [557, 577] on div "Отечество" at bounding box center [658, 579] width 320 height 75
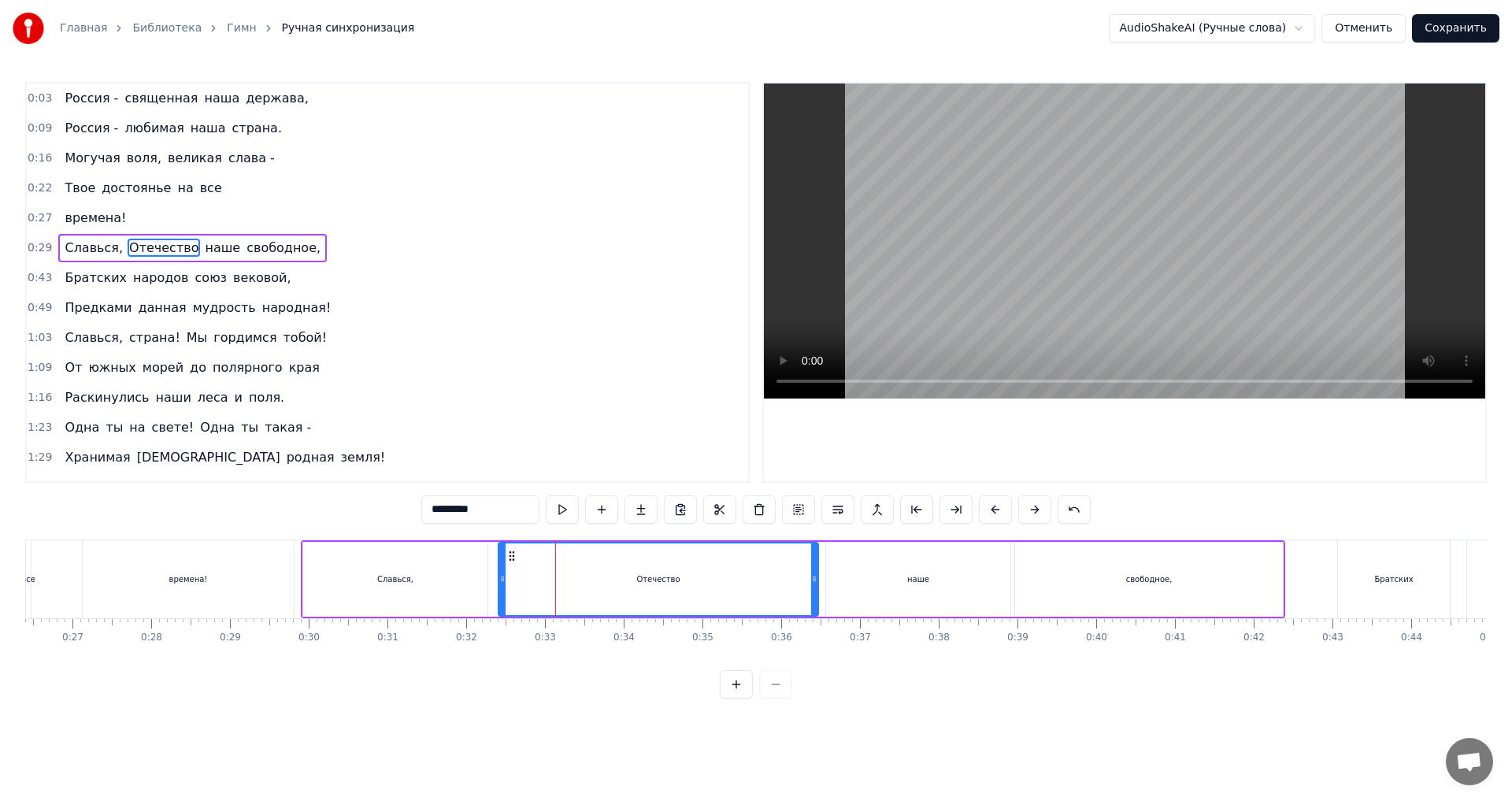
click at [440, 573] on div "Славься," at bounding box center [395, 579] width 184 height 75
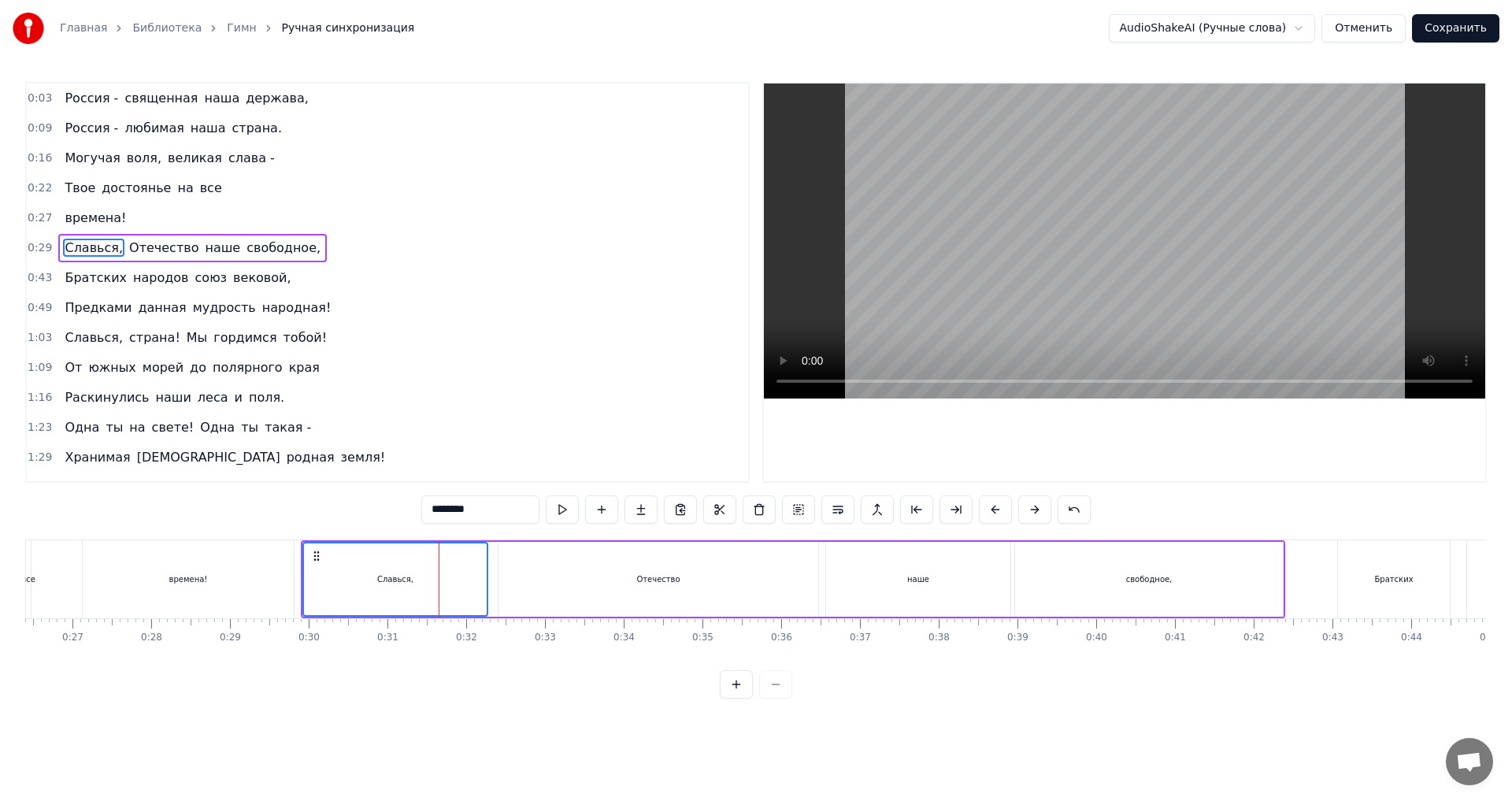
click at [587, 577] on div "Отечество" at bounding box center [658, 579] width 320 height 75
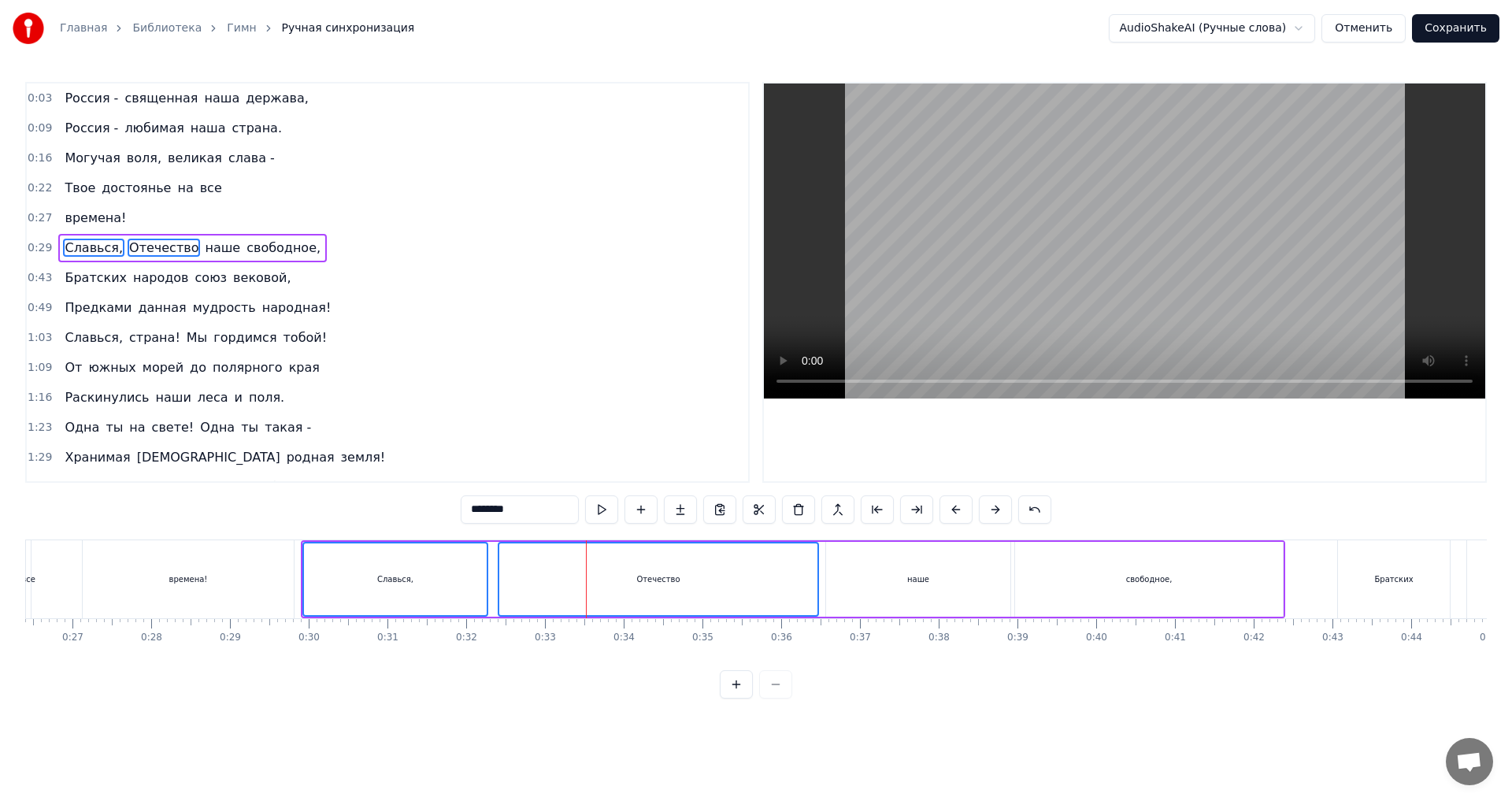
click at [260, 591] on div "времена!" at bounding box center [188, 580] width 211 height 78
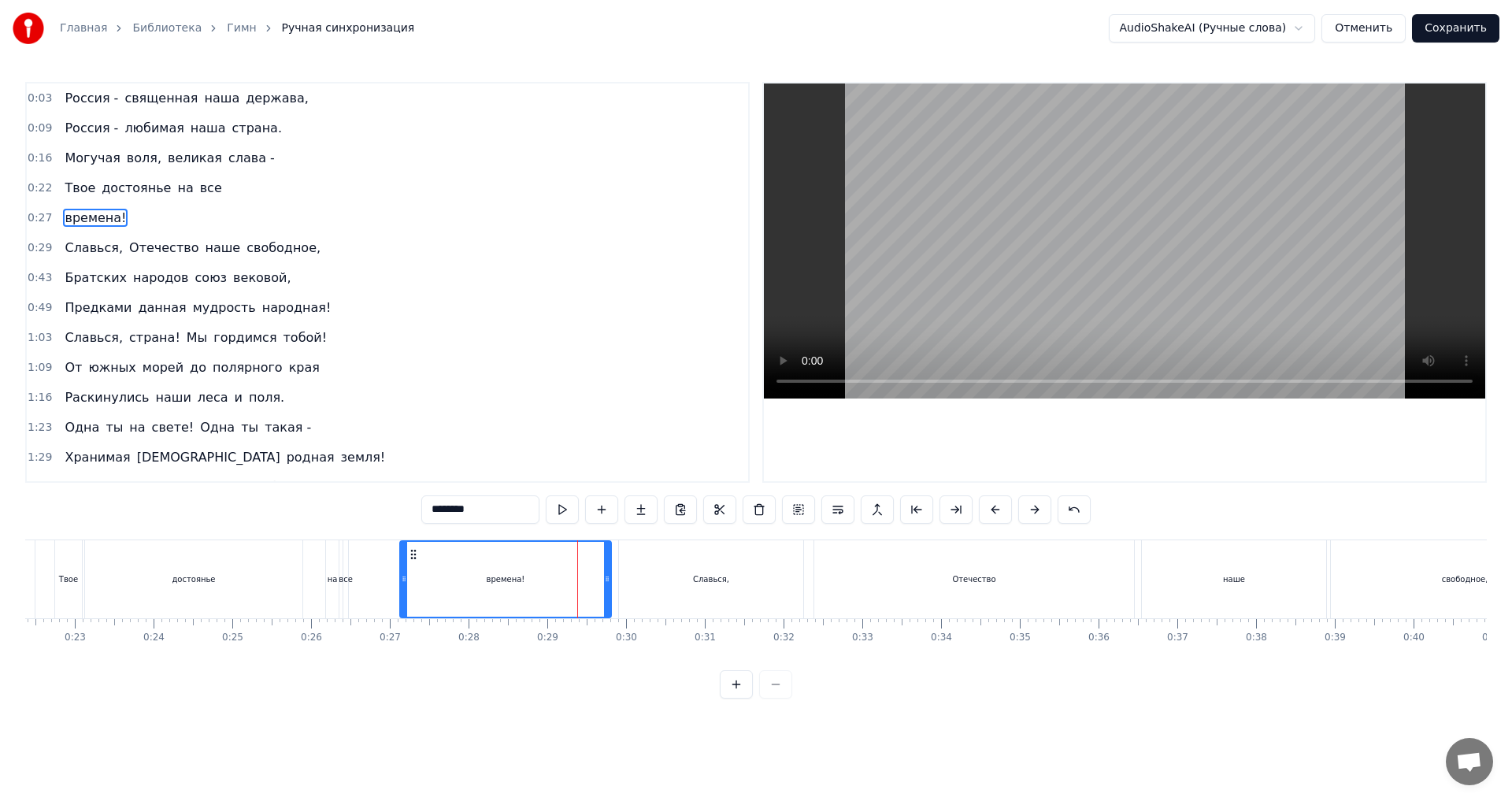
scroll to position [0, 1732]
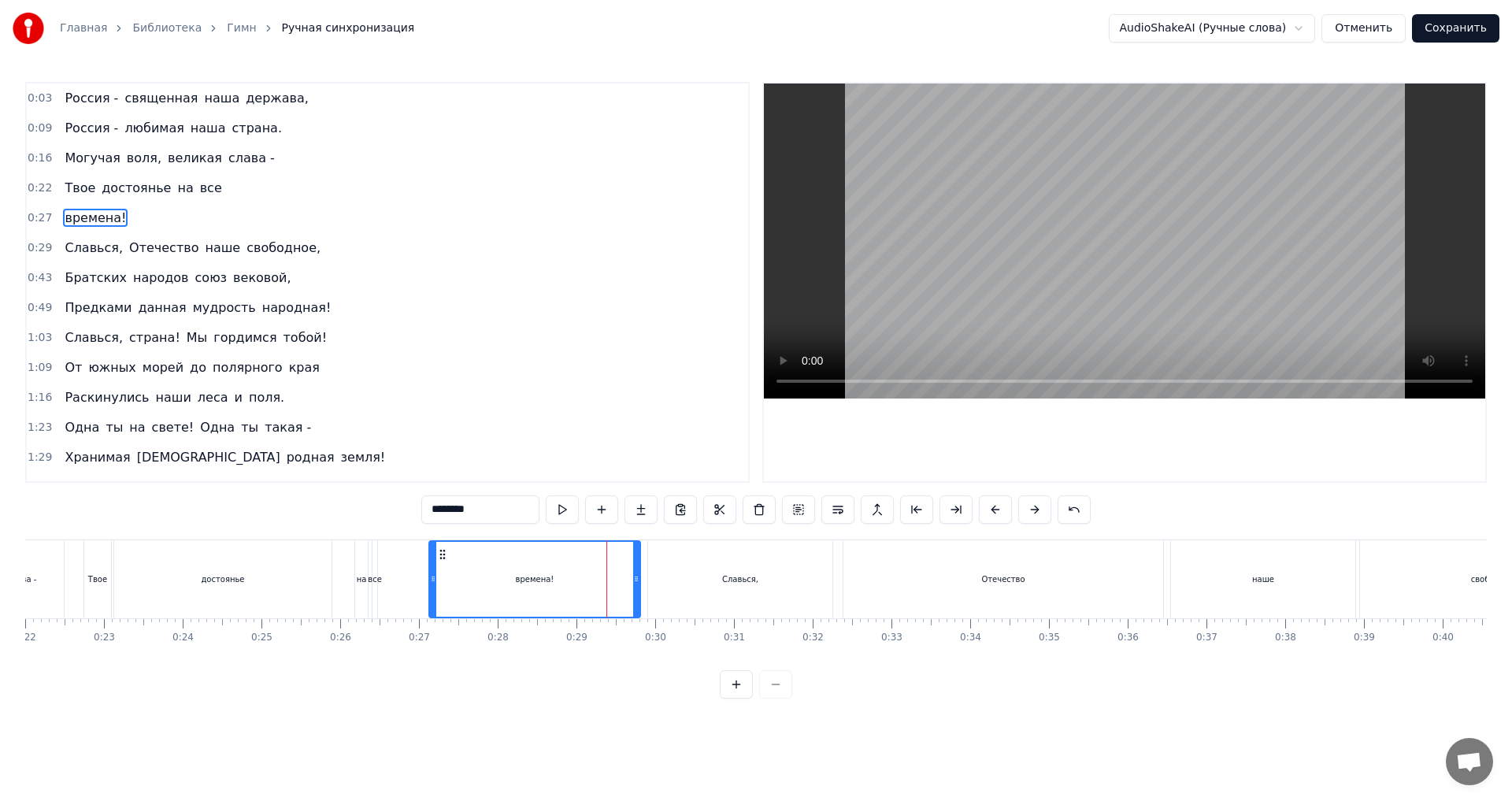
click at [357, 577] on div "на" at bounding box center [362, 579] width 10 height 12
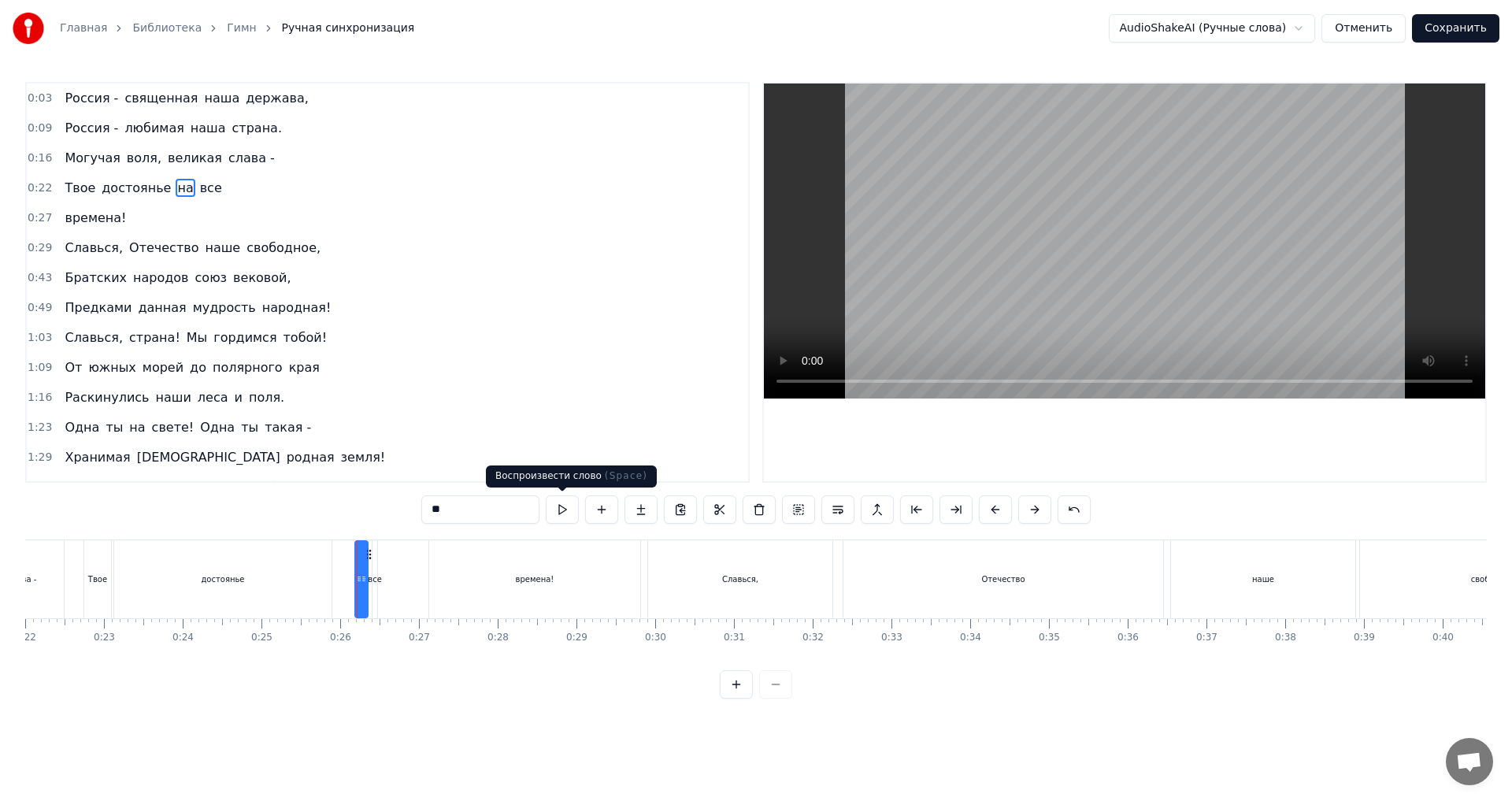
click at [567, 508] on button at bounding box center [562, 509] width 33 height 28
click at [245, 550] on div "достоянье" at bounding box center [223, 580] width 218 height 78
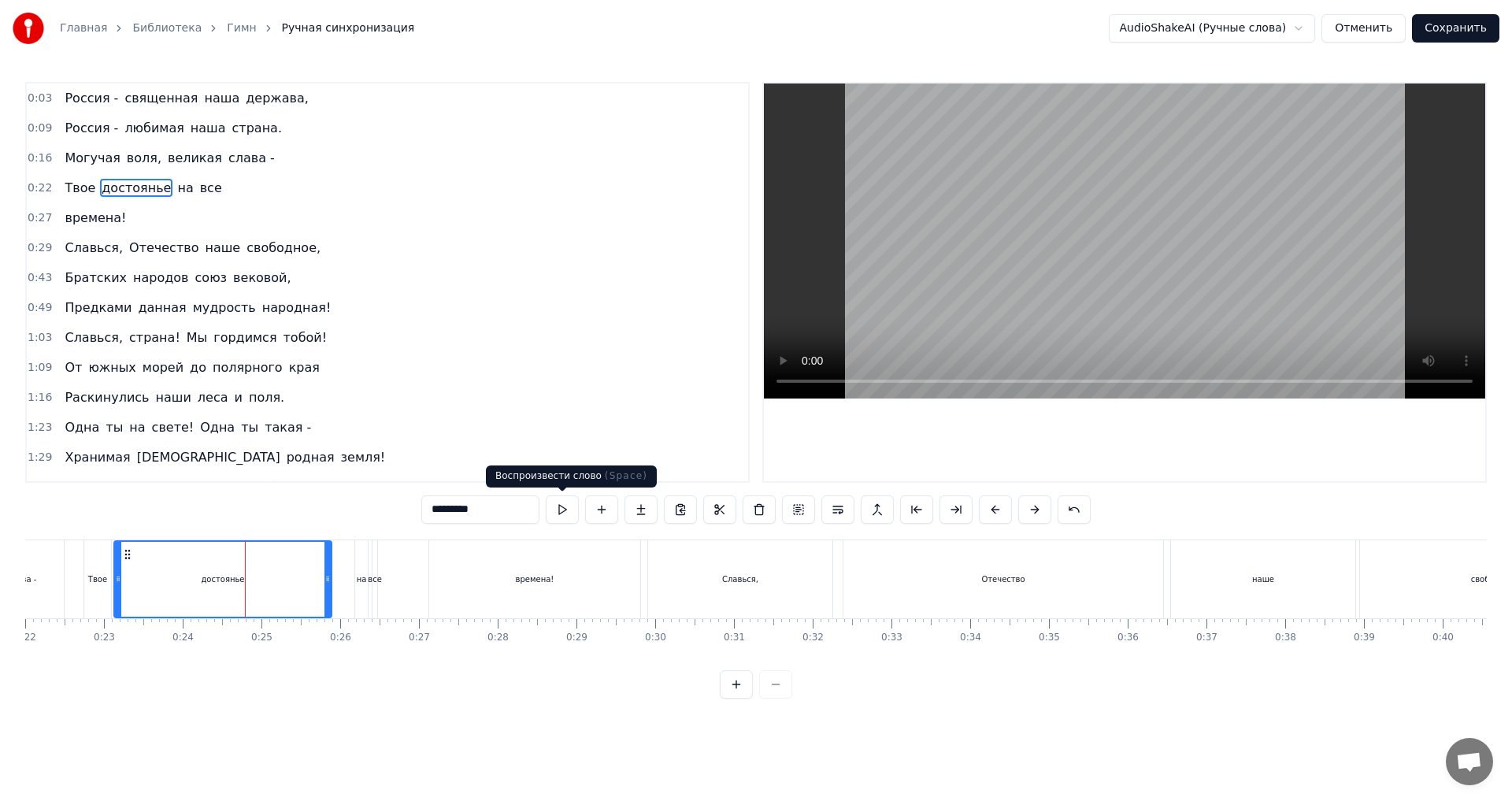
click at [563, 503] on button at bounding box center [562, 509] width 33 height 28
click at [630, 577] on div "времена!" at bounding box center [535, 580] width 211 height 78
type input "********"
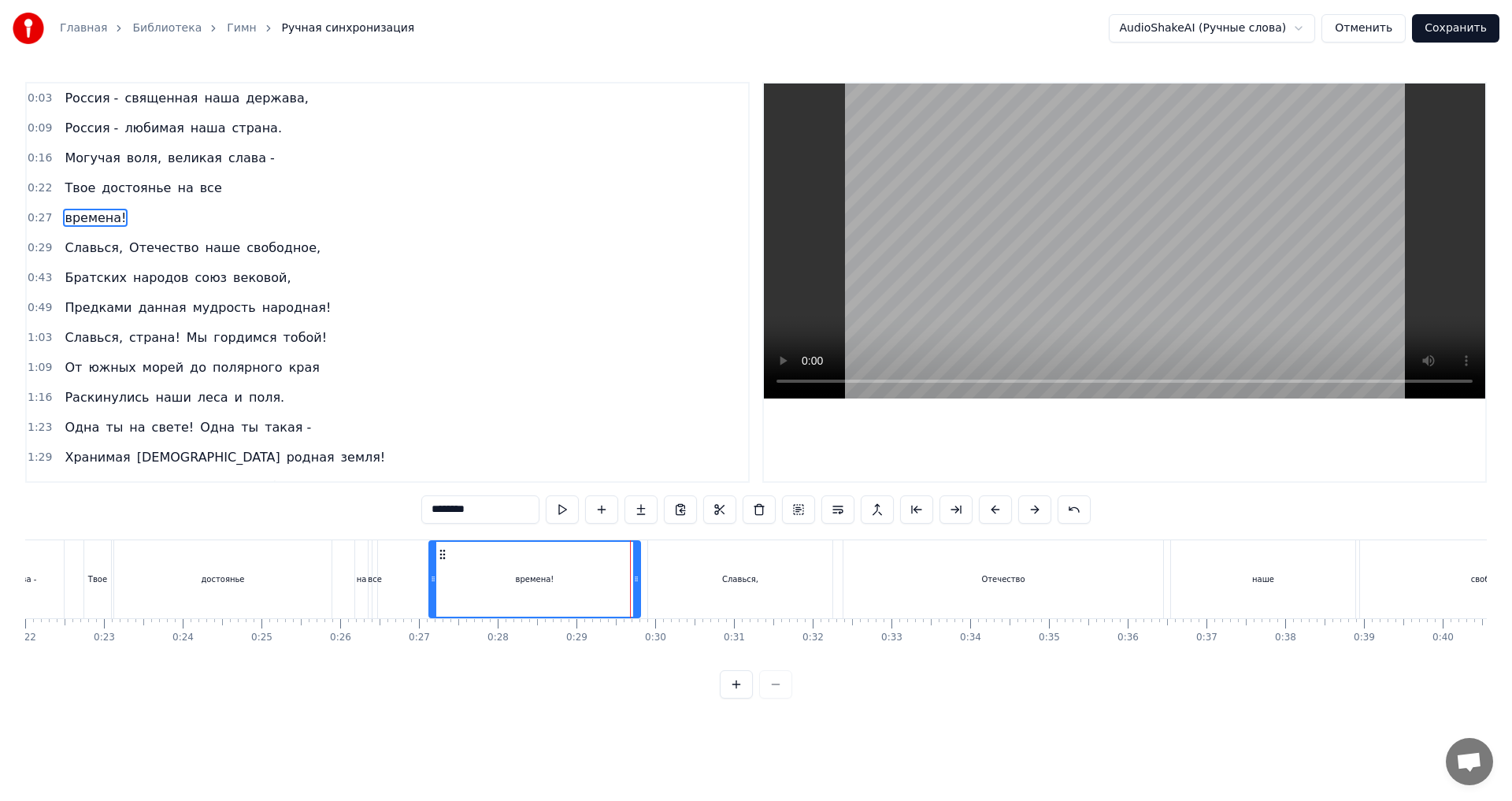
drag, startPoint x: 71, startPoint y: 219, endPoint x: 222, endPoint y: 194, distance: 153.1
click at [222, 194] on div "0:03 Россия - священная наша держава, 0:09 Россия - любимая наша страна. 0:16 М…" at bounding box center [388, 282] width 724 height 401
click at [50, 219] on div "0:27 времена!" at bounding box center [387, 218] width 722 height 30
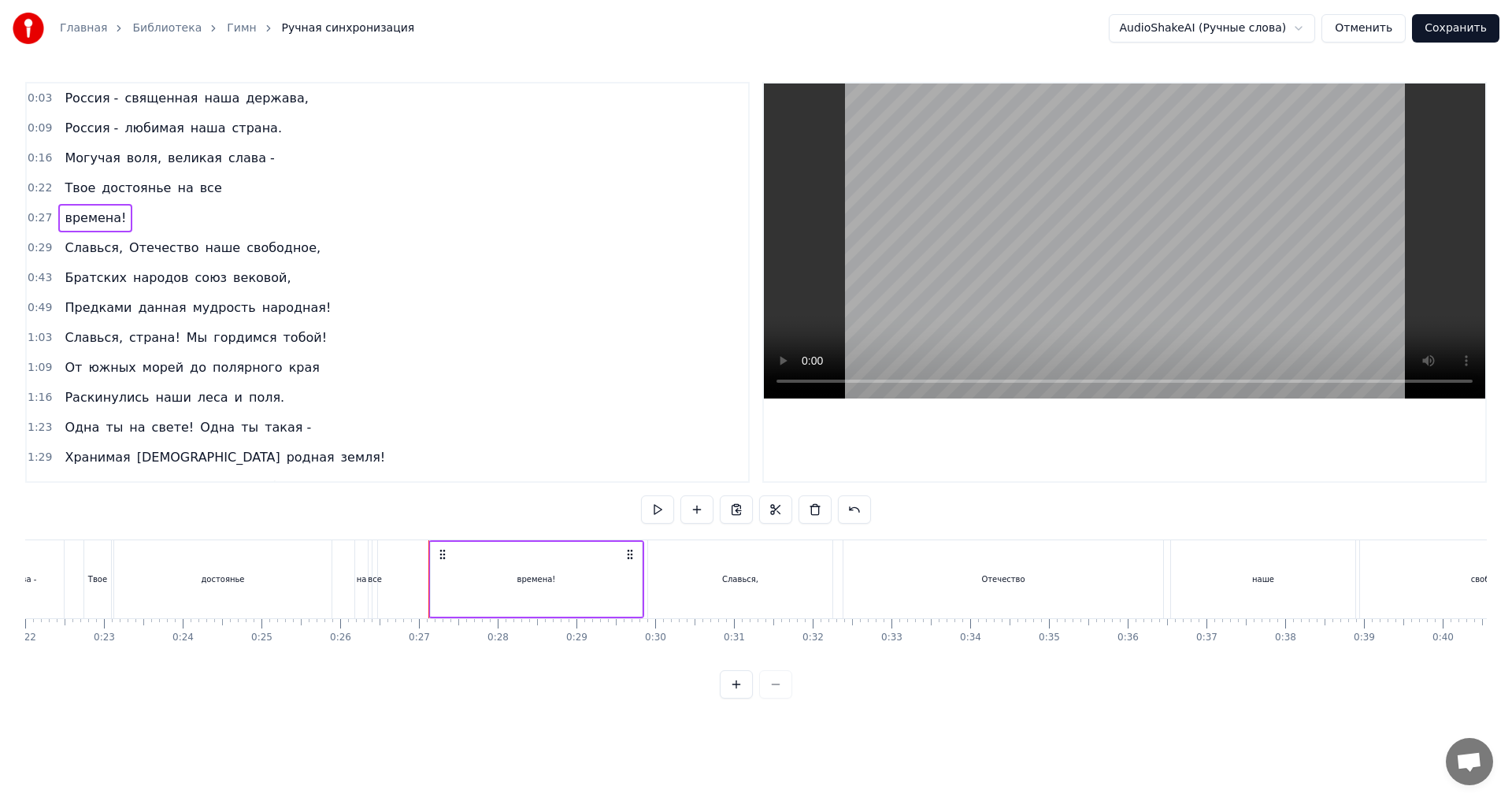
click at [59, 219] on div "времена!" at bounding box center [95, 218] width 74 height 28
click at [51, 219] on div "0:27 времена!" at bounding box center [387, 218] width 722 height 30
click at [42, 220] on span "0:27" at bounding box center [39, 218] width 25 height 16
drag, startPoint x: 79, startPoint y: 219, endPoint x: 209, endPoint y: 188, distance: 133.6
click at [209, 188] on div "0:03 Россия - священная наша держава, 0:09 Россия - любимая наша страна. 0:16 М…" at bounding box center [388, 282] width 724 height 401
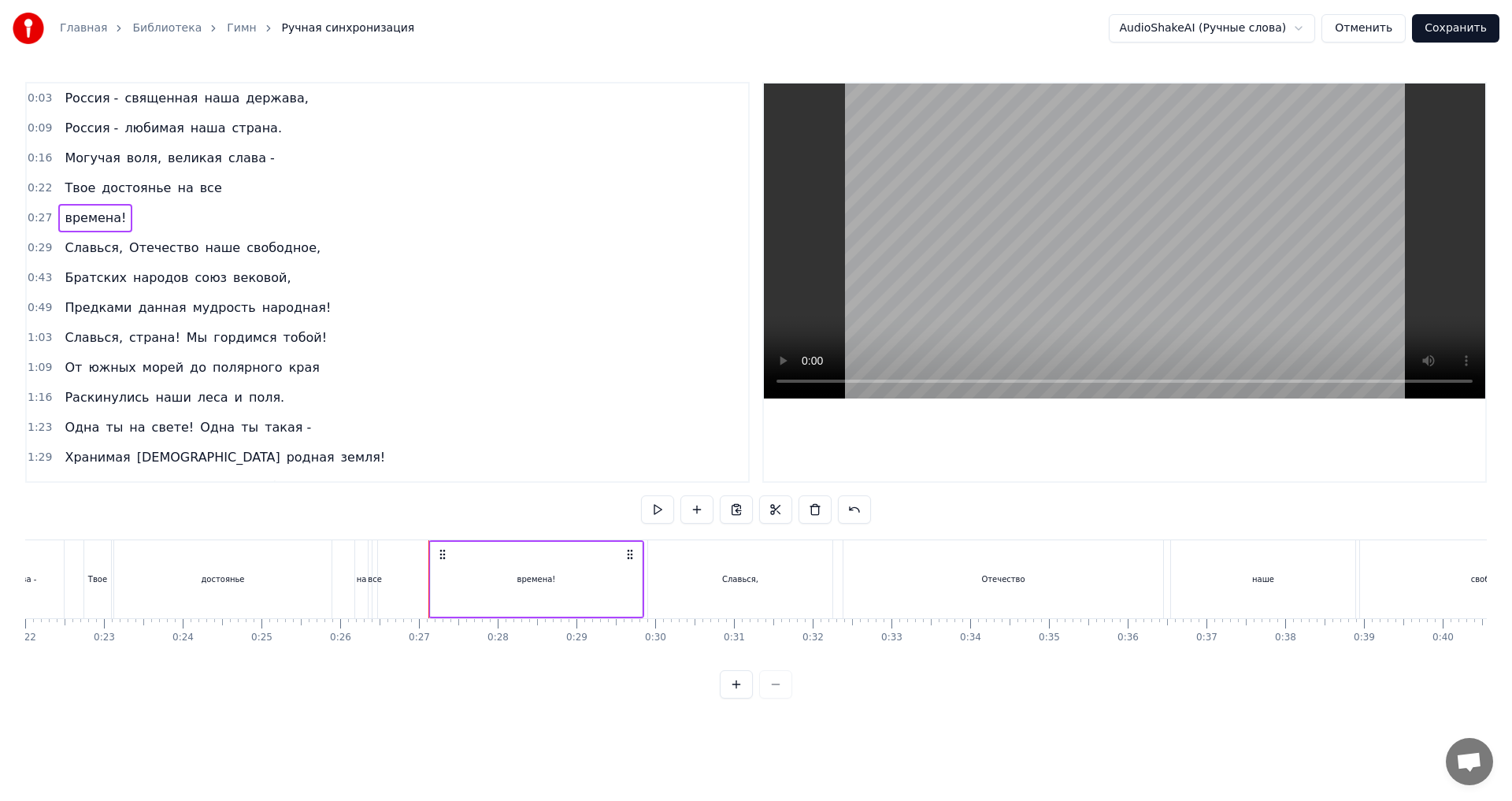
drag, startPoint x: 189, startPoint y: 190, endPoint x: 99, endPoint y: 227, distance: 97.3
click at [99, 227] on div "0:03 Россия - священная наша держава, 0:09 Россия - любимая наша страна. 0:16 М…" at bounding box center [388, 282] width 724 height 401
drag, startPoint x: 121, startPoint y: 214, endPoint x: 241, endPoint y: 190, distance: 122.4
click at [241, 190] on div "0:03 Россия - священная наша держава, 0:09 Россия - любимая наша страна. 0:16 М…" at bounding box center [388, 282] width 724 height 401
click at [59, 217] on div "времена!" at bounding box center [95, 218] width 74 height 28
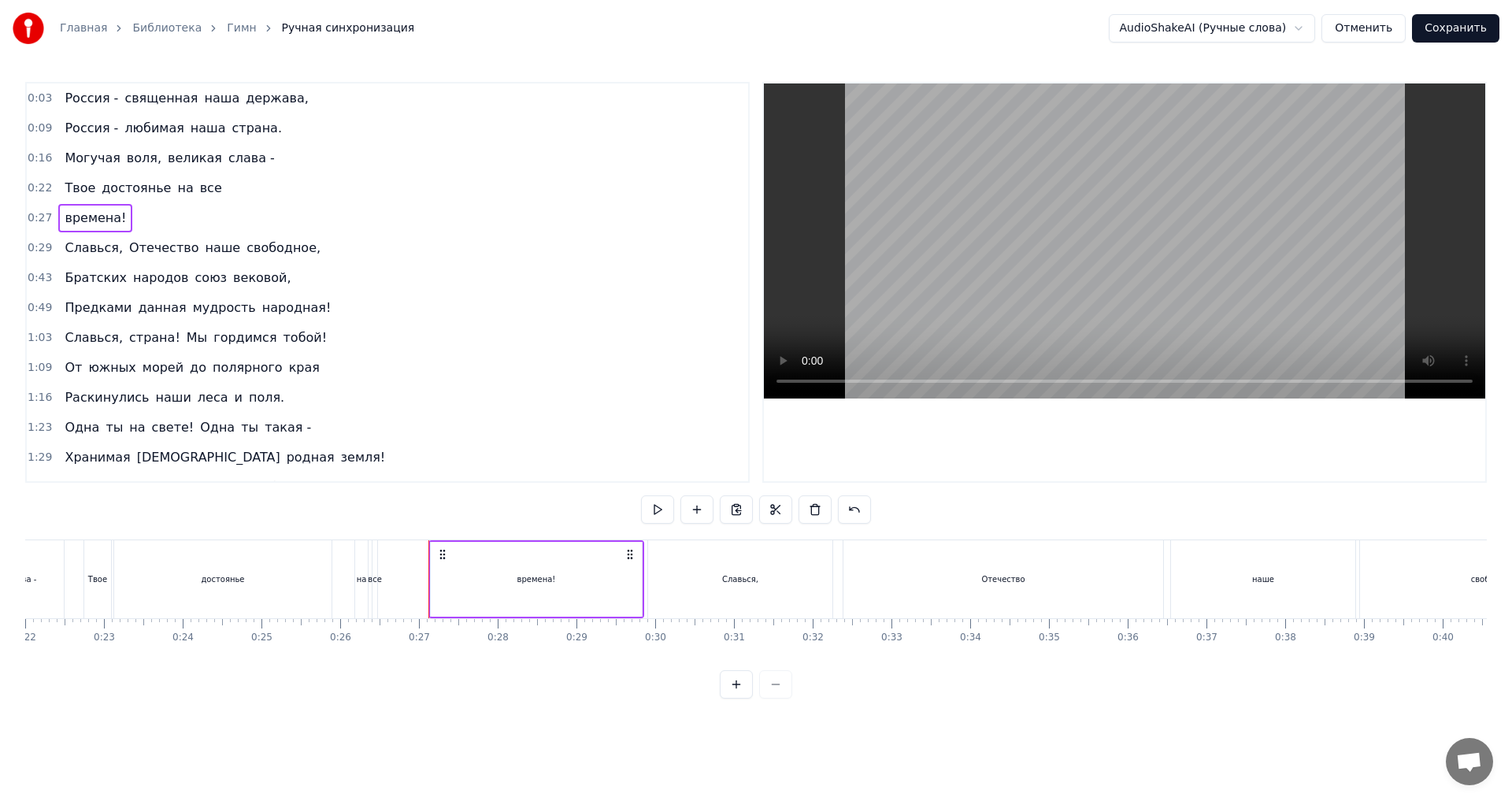
click at [63, 219] on span "времена!" at bounding box center [95, 218] width 65 height 18
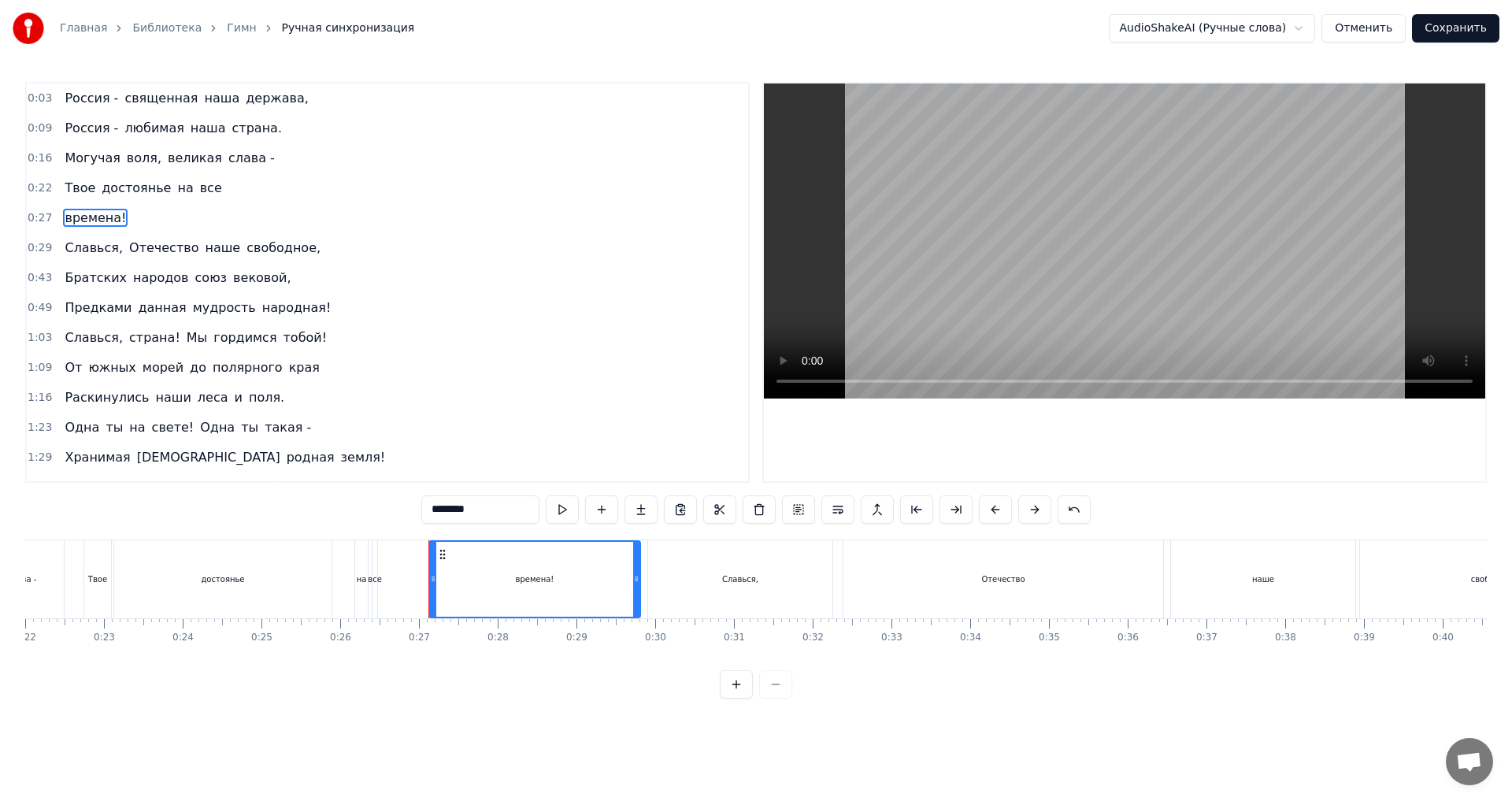
click at [85, 219] on span "времена!" at bounding box center [95, 218] width 65 height 18
click at [90, 230] on div "времена!" at bounding box center [95, 218] width 74 height 28
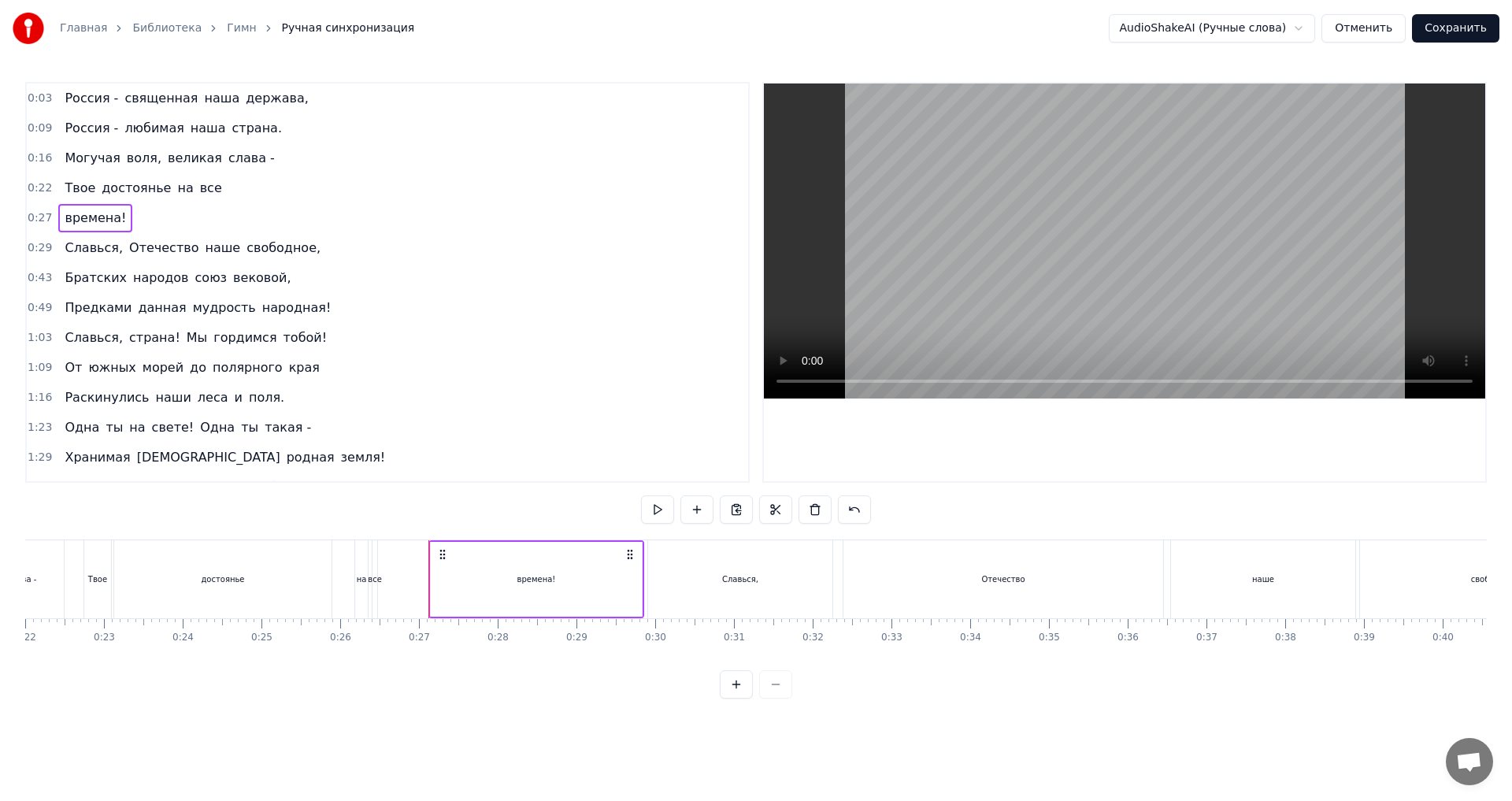
drag, startPoint x: 76, startPoint y: 213, endPoint x: 97, endPoint y: 210, distance: 21.2
click at [97, 210] on span "времена!" at bounding box center [95, 218] width 65 height 18
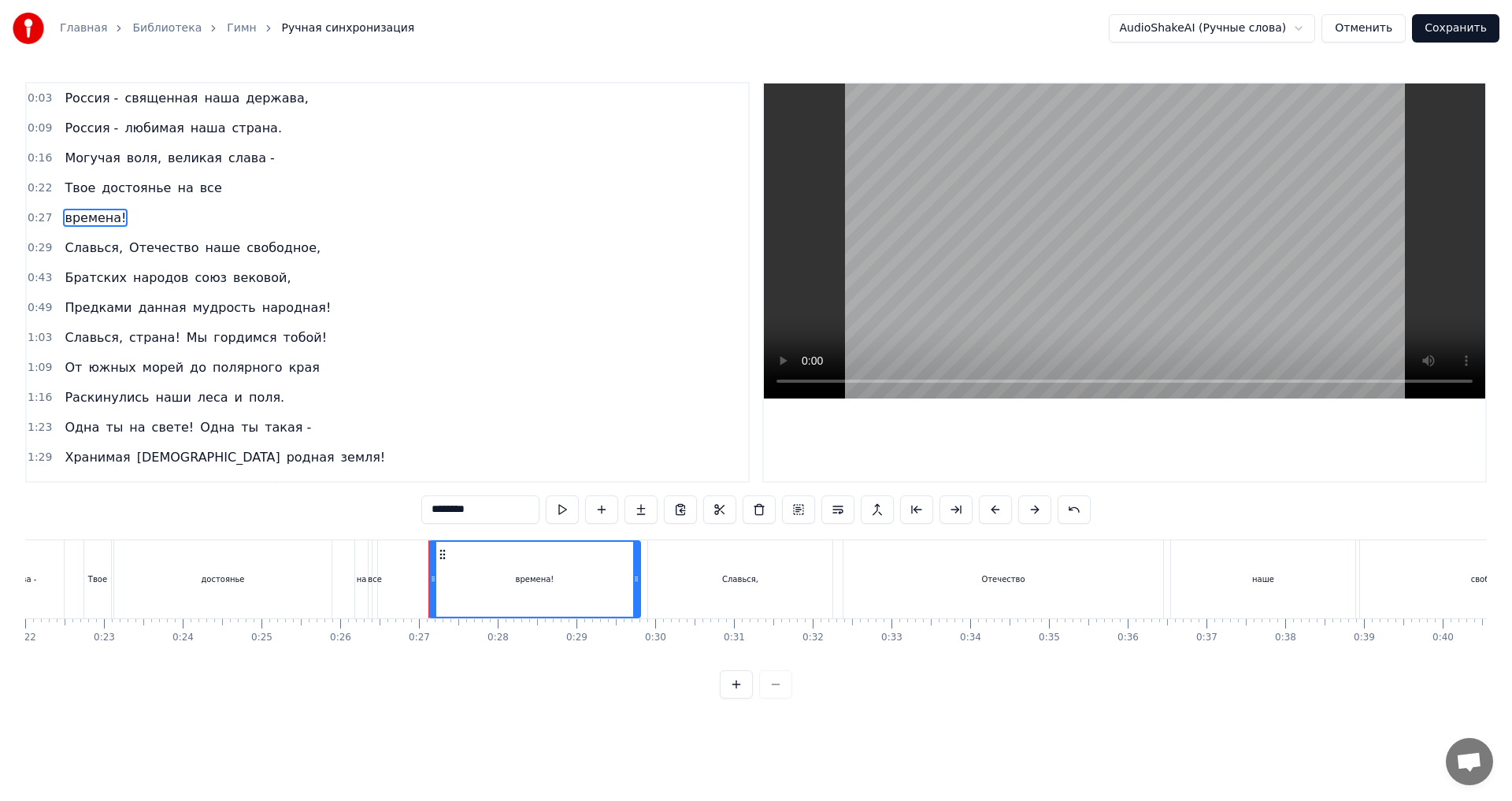
click at [190, 174] on div "Твое достоянье на все" at bounding box center [143, 188] width 169 height 28
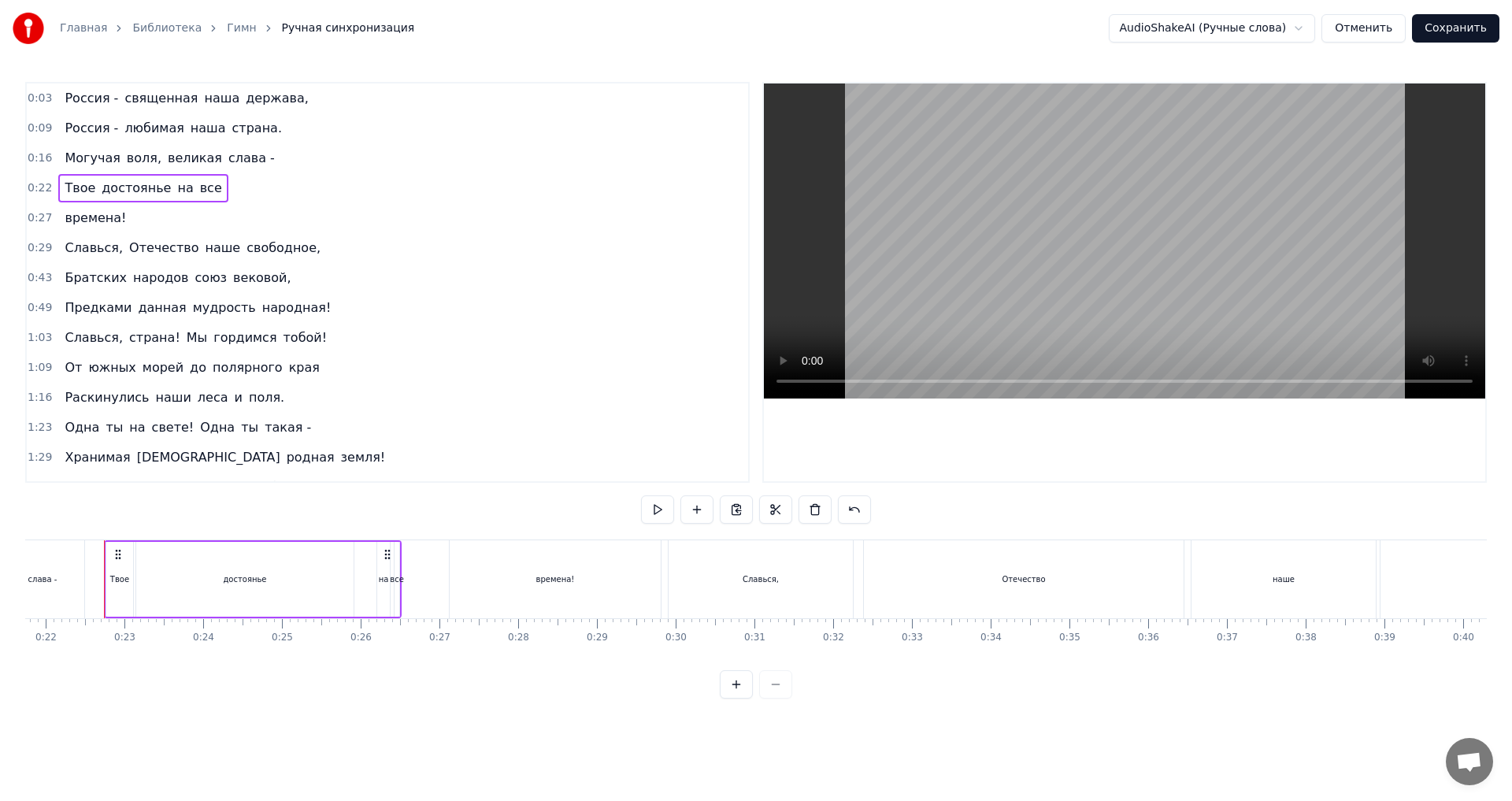
click at [210, 188] on div "0:22 Твое достоянье на все" at bounding box center [387, 188] width 722 height 30
click at [210, 190] on div "0:22 Твое достоянье на все" at bounding box center [387, 188] width 722 height 30
click at [227, 30] on link "Гимн" at bounding box center [241, 28] width 29 height 16
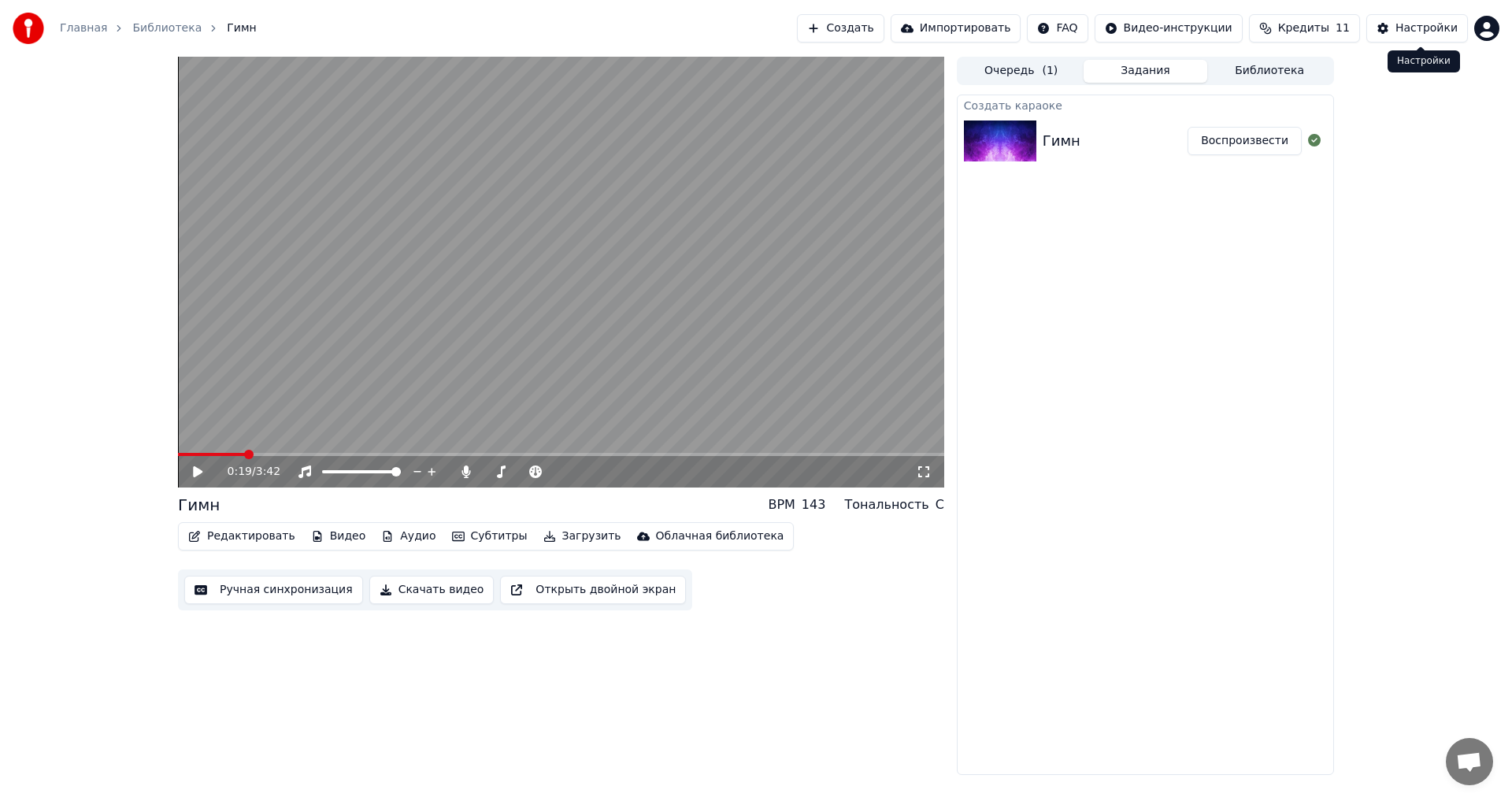
click at [1396, 31] on button "Настройки" at bounding box center [1417, 28] width 102 height 28
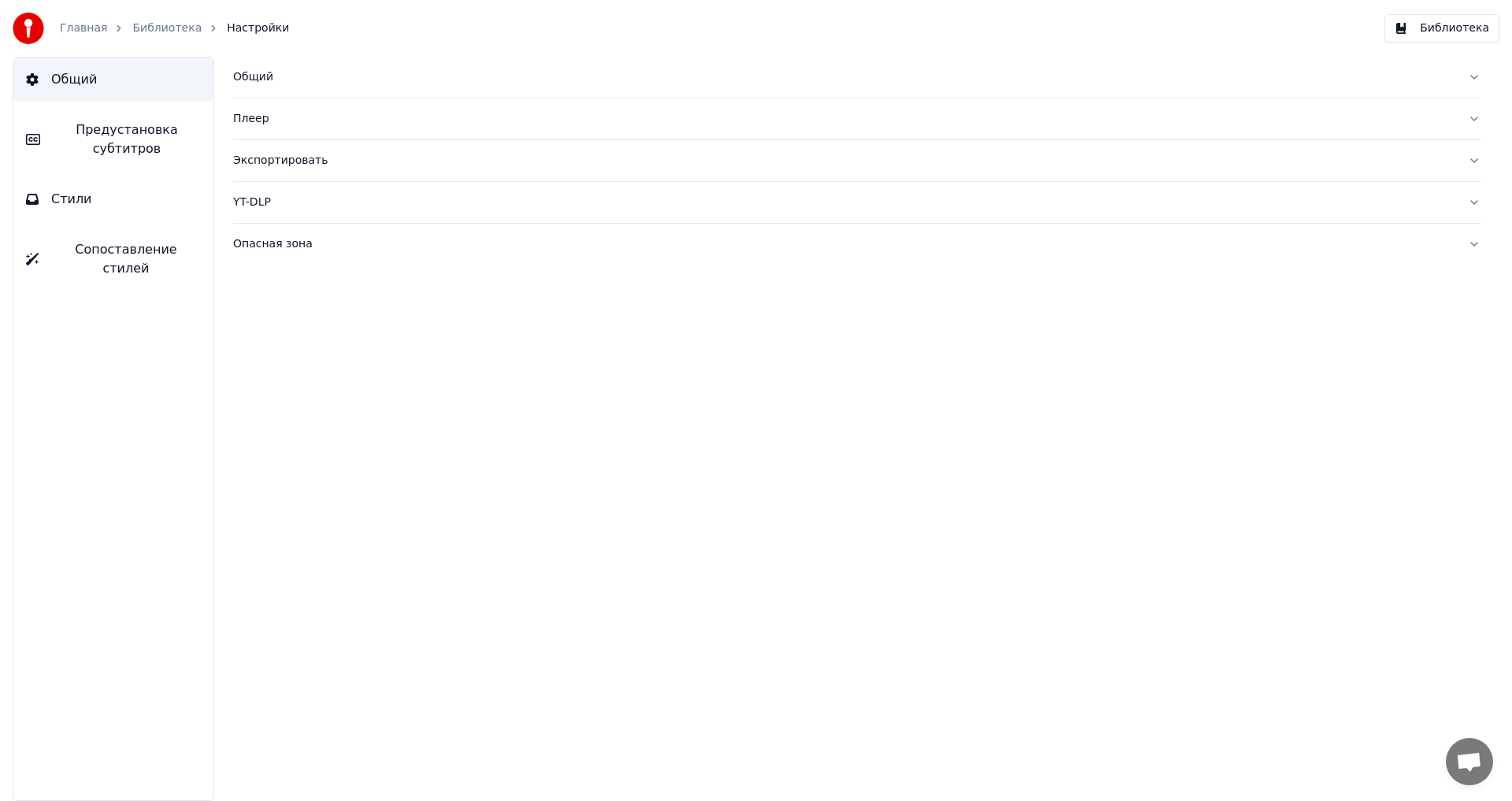
click at [80, 209] on button "Стили" at bounding box center [113, 199] width 200 height 44
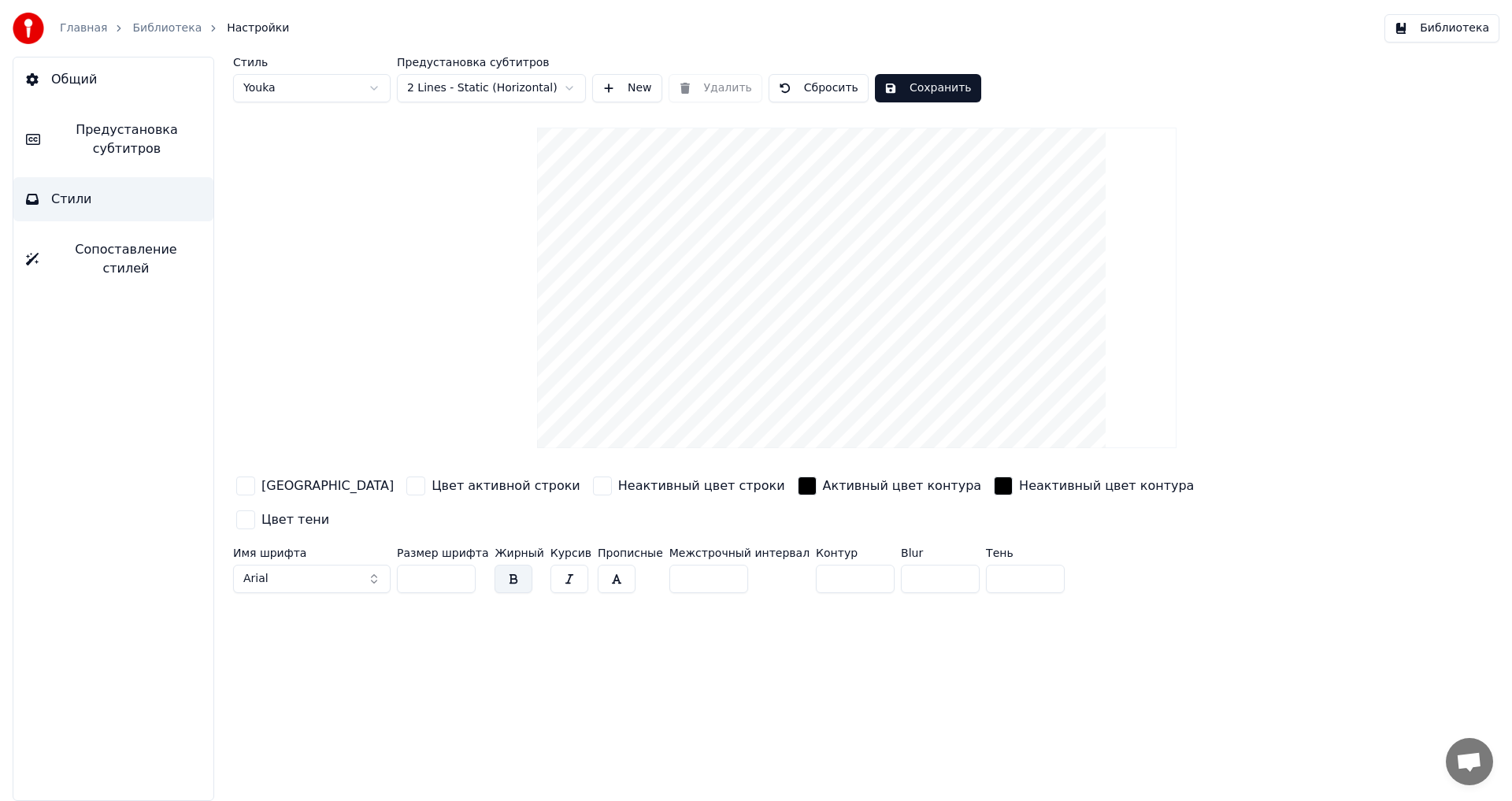
click at [93, 254] on span "Сопоставление стилей" at bounding box center [126, 259] width 150 height 37
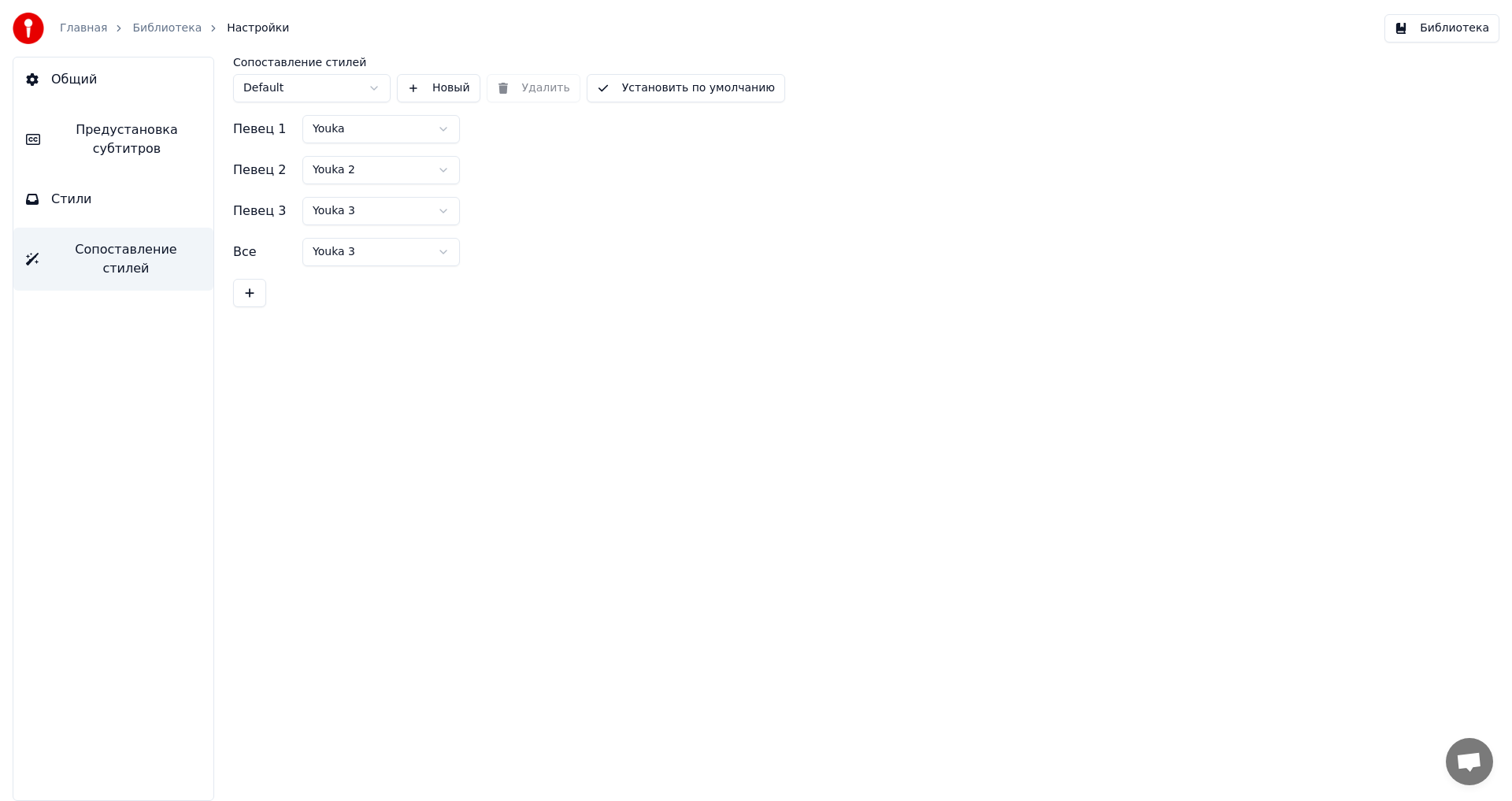
click at [98, 216] on button "Стили" at bounding box center [113, 199] width 200 height 44
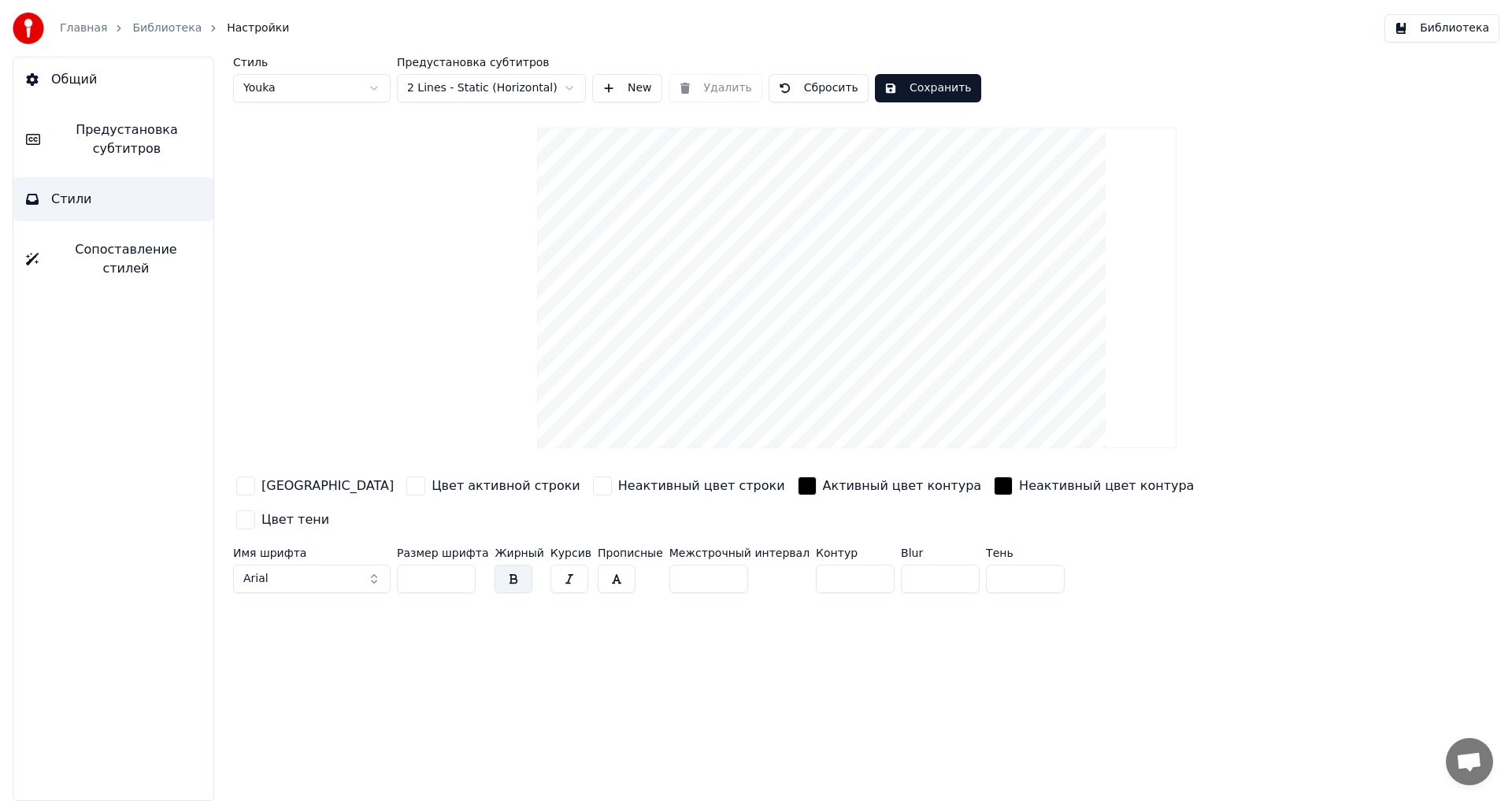
click at [123, 156] on span "Предустановка субтитров" at bounding box center [127, 139] width 148 height 37
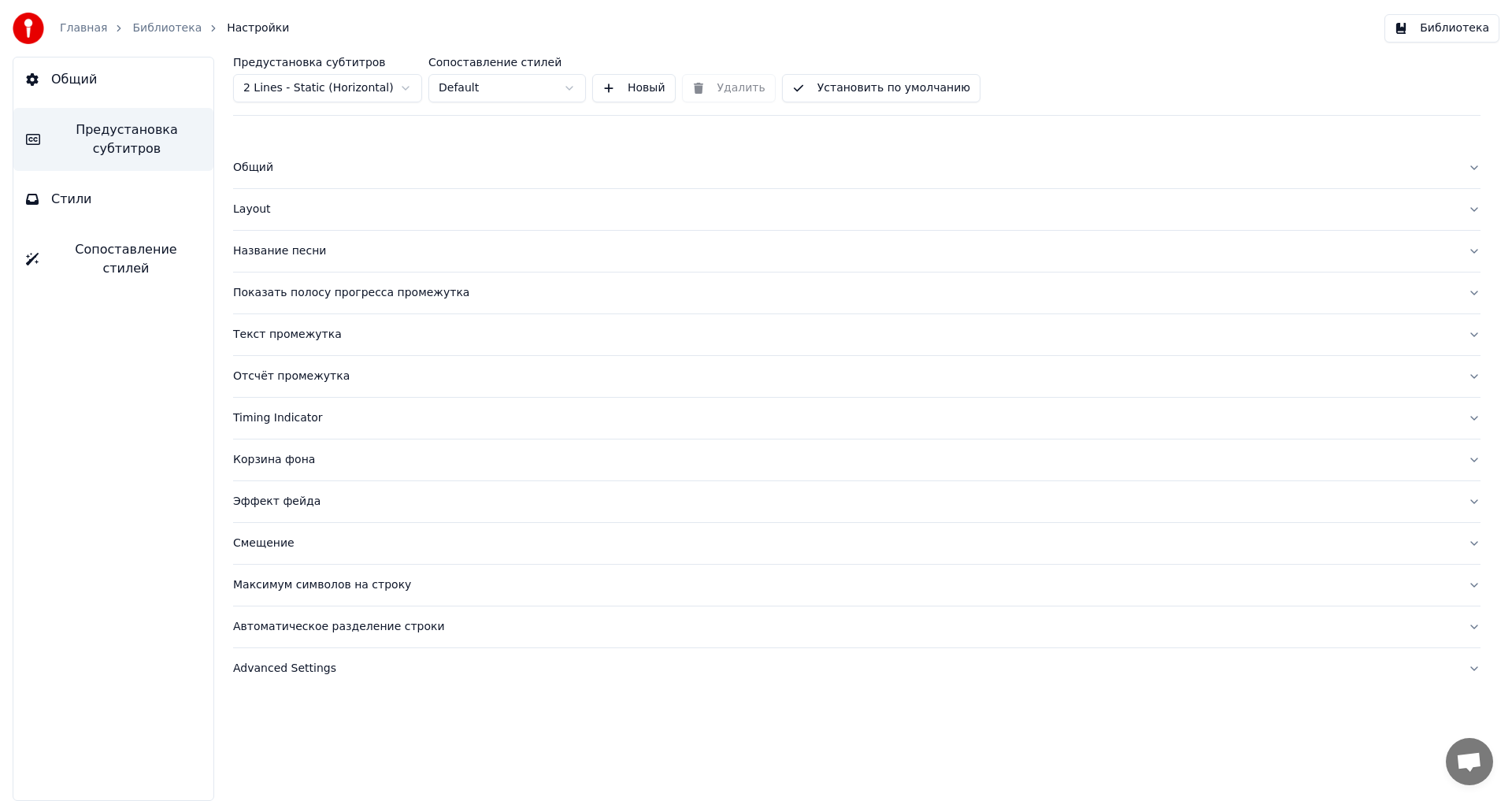
click at [107, 210] on button "Стили" at bounding box center [113, 199] width 200 height 44
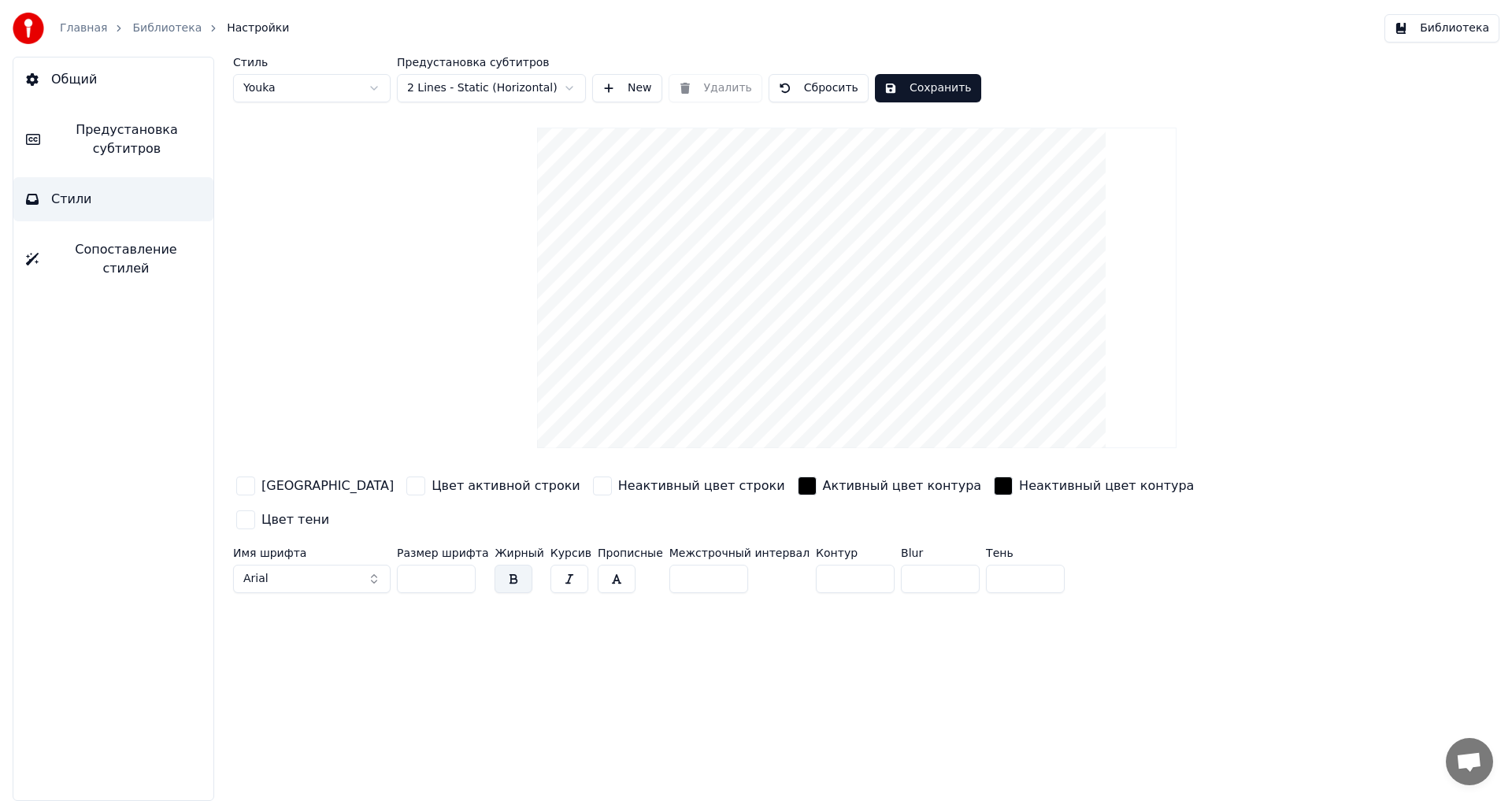
click at [593, 486] on div "button" at bounding box center [603, 486] width 19 height 19
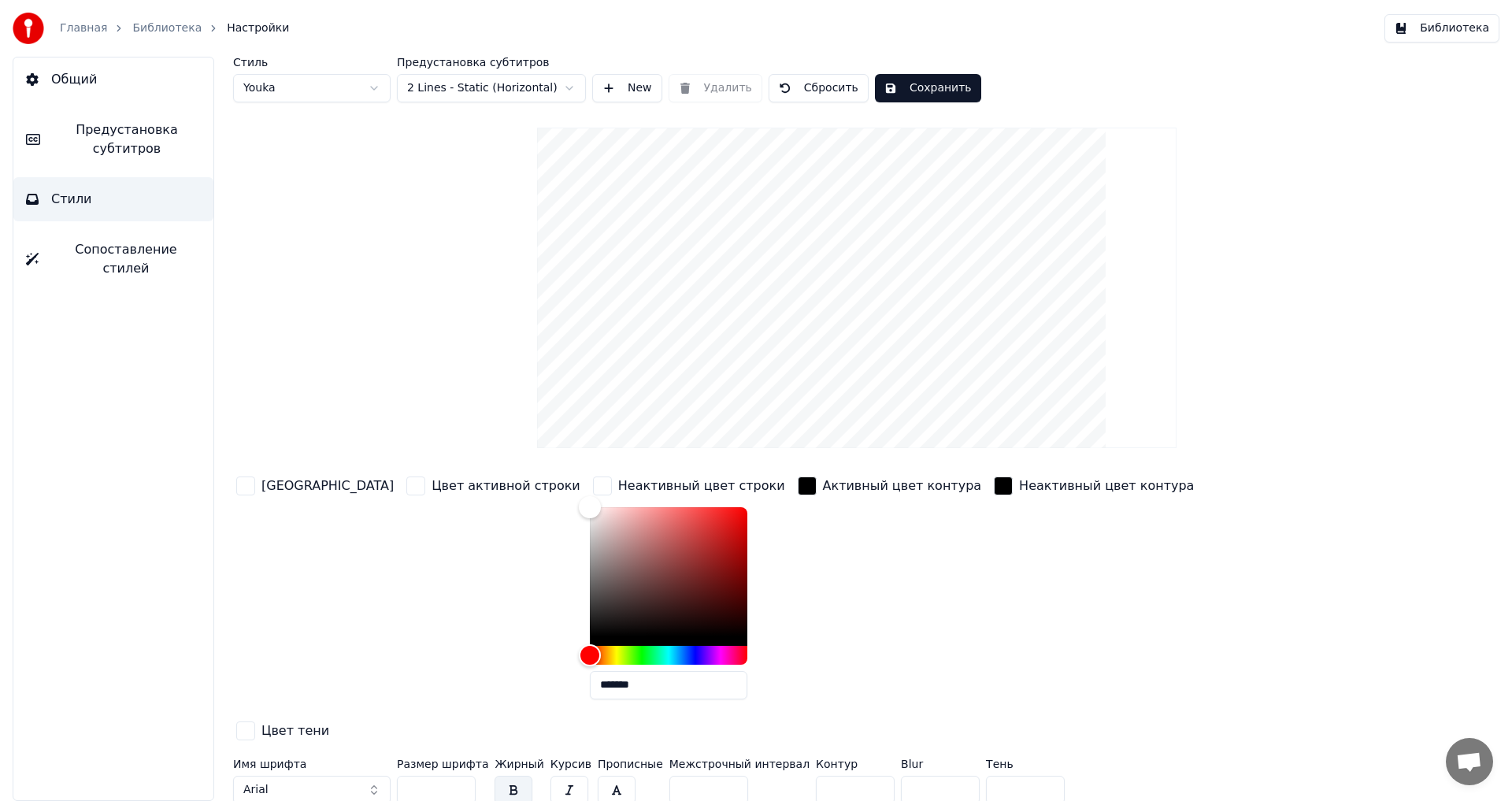
click at [593, 486] on div "button" at bounding box center [603, 486] width 19 height 19
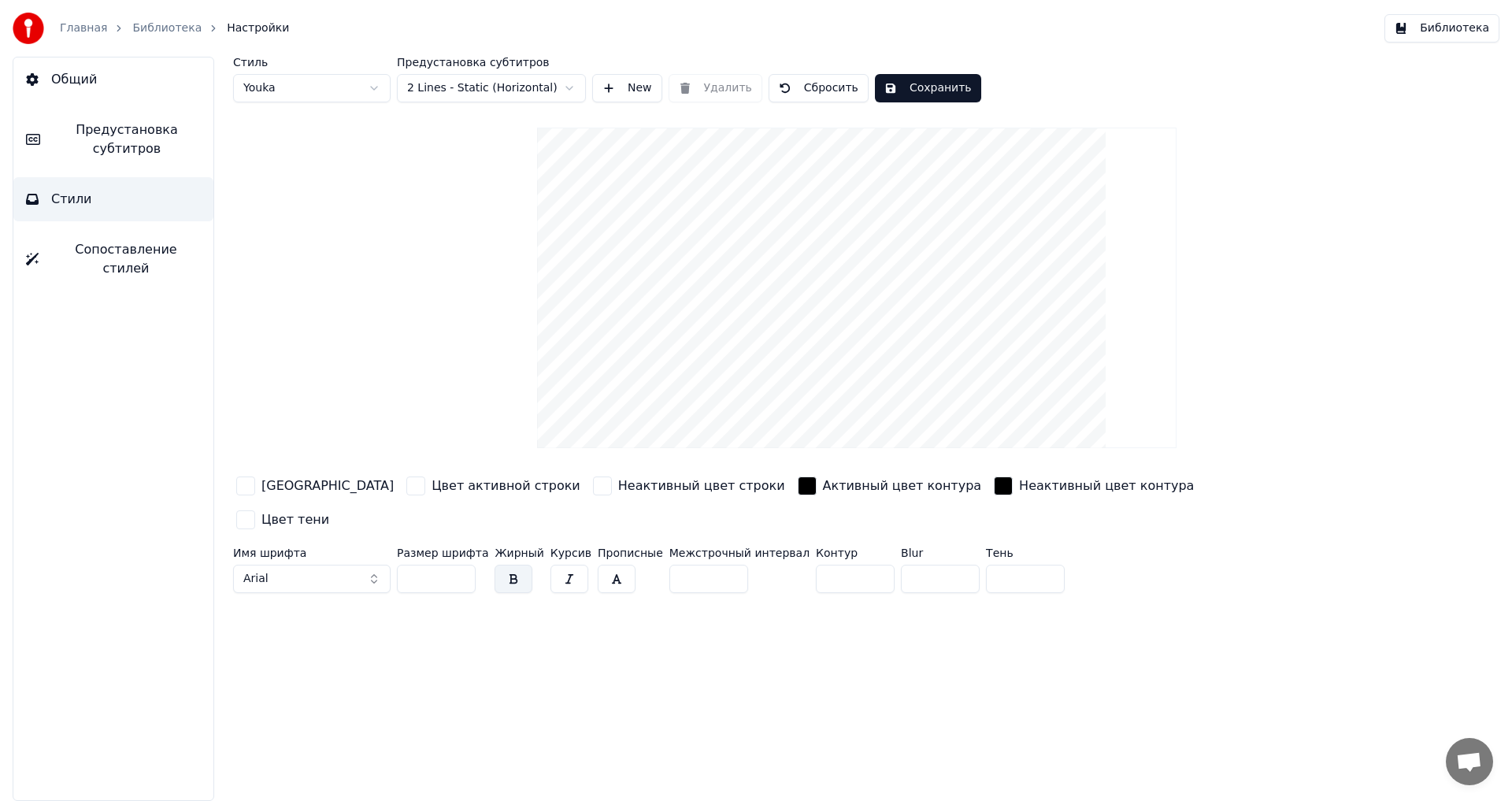
click at [797, 486] on div "button" at bounding box center [807, 486] width 19 height 19
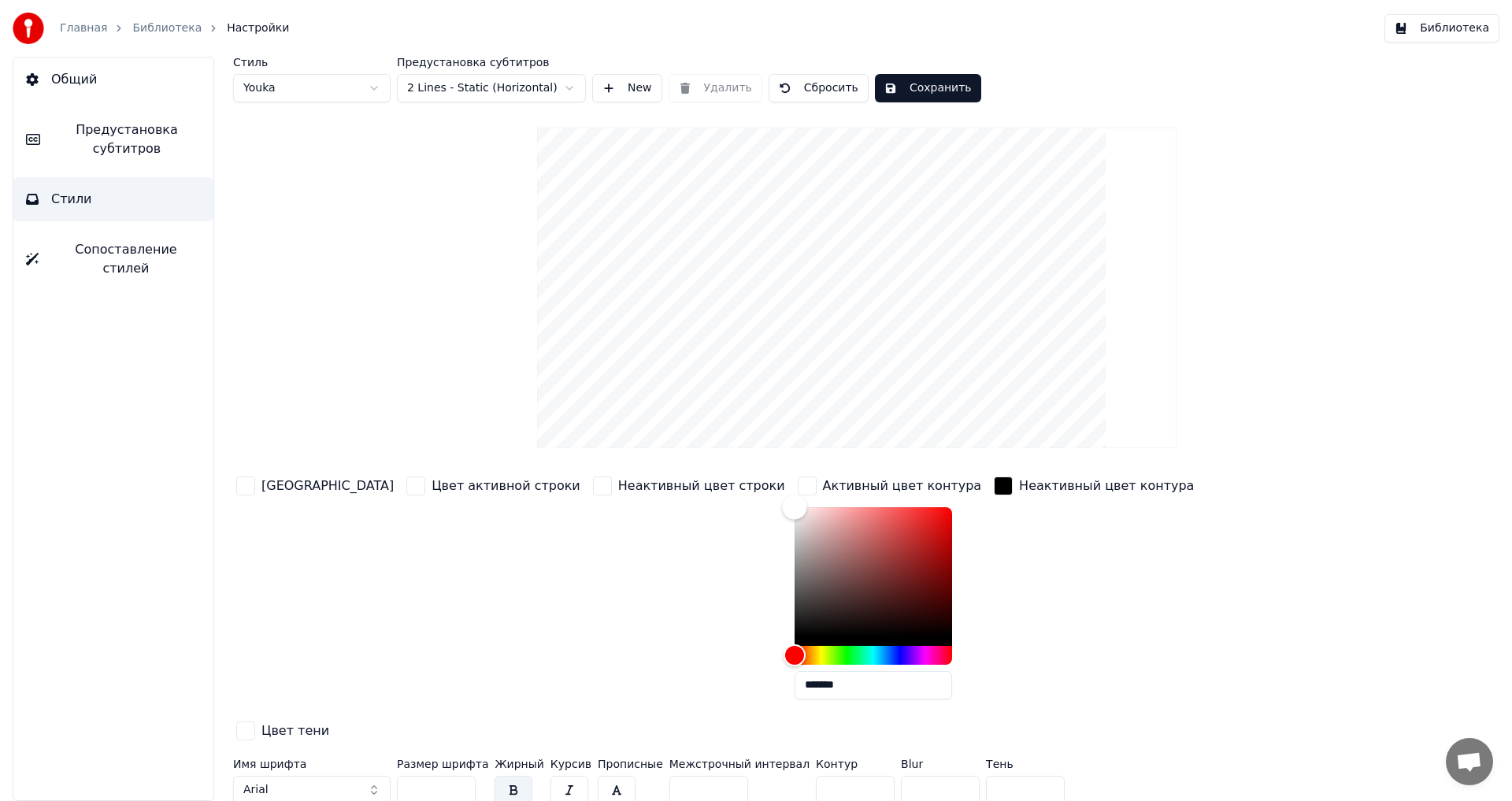
drag, startPoint x: 711, startPoint y: 528, endPoint x: 662, endPoint y: 476, distance: 71.4
click at [662, 476] on div "Цвет заливки Цвет активной строки Неактивный цвет строки Активный цвет контура …" at bounding box center [762, 610] width 1058 height 273
click at [994, 480] on div "button" at bounding box center [1003, 486] width 19 height 19
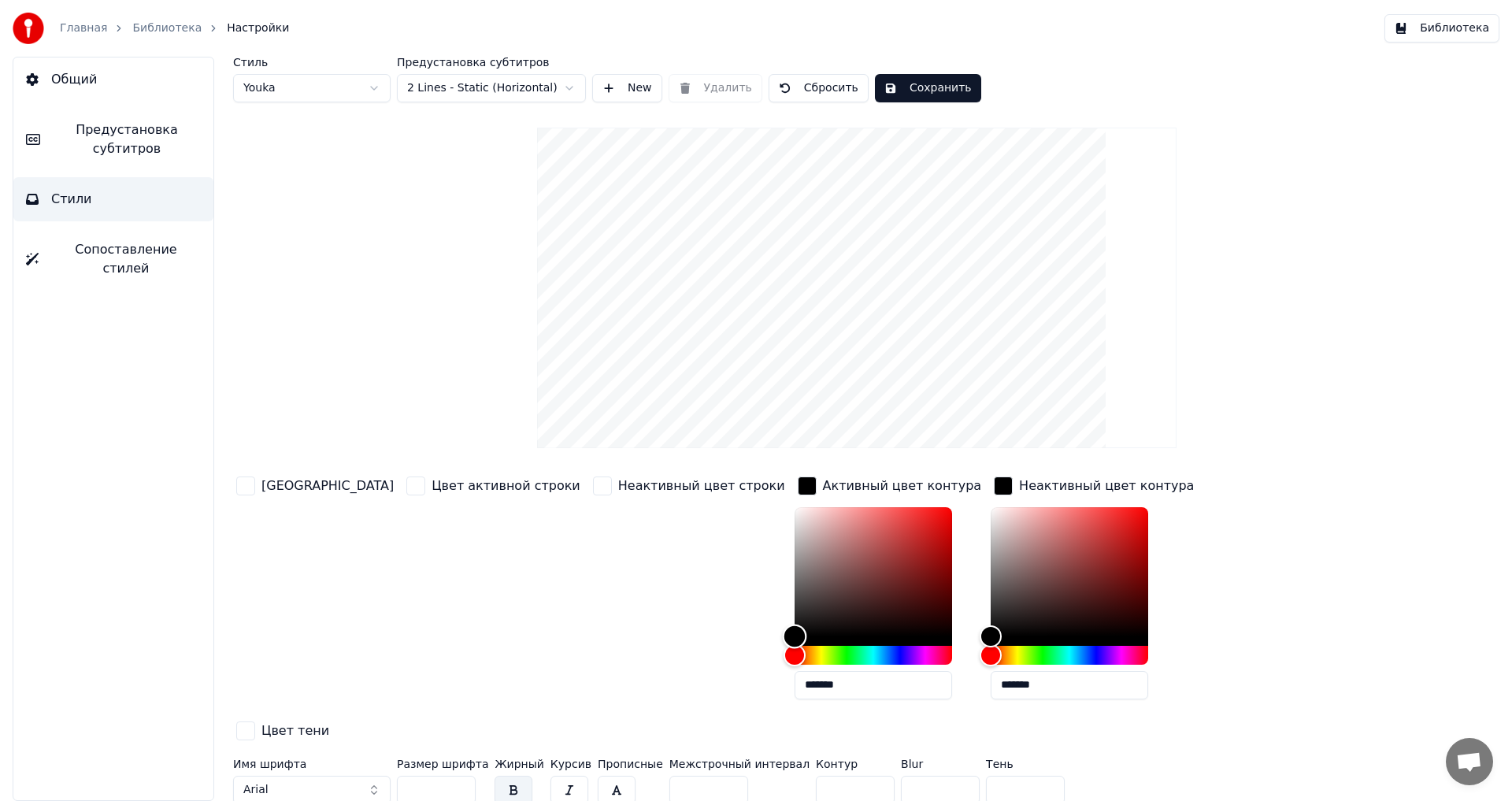
type input "*******"
drag, startPoint x: 699, startPoint y: 507, endPoint x: 642, endPoint y: 670, distance: 172.7
click at [642, 670] on div "Цвет заливки Цвет активной строки Неактивный цвет строки Активный цвет контура …" at bounding box center [762, 610] width 1058 height 273
drag, startPoint x: 893, startPoint y: 522, endPoint x: 852, endPoint y: 676, distance: 159.4
click at [852, 676] on div "Цвет заливки Цвет активной строки Неактивный цвет строки Активный цвет контура …" at bounding box center [762, 610] width 1058 height 273
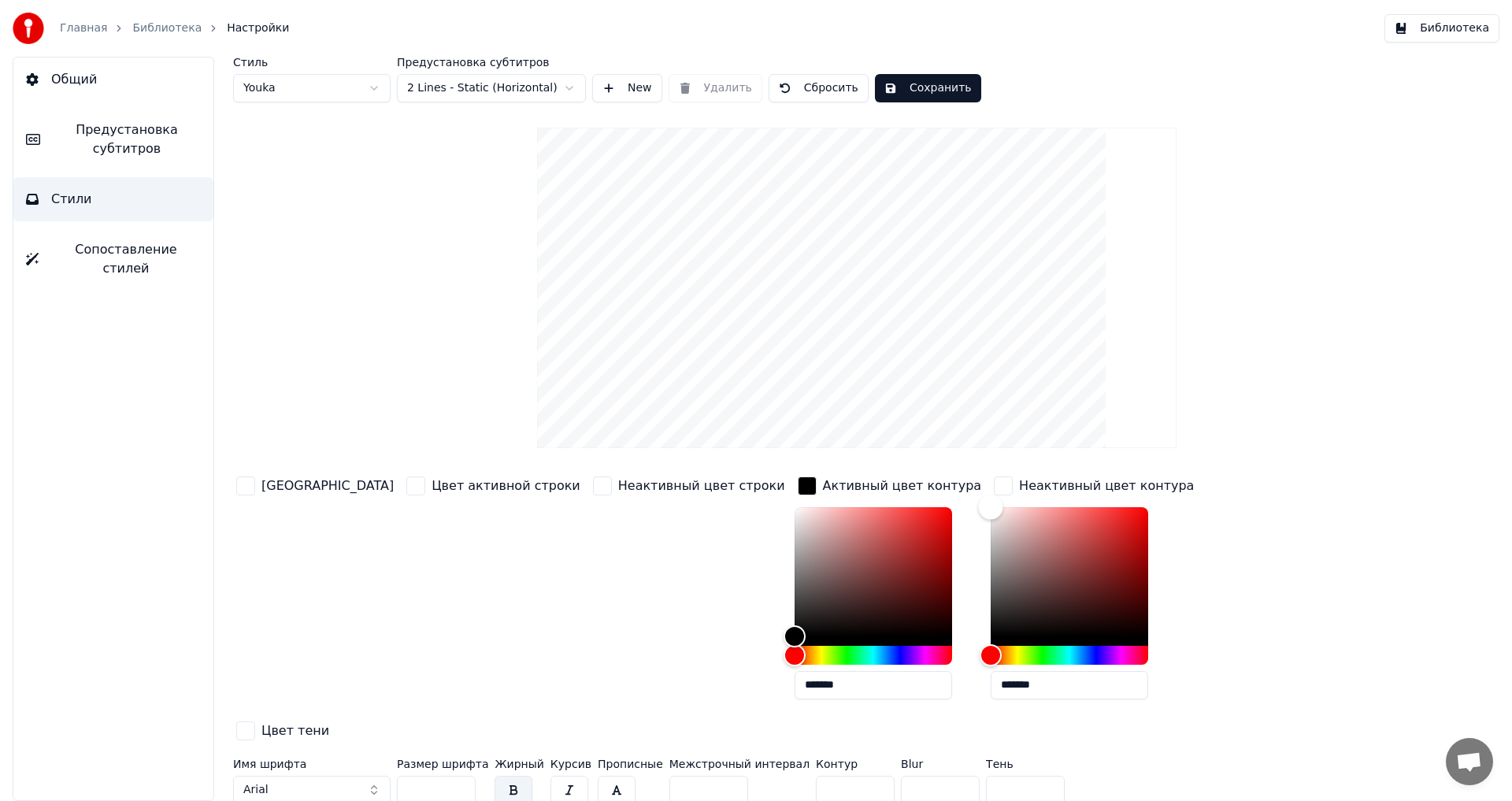
drag, startPoint x: 893, startPoint y: 553, endPoint x: 840, endPoint y: 446, distance: 119.4
click at [840, 446] on div "Стиль Youka Предустановка субтитров 2 Lines - Static (Horizontal) New Удалить С…" at bounding box center [856, 434] width 1247 height 754
type input "*******"
drag, startPoint x: 890, startPoint y: 503, endPoint x: 771, endPoint y: 702, distance: 231.9
click at [771, 702] on div "Цвет заливки Цвет активной строки Неактивный цвет строки Активный цвет контура …" at bounding box center [762, 610] width 1058 height 273
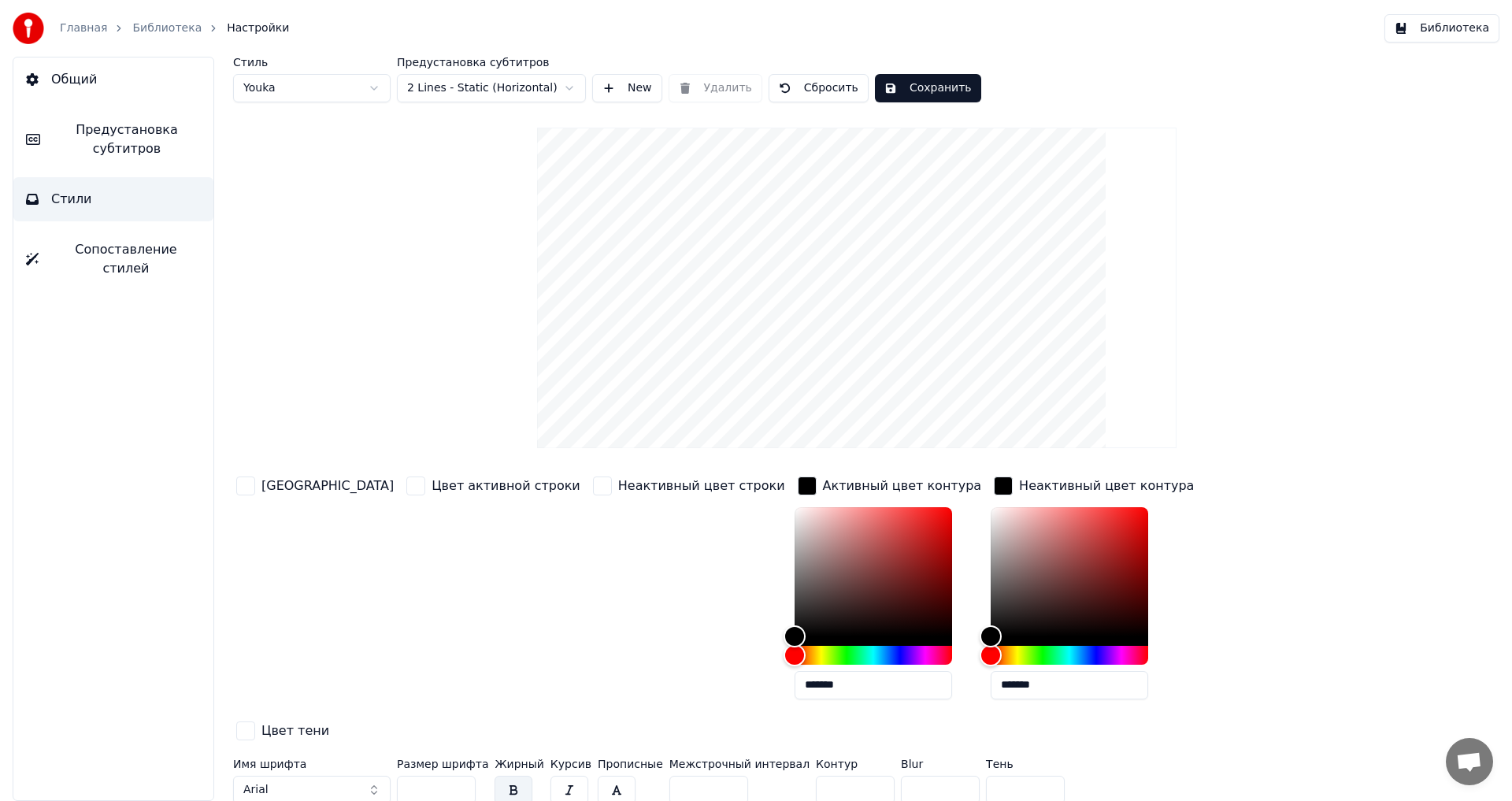
click at [590, 582] on div "Неактивный цвет строки" at bounding box center [688, 593] width 198 height 239
click at [569, 88] on html "Главная Библиотека Настройки Библиотека Общий Предустановка субтитров Стили Соп…" at bounding box center [756, 400] width 1512 height 801
click at [634, 93] on html "Главная Библиотека Настройки Библиотека Общий Предустановка субтитров Стили Соп…" at bounding box center [756, 400] width 1512 height 801
click at [634, 93] on button "New" at bounding box center [627, 88] width 70 height 28
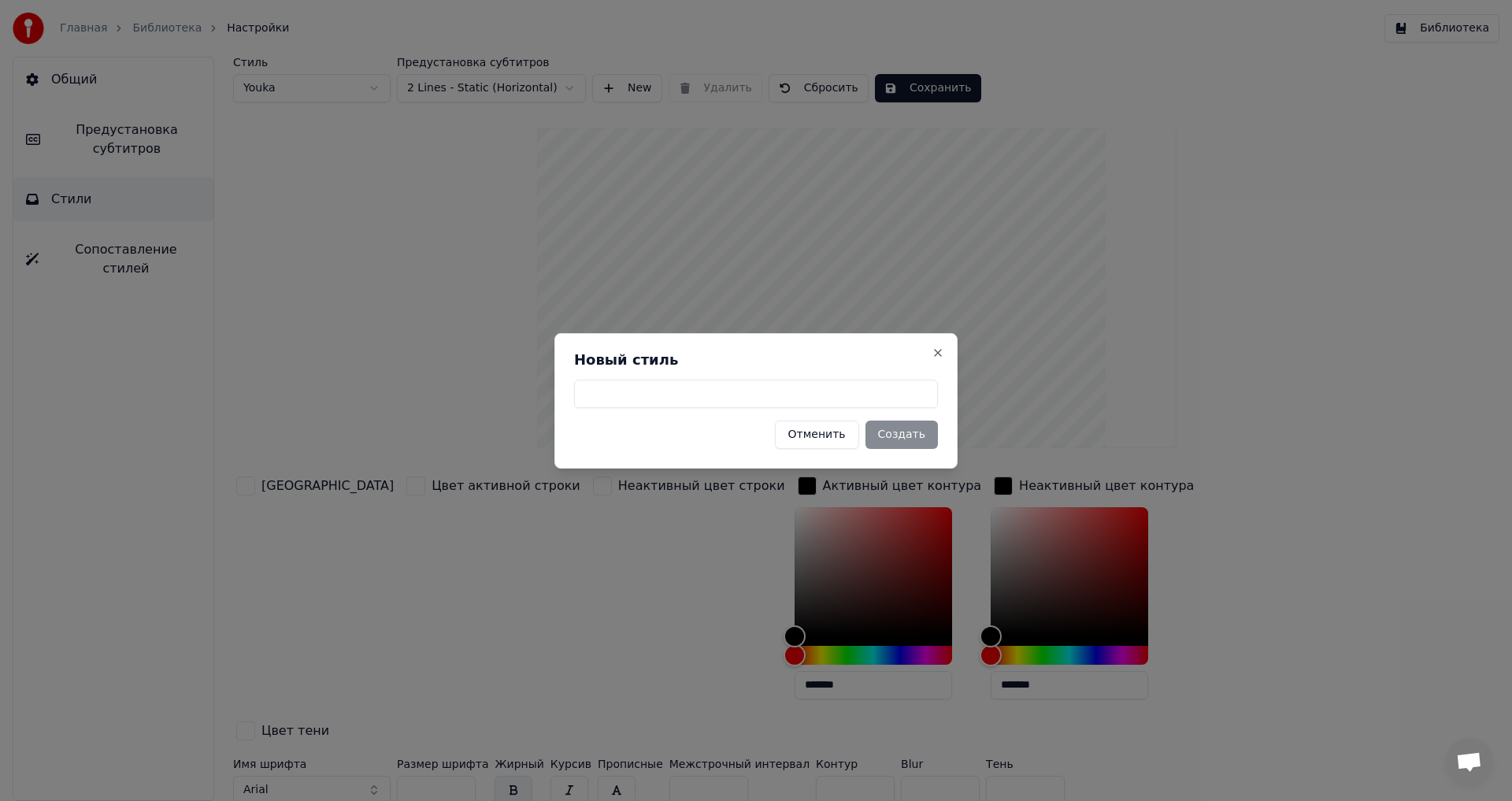
click at [666, 383] on input at bounding box center [756, 394] width 364 height 28
type input "**"
click at [915, 435] on button "Создать" at bounding box center [901, 435] width 72 height 28
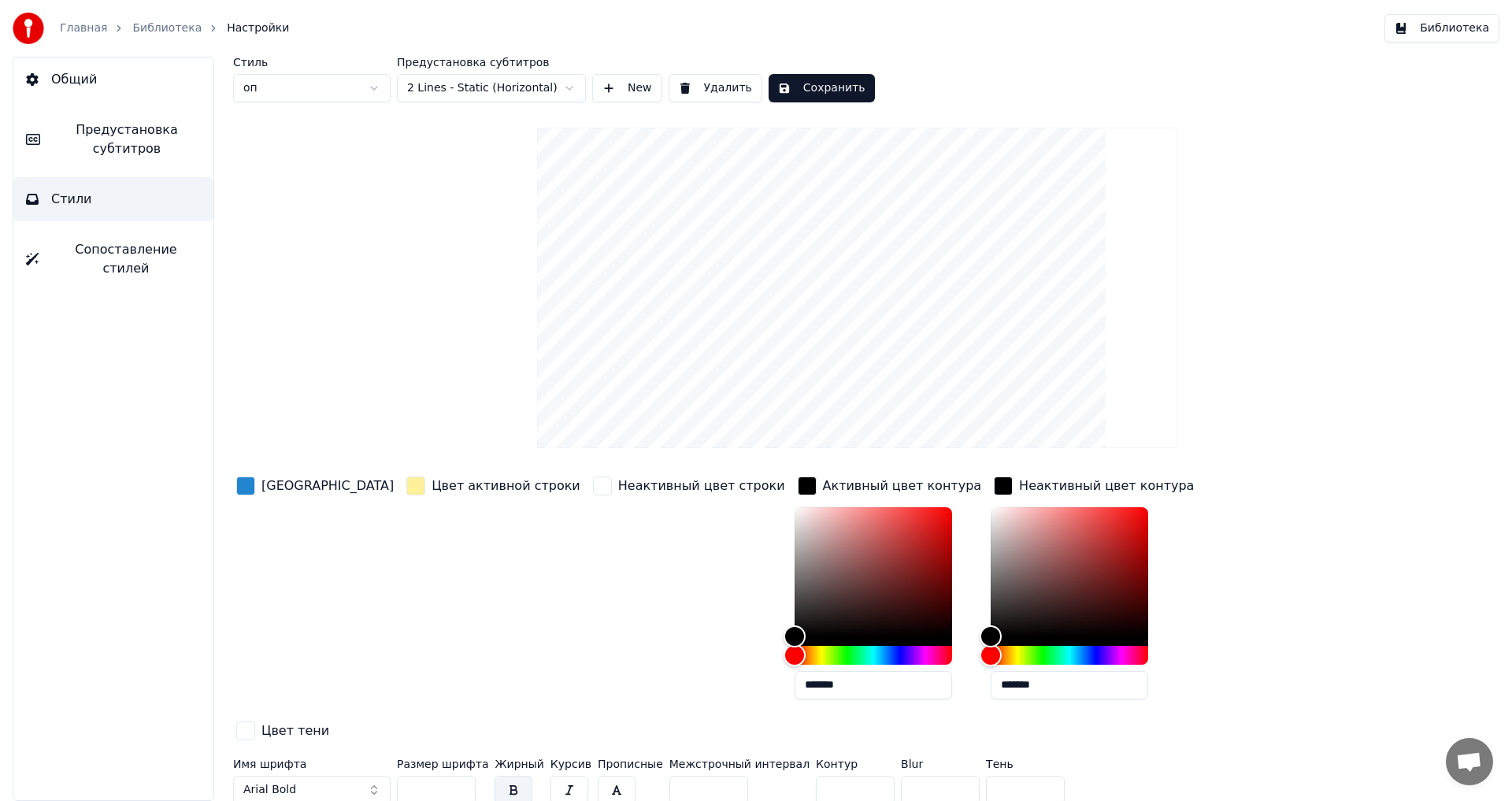
click at [547, 80] on html "Главная Библиотека Настройки Библиотека Общий Предустановка субтитров Стили Соп…" at bounding box center [756, 400] width 1512 height 801
